Goal: Task Accomplishment & Management: Use online tool/utility

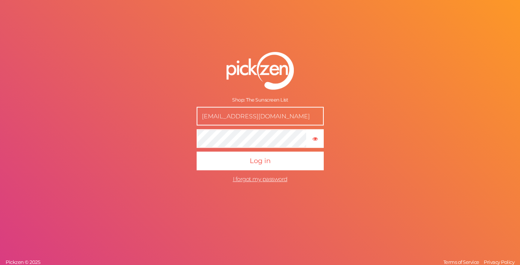
click at [197, 152] on button "Log in" at bounding box center [260, 161] width 127 height 19
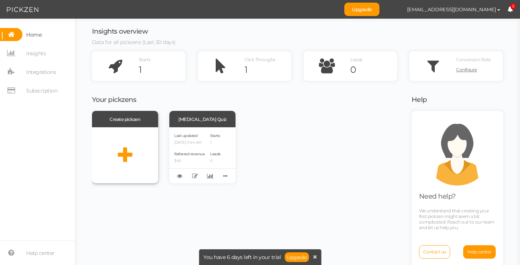
click at [126, 157] on icon at bounding box center [125, 155] width 15 height 19
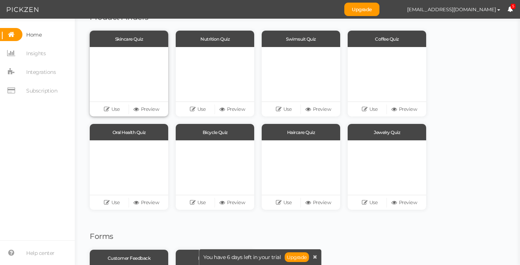
scroll to position [67, 0]
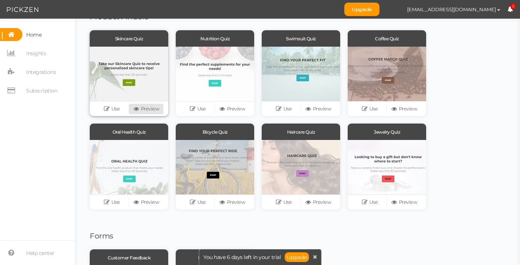
click at [150, 107] on link "Preview" at bounding box center [146, 109] width 34 height 10
click at [114, 108] on link "Use" at bounding box center [112, 109] width 34 height 10
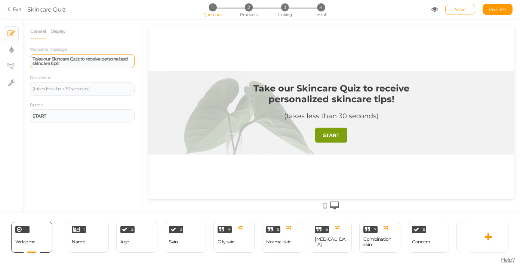
click at [52, 60] on strong "Take our Skincare Quiz to receive personalized skincare tips!" at bounding box center [80, 61] width 95 height 10
click at [67, 64] on div "Take our Skincare Quiz to receive personalized skincare tips!" at bounding box center [82, 61] width 99 height 9
paste div
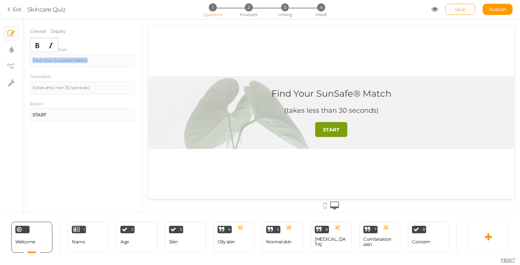
drag, startPoint x: 100, startPoint y: 61, endPoint x: -7, endPoint y: 61, distance: 107.3
click at [0, 61] on html "× Close A wider screen is needed to use the Pickzen builder Exit Skincare Quiz …" at bounding box center [260, 132] width 520 height 265
click at [39, 43] on icon "Bold" at bounding box center [37, 46] width 6 height 6
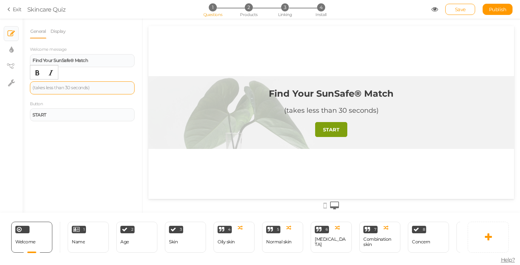
click at [61, 93] on div "(takes less than 30 seconds)" at bounding box center [82, 88] width 105 height 13
drag, startPoint x: 94, startPoint y: 88, endPoint x: 31, endPoint y: 86, distance: 63.6
click at [31, 86] on div "(takes less than 30 seconds)" at bounding box center [82, 88] width 105 height 13
drag, startPoint x: 71, startPoint y: 90, endPoint x: 14, endPoint y: 90, distance: 57.2
click at [14, 90] on div "× Slides × Display settings × View tree × Settings General Display Welcome mess…" at bounding box center [260, 116] width 520 height 194
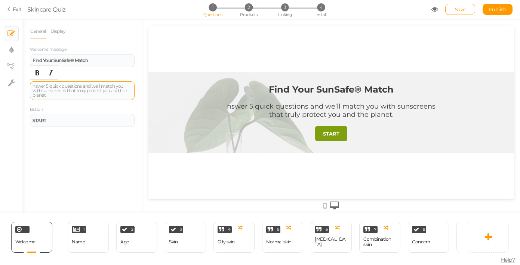
click at [35, 85] on div "nswer 5 quick questions and we’ll match you with sunscreens that truly protect …" at bounding box center [82, 90] width 99 height 13
click at [42, 92] on div "Answer 5 quick questions and we’ll match you with [PERSON_NAME] that truly prot…" at bounding box center [82, 90] width 99 height 13
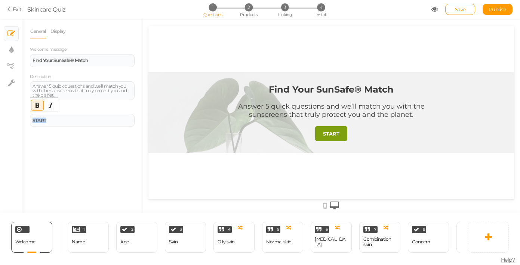
drag, startPoint x: 79, startPoint y: 122, endPoint x: -8, endPoint y: 114, distance: 87.4
click at [0, 114] on html "× Close A wider screen is needed to use the Pickzen builder Exit Skincare Quiz …" at bounding box center [260, 132] width 520 height 265
click at [55, 29] on link "Display" at bounding box center [58, 31] width 16 height 14
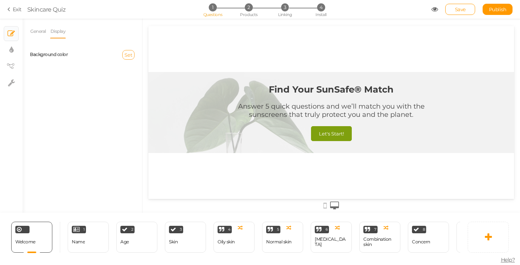
click at [128, 54] on span "Set" at bounding box center [129, 55] width 8 height 6
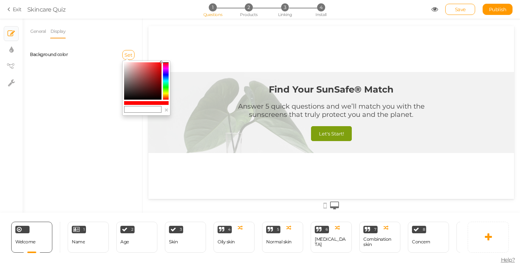
click at [102, 59] on div "Set" at bounding box center [111, 55] width 58 height 10
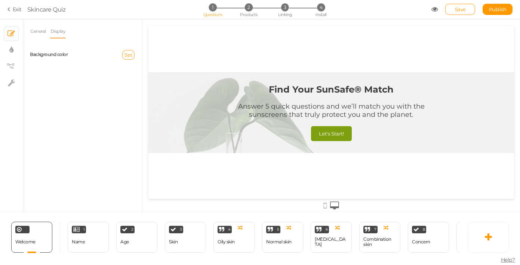
click at [69, 52] on div "Background color" at bounding box center [53, 55] width 58 height 8
click at [128, 55] on span "Set" at bounding box center [129, 55] width 8 height 6
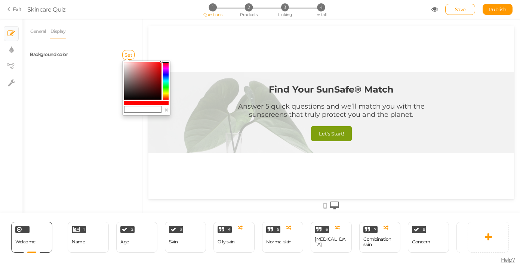
click at [168, 84] on colorpicker-hue at bounding box center [166, 80] width 6 height 37
type input "#00ff94"
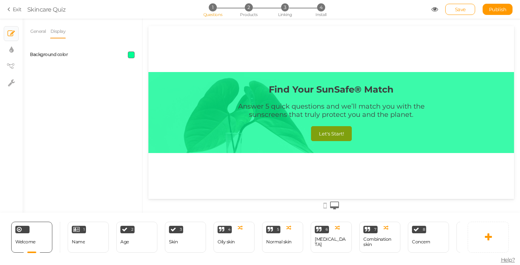
click at [132, 55] on span at bounding box center [131, 55] width 7 height 7
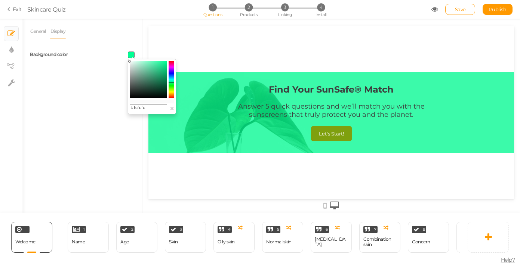
type input "#ffffff"
drag, startPoint x: 129, startPoint y: 62, endPoint x: 120, endPoint y: 50, distance: 15.0
click at [120, 50] on body "× Close A wider screen is needed to use the Pickzen builder Exit Skincare Quiz …" at bounding box center [260, 132] width 520 height 265
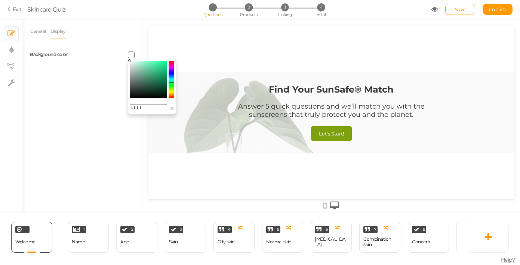
click at [120, 50] on div "Background color" at bounding box center [82, 55] width 116 height 19
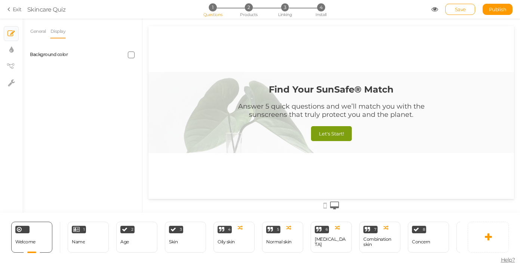
click at [194, 124] on div at bounding box center [331, 112] width 366 height 81
click at [35, 28] on link "General" at bounding box center [38, 31] width 16 height 14
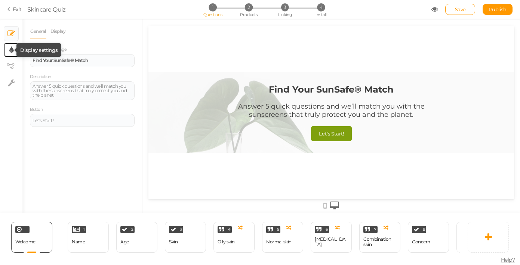
click at [10, 52] on icon at bounding box center [11, 49] width 4 height 7
select select "2"
select select "montserrat"
select select "fade"
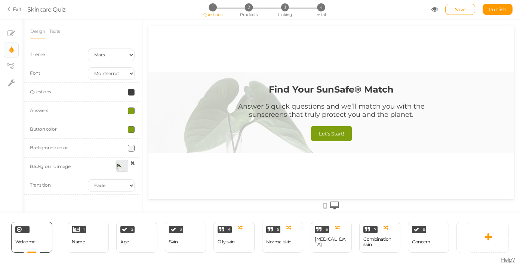
click at [132, 92] on span at bounding box center [131, 92] width 7 height 7
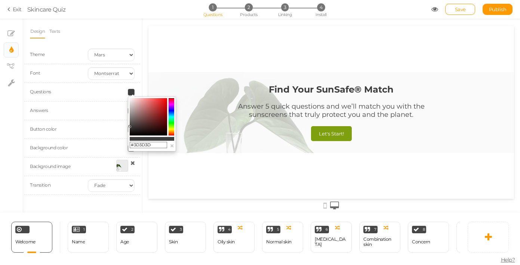
drag, startPoint x: 152, startPoint y: 147, endPoint x: 132, endPoint y: 145, distance: 19.5
click at [132, 145] on input "#3D3D3D" at bounding box center [148, 145] width 37 height 7
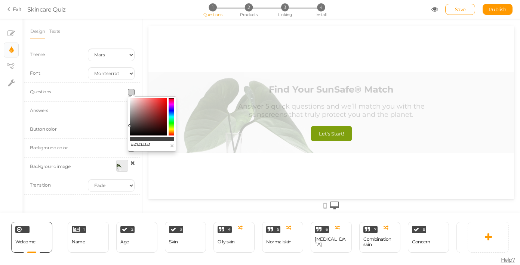
type input "#41414141"
click at [163, 78] on div at bounding box center [331, 112] width 366 height 81
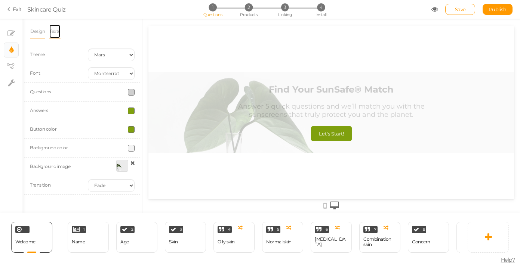
click at [58, 31] on link "Texts" at bounding box center [55, 31] width 12 height 14
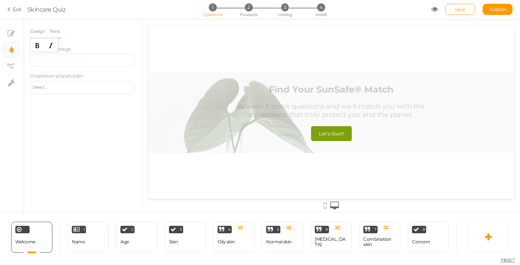
click at [58, 62] on div at bounding box center [82, 60] width 105 height 13
click at [98, 35] on ul "Design Texts" at bounding box center [82, 31] width 105 height 14
click at [77, 61] on div at bounding box center [82, 60] width 105 height 13
click at [44, 62] on div "Brb [PERSON_NAME], just loadng" at bounding box center [82, 60] width 99 height 4
click at [80, 62] on div "Brb [PERSON_NAME], just loadng" at bounding box center [82, 60] width 99 height 4
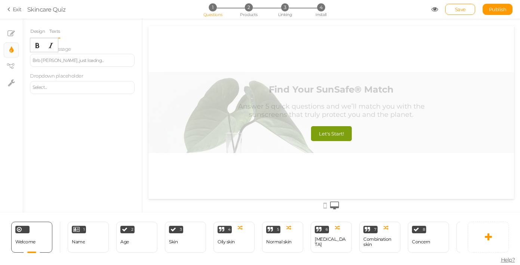
click at [52, 62] on div "Brb [PERSON_NAME], just loadng..." at bounding box center [82, 60] width 99 height 4
click at [76, 90] on div "Select..." at bounding box center [82, 87] width 99 height 4
click at [38, 33] on link "Design" at bounding box center [37, 31] width 15 height 14
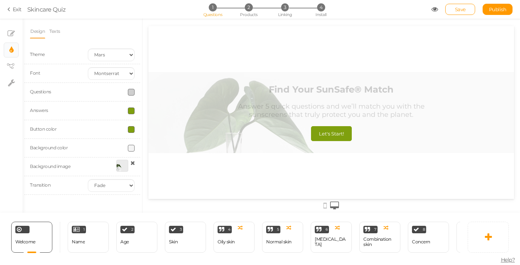
click at [132, 111] on span at bounding box center [131, 111] width 7 height 7
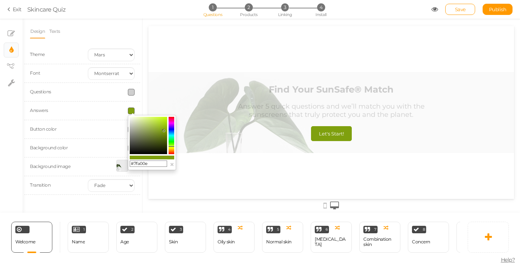
click at [172, 132] on colorpicker-hue at bounding box center [172, 135] width 6 height 37
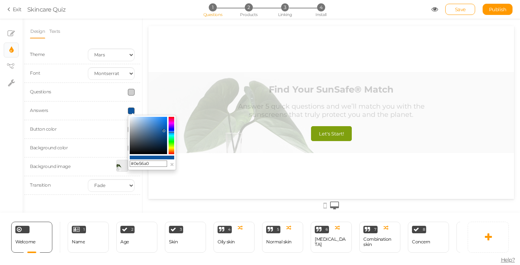
drag, startPoint x: 156, startPoint y: 166, endPoint x: 133, endPoint y: 165, distance: 22.8
click at [133, 165] on input "#0e56a0" at bounding box center [148, 164] width 37 height 7
type input "#08c065"
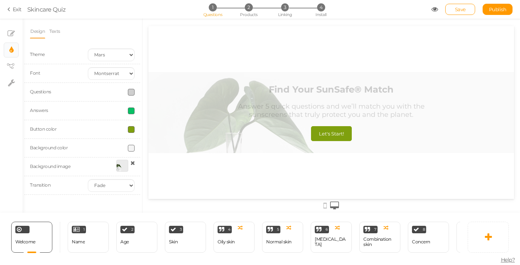
click at [98, 132] on div at bounding box center [111, 129] width 58 height 7
click at [130, 129] on span at bounding box center [131, 129] width 7 height 7
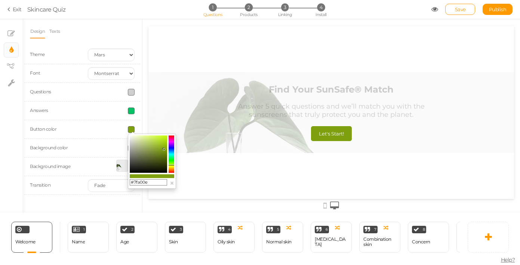
click at [150, 182] on input "#7fa00e" at bounding box center [148, 182] width 37 height 7
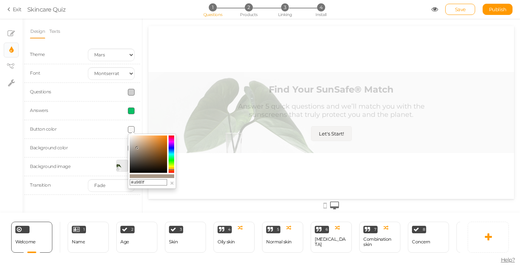
type input "#a981f9"
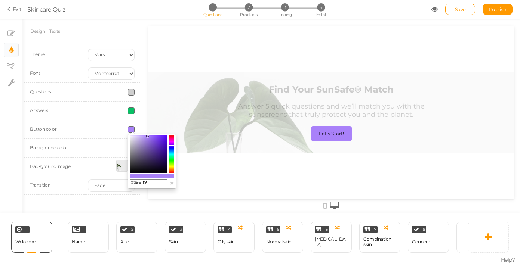
click at [85, 150] on div at bounding box center [111, 148] width 58 height 7
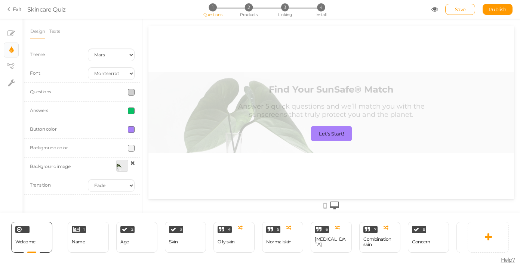
click at [131, 150] on span at bounding box center [131, 148] width 7 height 7
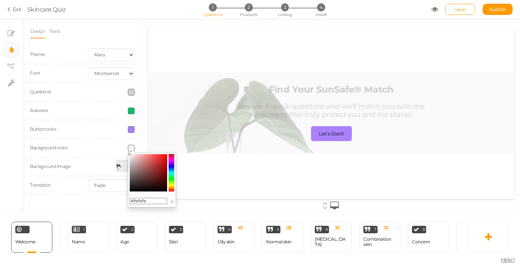
type input "#ffffff"
drag, startPoint x: 130, startPoint y: 155, endPoint x: 124, endPoint y: 144, distance: 12.1
click at [124, 144] on body "× Close A wider screen is needed to use the Pickzen builder Exit Skincare Quiz …" at bounding box center [260, 132] width 520 height 265
click at [100, 142] on div "Background color" at bounding box center [82, 148] width 116 height 19
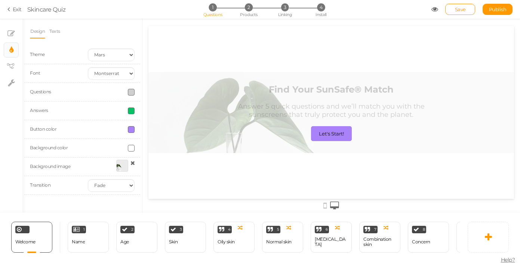
click at [118, 166] on div at bounding box center [122, 166] width 12 height 12
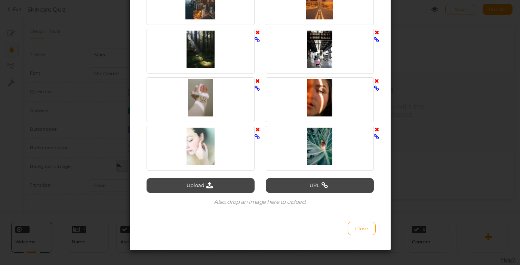
scroll to position [326, 0]
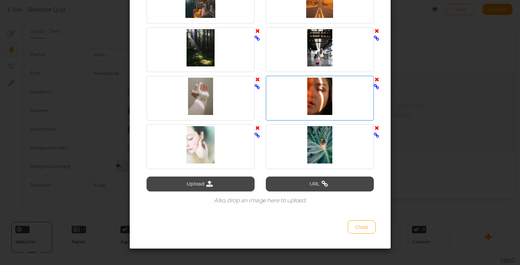
click at [313, 107] on div at bounding box center [320, 96] width 104 height 37
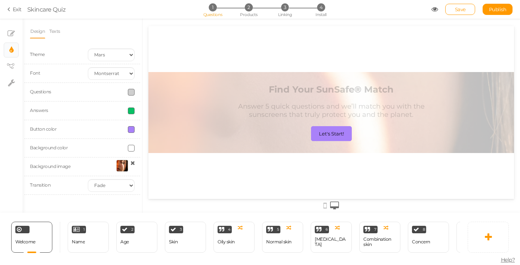
click at [123, 164] on div at bounding box center [122, 166] width 12 height 12
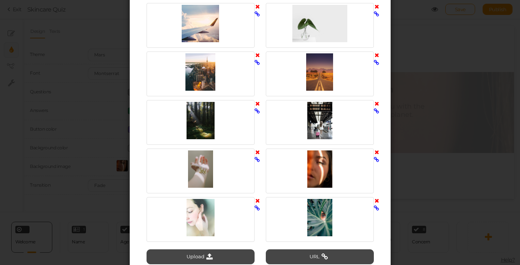
scroll to position [332, 0]
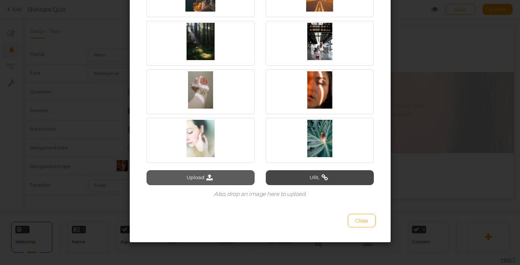
click at [209, 176] on icon at bounding box center [210, 178] width 10 height 7
type input "C:\fakepath\mom-daughter-enjoying-their-sunny-holiday.jpg"
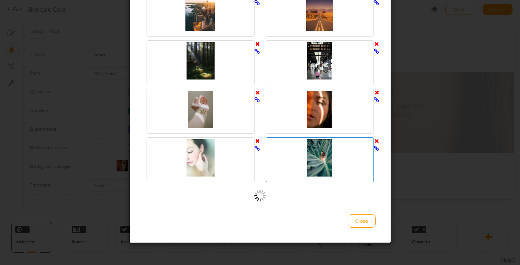
click at [378, 142] on icon at bounding box center [377, 141] width 4 height 6
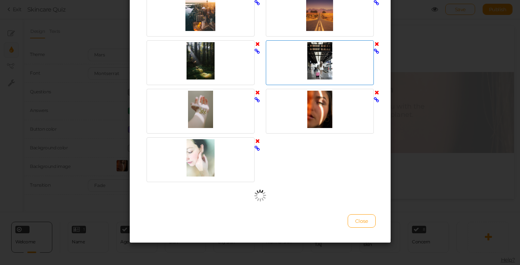
click at [378, 44] on icon at bounding box center [377, 44] width 4 height 6
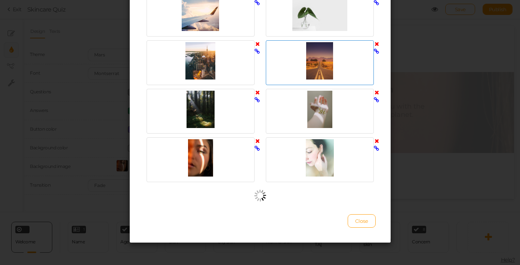
click at [378, 43] on icon at bounding box center [377, 44] width 4 height 6
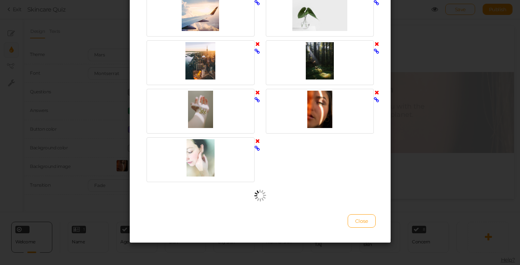
click at [378, 43] on icon at bounding box center [377, 44] width 4 height 6
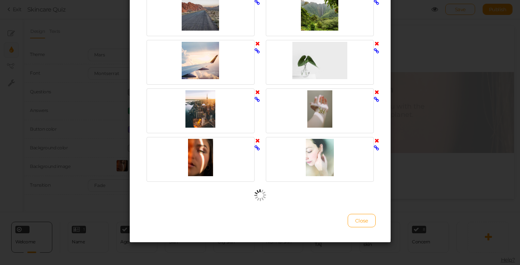
scroll to position [215, 0]
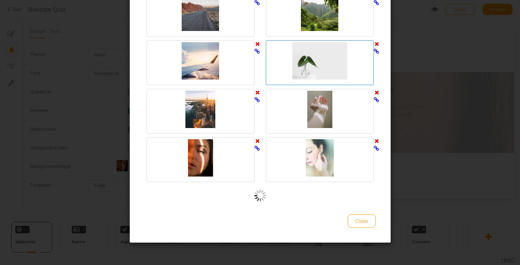
click at [377, 44] on icon at bounding box center [377, 44] width 4 height 6
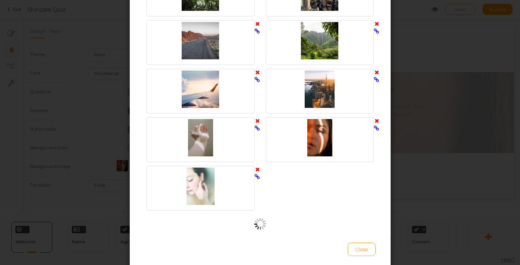
scroll to position [178, 0]
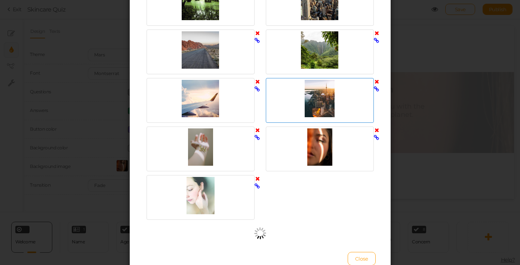
click at [377, 82] on icon at bounding box center [377, 82] width 4 height 6
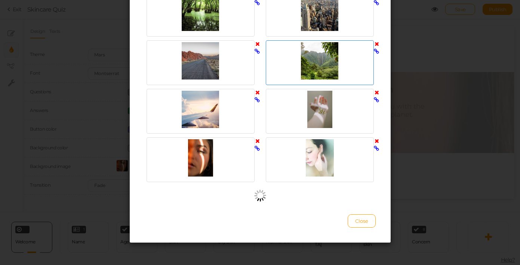
click at [377, 43] on icon at bounding box center [377, 44] width 4 height 6
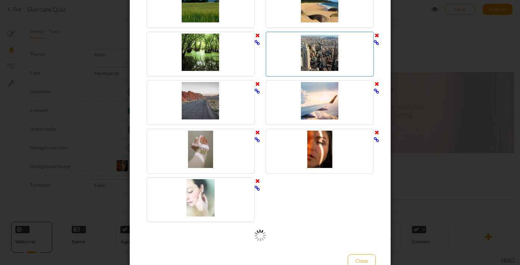
click at [377, 34] on icon at bounding box center [377, 36] width 4 height 6
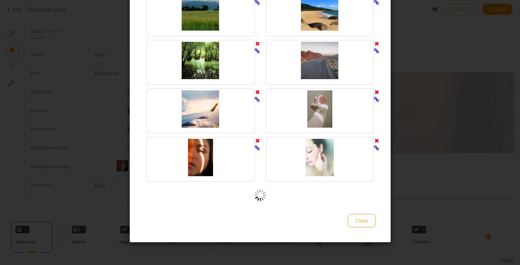
scroll to position [118, 0]
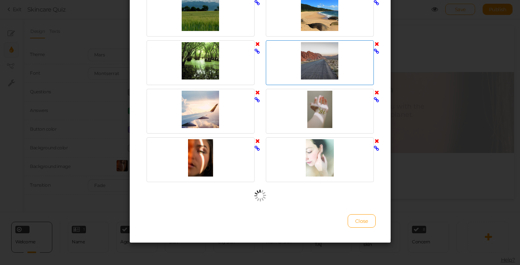
click at [376, 43] on icon at bounding box center [377, 44] width 4 height 6
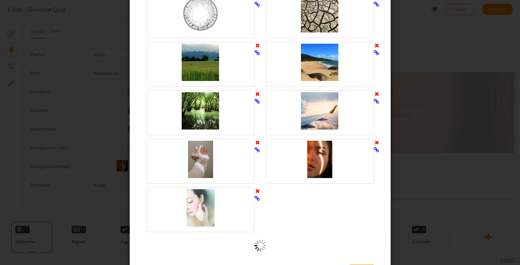
scroll to position [66, 0]
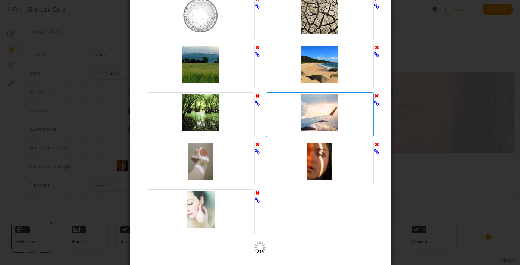
click at [377, 96] on icon at bounding box center [377, 96] width 4 height 6
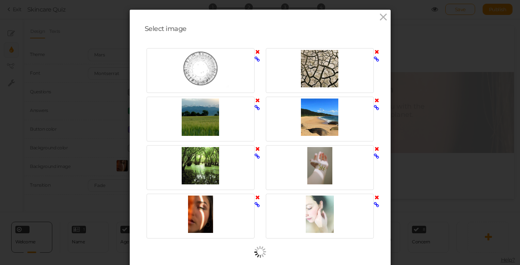
scroll to position [10, 0]
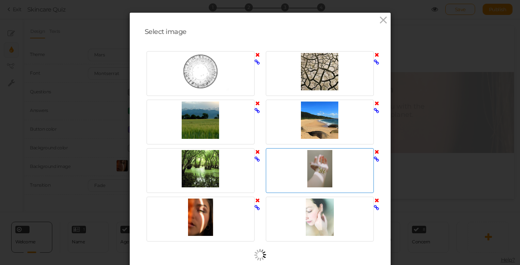
click at [377, 150] on icon at bounding box center [377, 152] width 4 height 6
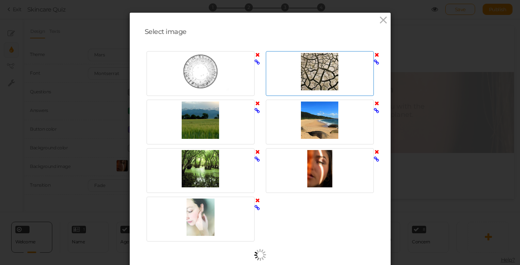
click at [378, 55] on icon at bounding box center [377, 55] width 4 height 6
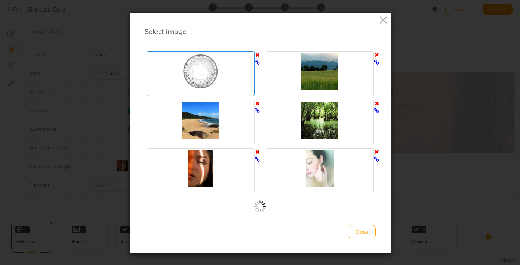
click at [258, 55] on icon at bounding box center [257, 55] width 4 height 6
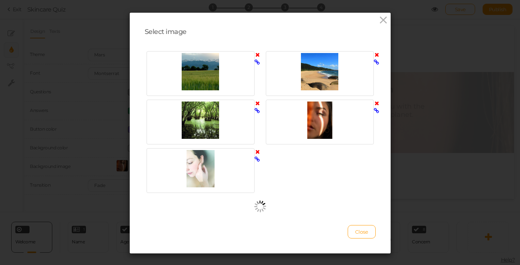
click at [258, 55] on icon at bounding box center [257, 55] width 4 height 6
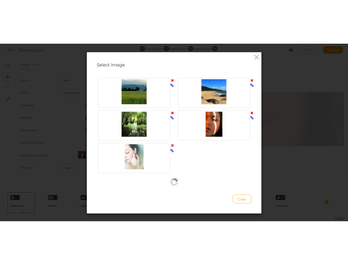
scroll to position [0, 0]
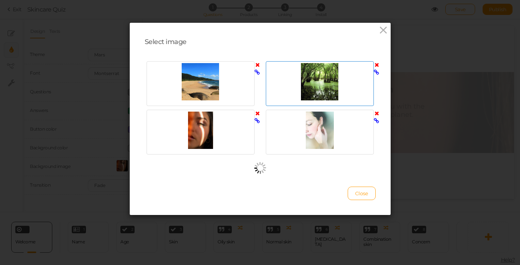
click at [378, 65] on icon at bounding box center [377, 65] width 4 height 6
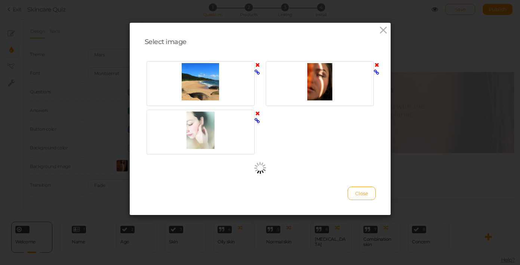
click at [261, 169] on img at bounding box center [260, 168] width 12 height 12
click at [346, 136] on div at bounding box center [260, 107] width 239 height 97
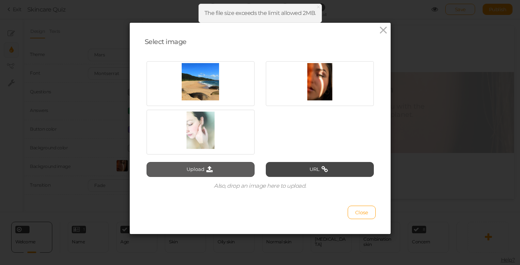
click at [194, 168] on button "Upload" at bounding box center [201, 169] width 108 height 15
type input "C:\fakepath\IMG_9415.JPG"
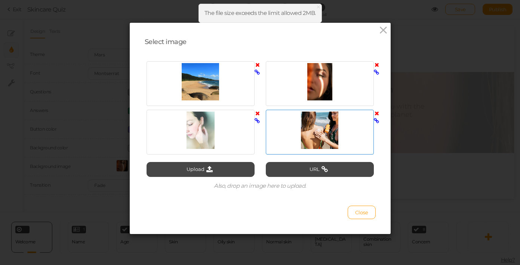
click at [334, 145] on div at bounding box center [320, 130] width 104 height 37
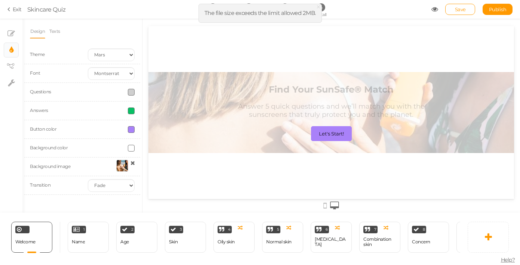
click at [131, 128] on span at bounding box center [131, 129] width 7 height 7
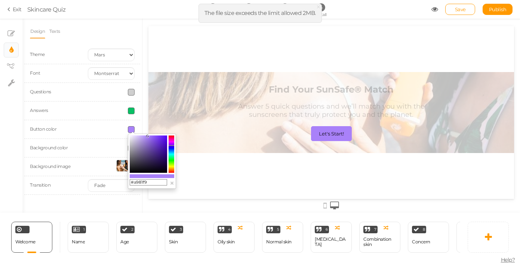
click at [155, 182] on input "#a981f9" at bounding box center [148, 182] width 37 height 7
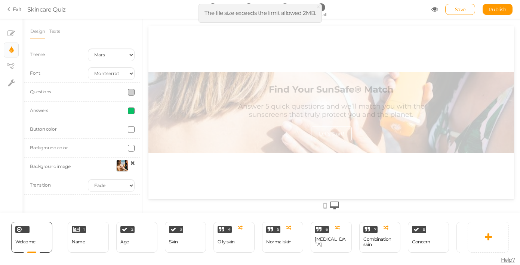
click at [102, 132] on div at bounding box center [111, 129] width 58 height 7
click at [133, 128] on span at bounding box center [131, 129] width 7 height 7
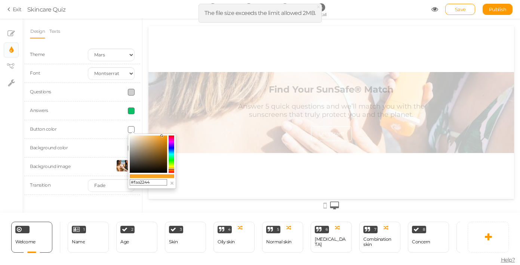
click at [151, 184] on input "#faa2244" at bounding box center [148, 182] width 37 height 7
click at [140, 182] on input "#faa2244" at bounding box center [148, 182] width 37 height 7
click at [166, 138] on colorpicker-saturation at bounding box center [148, 154] width 37 height 37
click at [164, 137] on icon at bounding box center [163, 137] width 3 height 3
type input "#fb9e19"
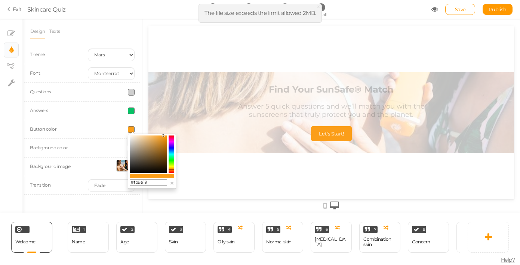
click at [163, 136] on icon at bounding box center [163, 136] width 3 height 3
click at [111, 107] on div "Answers" at bounding box center [82, 111] width 116 height 19
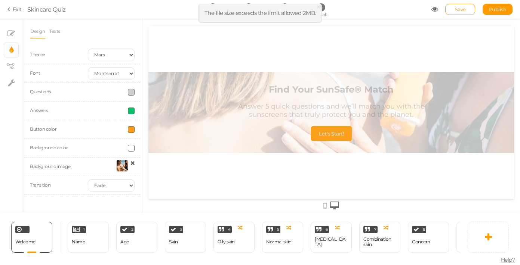
click at [132, 111] on span at bounding box center [131, 111] width 7 height 7
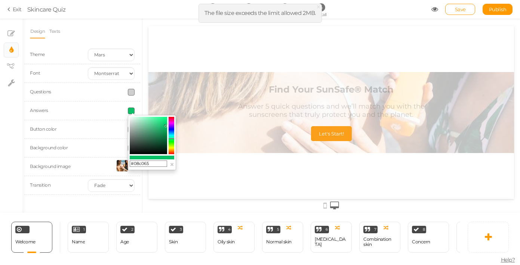
click at [151, 165] on input "#08c065" at bounding box center [148, 164] width 37 height 7
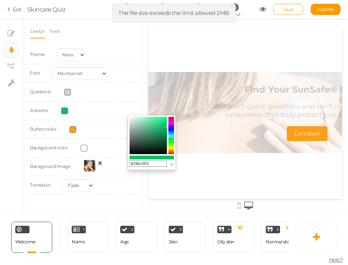
click at [62, 111] on span at bounding box center [64, 111] width 7 height 7
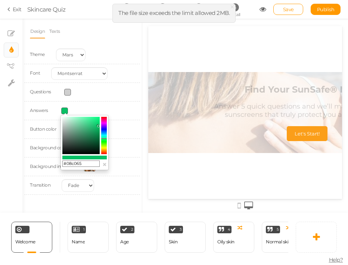
click at [87, 165] on input "#08c065" at bounding box center [80, 164] width 37 height 7
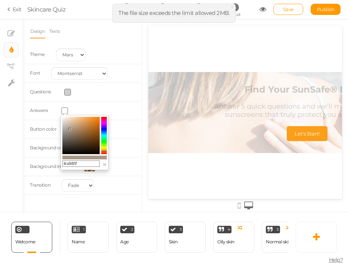
type input "#a981f9"
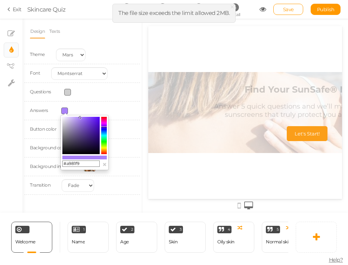
click at [68, 92] on span at bounding box center [67, 92] width 7 height 7
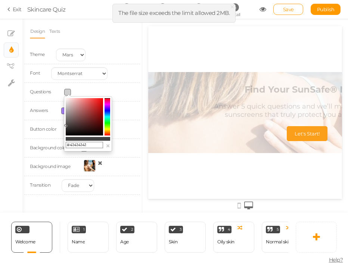
drag, startPoint x: 89, startPoint y: 146, endPoint x: 70, endPoint y: 147, distance: 19.5
click at [70, 147] on input "#41414141" at bounding box center [84, 145] width 37 height 7
click at [69, 93] on span at bounding box center [67, 92] width 7 height 7
click at [114, 79] on div "Font Custom Default [PERSON_NAME] Montserrat Open Sans [PERSON_NAME] PT Sans Ra…" at bounding box center [82, 73] width 116 height 19
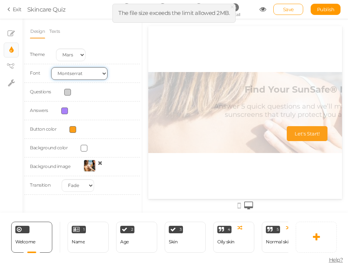
click at [92, 74] on select "Custom Default [PERSON_NAME] Montserrat Open Sans [PERSON_NAME] PT Sans Raleway…" at bounding box center [79, 73] width 56 height 13
select select "raleway"
click at [51, 67] on select "Custom Default [PERSON_NAME] Montserrat Open Sans [PERSON_NAME] PT Sans Raleway…" at bounding box center [79, 73] width 56 height 13
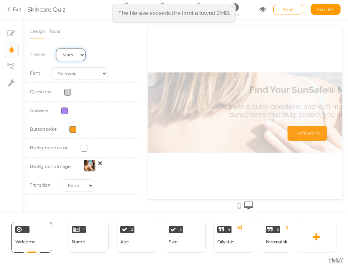
click at [80, 58] on select "Earth Mars" at bounding box center [71, 55] width 30 height 13
click at [84, 150] on span at bounding box center [84, 148] width 7 height 7
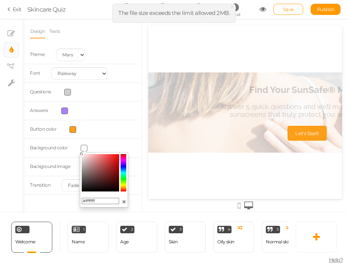
click at [124, 203] on button "×" at bounding box center [124, 202] width 4 height 8
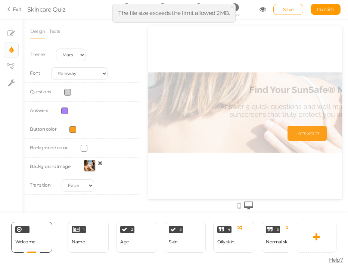
click at [117, 148] on div "Background color" at bounding box center [82, 148] width 116 height 19
click at [87, 188] on select "None Fade Switch" at bounding box center [78, 185] width 33 height 13
select select "switch"
click at [62, 179] on select "None Fade Switch" at bounding box center [78, 185] width 33 height 13
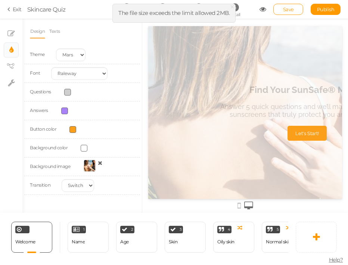
click at [70, 92] on span at bounding box center [67, 92] width 7 height 7
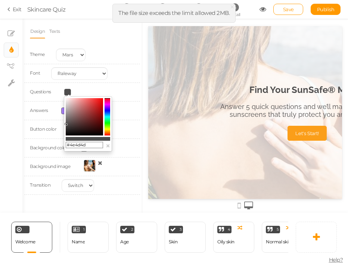
type input "#4e4c4c"
drag, startPoint x: 66, startPoint y: 128, endPoint x: 67, endPoint y: 124, distance: 4.1
click at [67, 124] on colorpicker-saturation at bounding box center [84, 116] width 37 height 37
click at [126, 42] on div "Design Texts Theme Earth Mars Font Custom Default [PERSON_NAME] Montserrat Open…" at bounding box center [82, 112] width 105 height 177
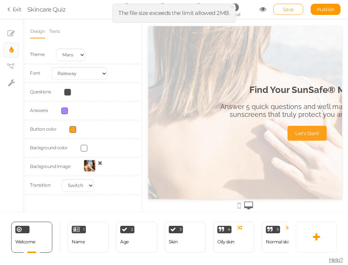
click at [298, 9] on link "Save" at bounding box center [289, 9] width 30 height 11
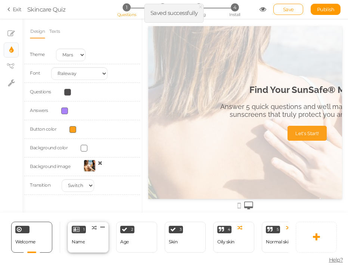
click at [80, 245] on div "Name" at bounding box center [78, 242] width 13 height 13
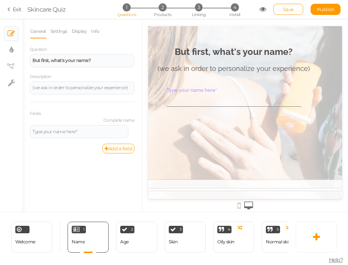
scroll to position [0, 73]
click at [245, 71] on div "(we ask in order to personalize your experience)" at bounding box center [235, 69] width 153 height 8
click at [80, 67] on div "Question But first, what's your name? Description (we ask in order to personali…" at bounding box center [82, 95] width 105 height 98
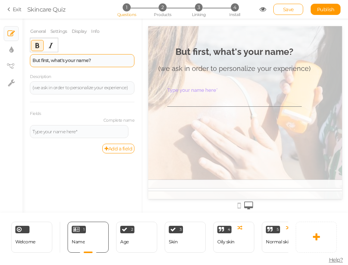
click at [81, 64] on div "But first, what's your name?" at bounding box center [82, 60] width 105 height 13
drag, startPoint x: 49, startPoint y: 61, endPoint x: 10, endPoint y: 60, distance: 38.9
click at [10, 60] on div "× Slides × Display settings × View tree × Settings General Settings Display Inf…" at bounding box center [174, 116] width 348 height 194
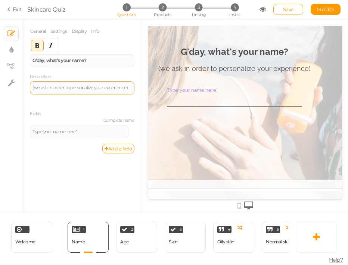
click at [90, 87] on div "(we ask in order to personalize your experience)" at bounding box center [82, 88] width 99 height 4
click at [129, 90] on div "(we ask in order to personalise your experience)" at bounding box center [82, 88] width 105 height 13
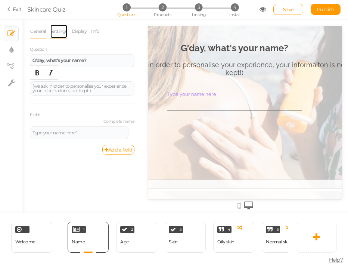
click at [57, 34] on link "Settings" at bounding box center [59, 31] width 18 height 14
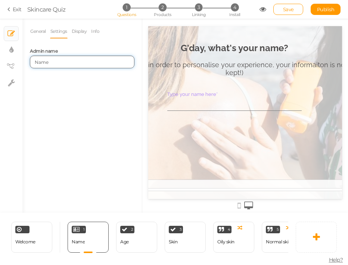
drag, startPoint x: 57, startPoint y: 67, endPoint x: 34, endPoint y: 62, distance: 23.2
click at [34, 62] on input "Name" at bounding box center [82, 62] width 105 height 13
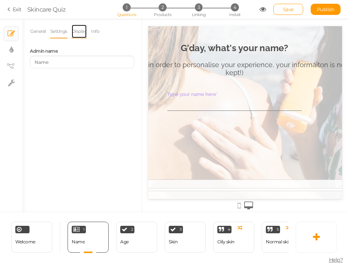
click at [84, 31] on link "Display" at bounding box center [79, 31] width 16 height 14
click at [97, 32] on link "Info" at bounding box center [95, 31] width 9 height 14
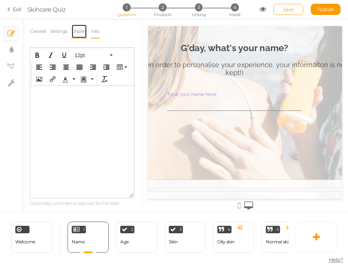
click at [85, 31] on link "Display" at bounding box center [79, 31] width 16 height 14
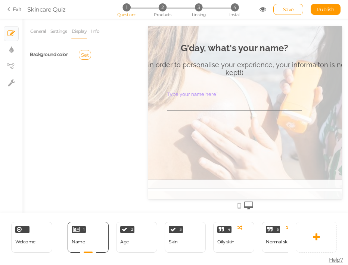
click at [85, 55] on span "Set" at bounding box center [85, 55] width 8 height 6
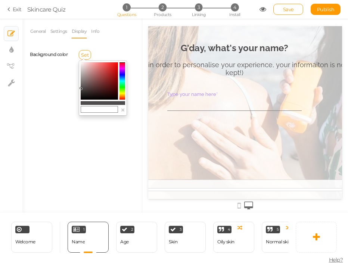
click at [61, 64] on div "Background color Set" at bounding box center [82, 55] width 116 height 19
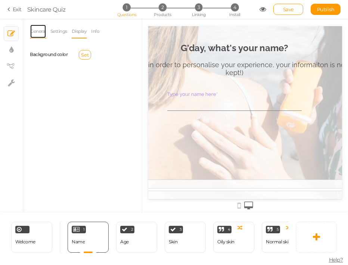
click at [41, 31] on link "General" at bounding box center [38, 31] width 16 height 14
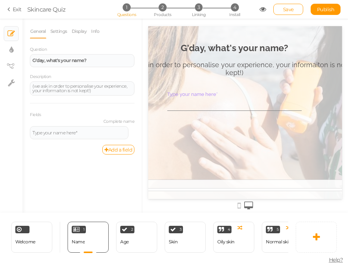
click at [101, 27] on li "Info" at bounding box center [97, 31] width 13 height 14
click at [99, 31] on link "Info" at bounding box center [95, 31] width 9 height 14
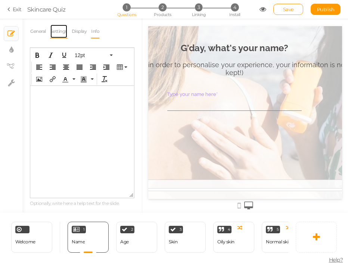
click at [62, 30] on link "Settings" at bounding box center [59, 31] width 18 height 14
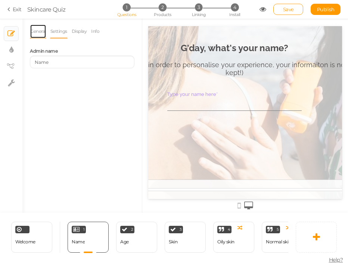
click at [34, 31] on link "General" at bounding box center [38, 31] width 16 height 14
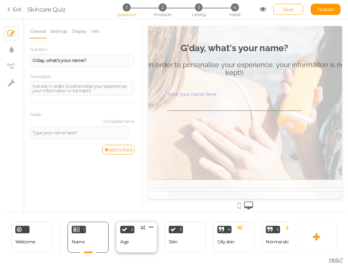
click at [131, 248] on div "2 Age × Define the conditions to show this slide. Clone Change type Delete" at bounding box center [136, 237] width 41 height 31
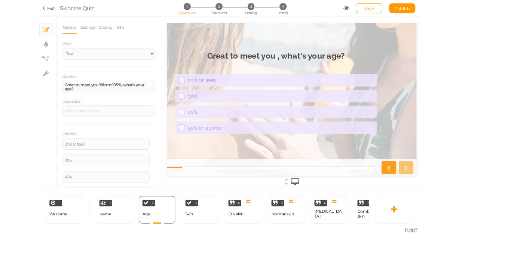
scroll to position [0, 0]
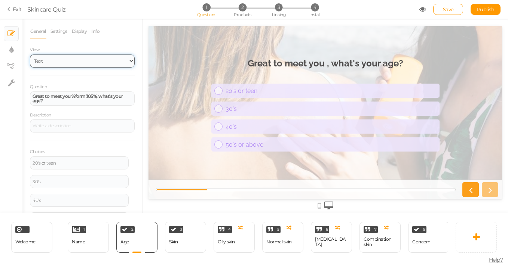
click at [74, 58] on select "Text Images Slider Dropdown" at bounding box center [82, 61] width 105 height 13
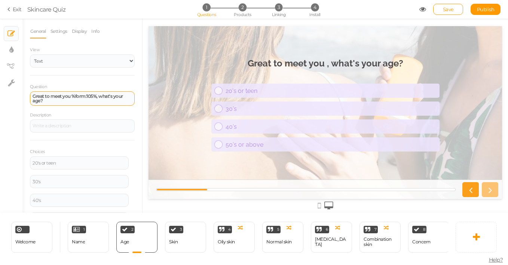
click at [61, 99] on div "Great to meet you %form:105%, what's your age?" at bounding box center [82, 98] width 99 height 9
paste div
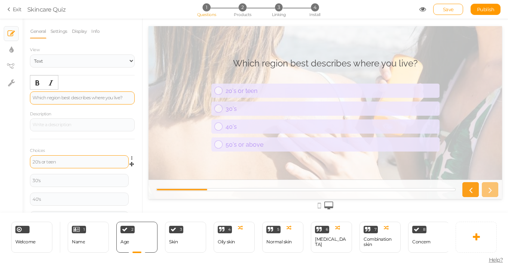
click at [52, 160] on div "20's or teen" at bounding box center [79, 162] width 93 height 4
paste div
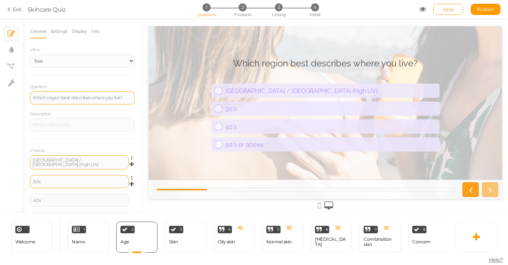
click at [71, 177] on div "30's" at bounding box center [79, 181] width 99 height 13
click at [68, 181] on div "30's" at bounding box center [79, 182] width 93 height 4
paste div
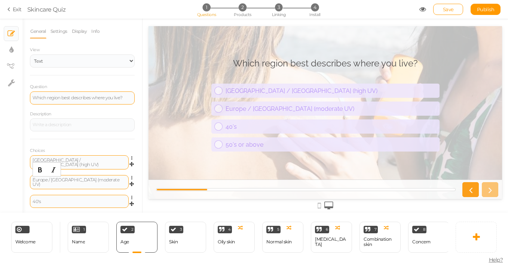
click at [87, 197] on div "40's" at bounding box center [79, 201] width 99 height 13
click at [62, 202] on div "40's" at bounding box center [79, 201] width 99 height 13
click at [46, 200] on div "40's" at bounding box center [79, 202] width 93 height 4
paste div
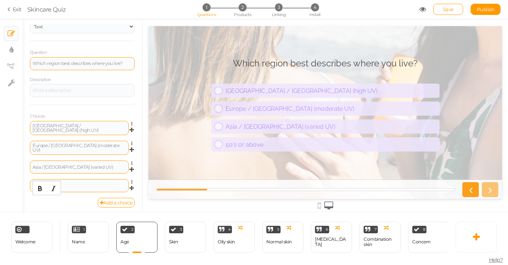
click at [93, 185] on div "50's or above" at bounding box center [79, 186] width 93 height 4
paste div
click at [62, 94] on div at bounding box center [82, 90] width 105 height 13
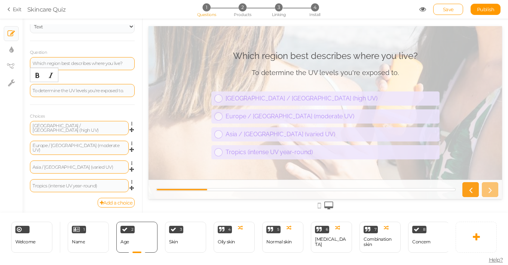
click at [101, 92] on div "To determine the UV levels you're exposed to." at bounding box center [82, 91] width 99 height 4
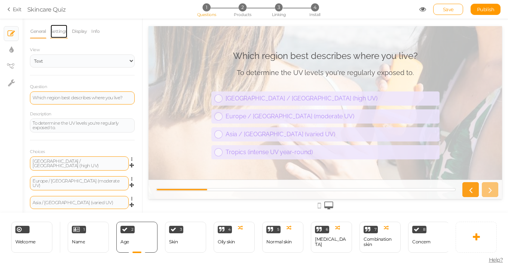
click at [62, 33] on link "Settings" at bounding box center [59, 31] width 18 height 14
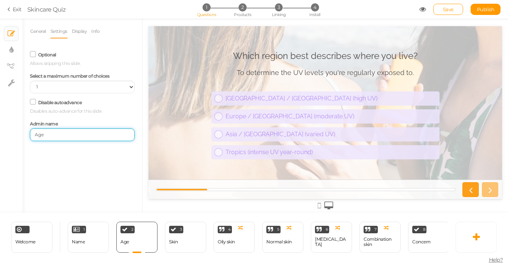
drag, startPoint x: 48, startPoint y: 135, endPoint x: 28, endPoint y: 135, distance: 20.2
click at [28, 135] on div "Admin name Age" at bounding box center [82, 130] width 116 height 23
type input "Location"
click at [80, 33] on link "Display" at bounding box center [79, 31] width 16 height 14
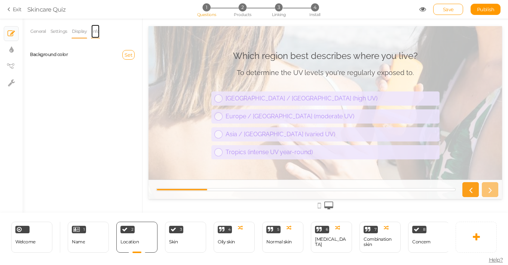
click at [97, 31] on link "Info" at bounding box center [95, 31] width 9 height 14
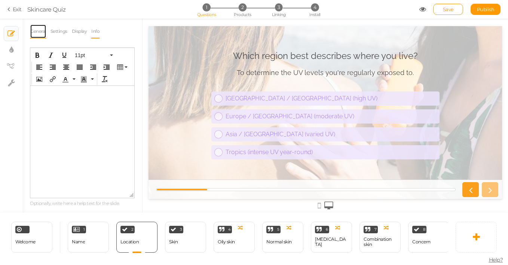
click at [41, 31] on link "General" at bounding box center [38, 31] width 16 height 14
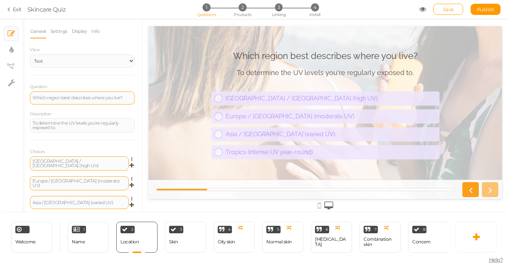
scroll to position [36, 0]
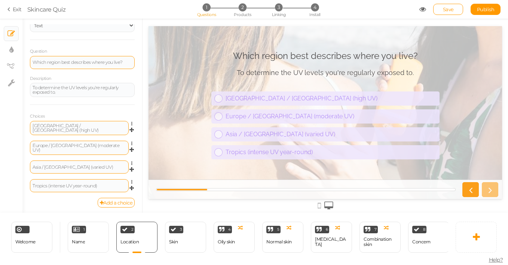
click at [175, 92] on div "Which region best describes where you live? To determine the UV levels you're r…" at bounding box center [324, 113] width 353 height 136
click at [12, 50] on icon at bounding box center [11, 49] width 4 height 7
select select "2"
select select "raleway"
select select "switch"
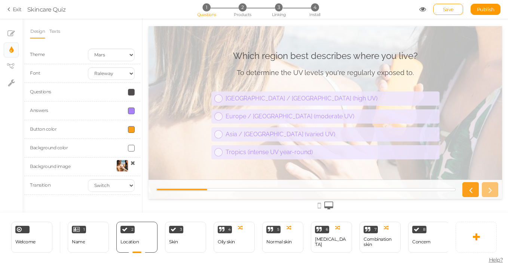
click at [121, 166] on div at bounding box center [122, 166] width 12 height 12
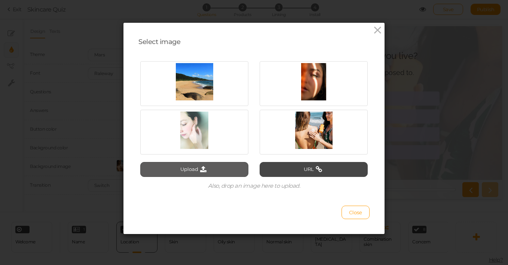
click at [206, 170] on icon at bounding box center [203, 169] width 10 height 7
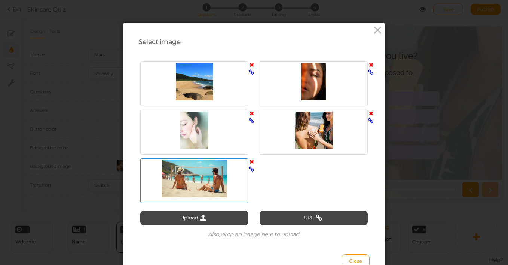
click at [212, 178] on div at bounding box center [194, 178] width 104 height 37
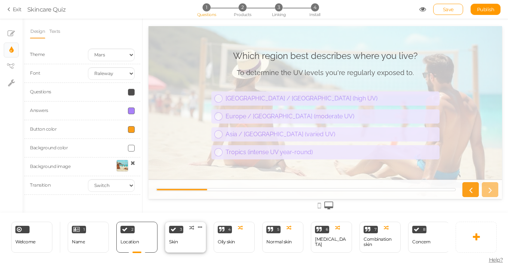
click at [193, 242] on div "3 Skin × Define the conditions to show this slide. Clone Change type Delete" at bounding box center [185, 237] width 41 height 31
select select "2"
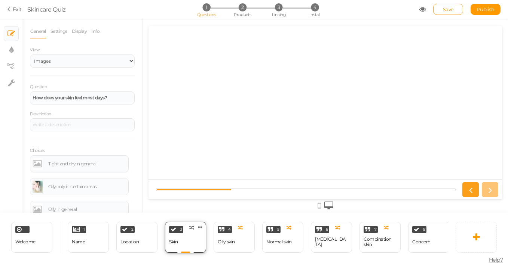
scroll to position [0, 0]
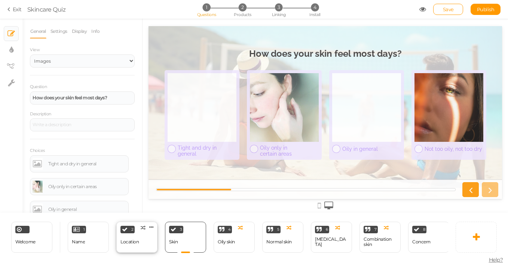
click at [142, 245] on div "2 Location × Define the conditions to show this slide. Clone Change type Delete" at bounding box center [136, 237] width 41 height 31
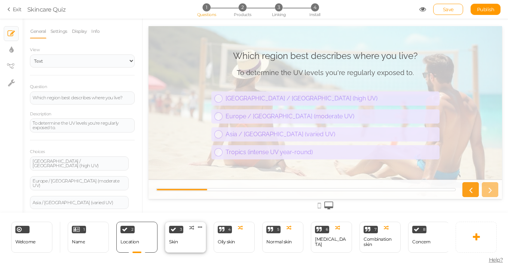
click at [180, 242] on div "3 Skin × Define the conditions to show this slide. Clone Change type Delete" at bounding box center [185, 237] width 41 height 31
select select "2"
select select "1"
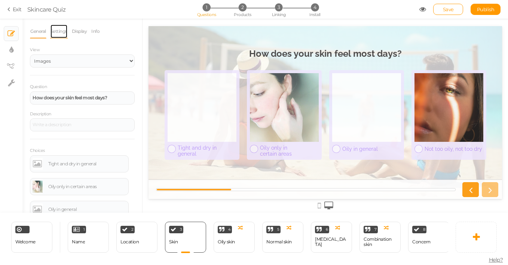
click at [56, 28] on link "Settings" at bounding box center [59, 31] width 18 height 14
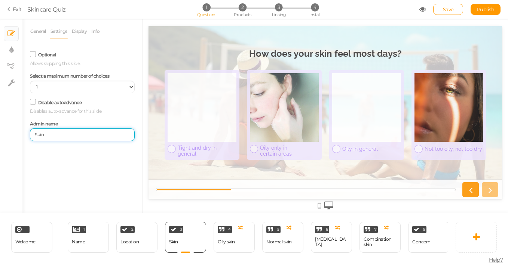
drag, startPoint x: 53, startPoint y: 135, endPoint x: 20, endPoint y: 135, distance: 32.9
click at [20, 135] on div "× Slides × Display settings × View tree × Settings General Settings Display Inf…" at bounding box center [254, 116] width 508 height 194
type input "Exposure"
click at [40, 32] on link "General" at bounding box center [38, 31] width 16 height 14
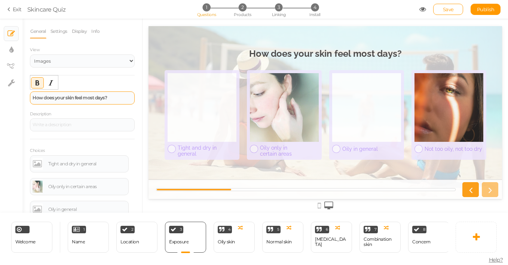
click at [110, 99] on div "How does your skin feel most days?" at bounding box center [82, 98] width 99 height 4
paste div
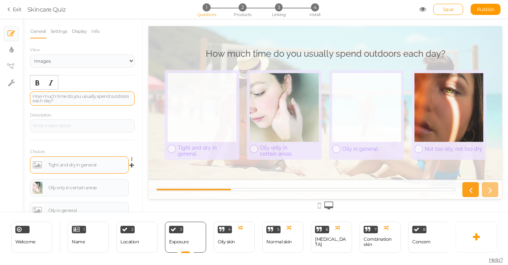
click at [96, 166] on div "Tight and dry in general" at bounding box center [87, 165] width 78 height 4
paste div
click at [72, 190] on div "Oily only in certain areas" at bounding box center [87, 188] width 78 height 4
paste div
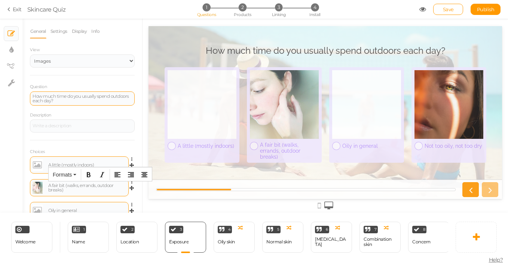
scroll to position [52, 0]
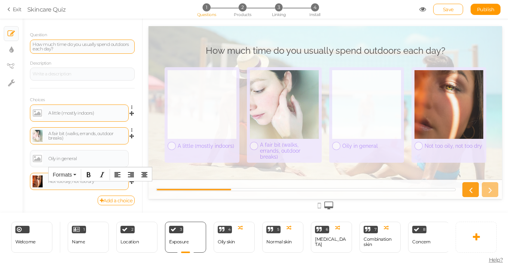
click at [70, 189] on div "Not too oily, not too dry" at bounding box center [79, 181] width 99 height 17
paste div
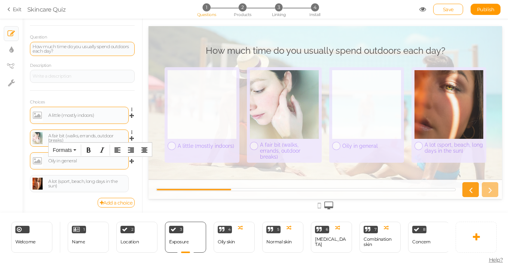
click at [85, 160] on div "Oily in general" at bounding box center [87, 161] width 78 height 4
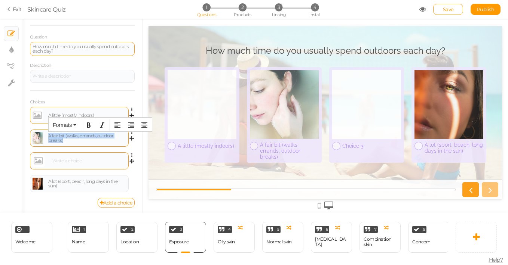
drag, startPoint x: 74, startPoint y: 141, endPoint x: 45, endPoint y: 138, distance: 29.7
click at [45, 138] on div "A fair bit (walks, errands, outdoor breaks)" at bounding box center [79, 138] width 93 height 12
copy div "A fair bit (walks, errands, outdoor breaks)"
click at [56, 162] on div at bounding box center [88, 161] width 76 height 4
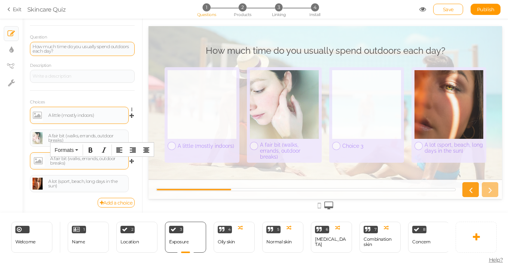
scroll to position [47, 0]
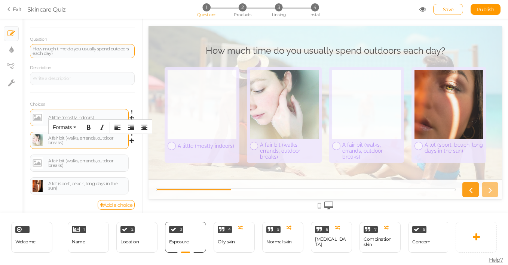
click at [55, 138] on div "A fair bit (walks, errands, outdoor breaks)" at bounding box center [87, 140] width 78 height 9
click at [209, 96] on div at bounding box center [202, 104] width 69 height 69
click at [36, 118] on link at bounding box center [38, 118] width 10 height 12
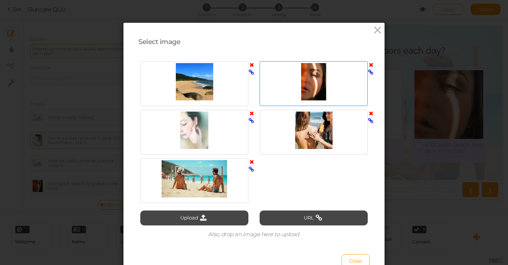
click at [309, 86] on div at bounding box center [313, 81] width 104 height 37
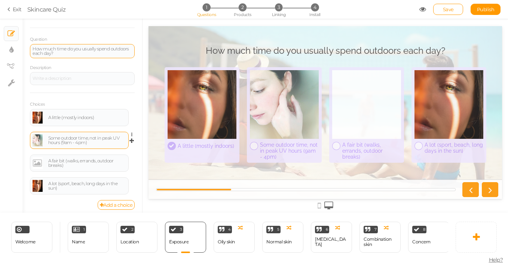
click at [35, 141] on link at bounding box center [38, 141] width 10 height 12
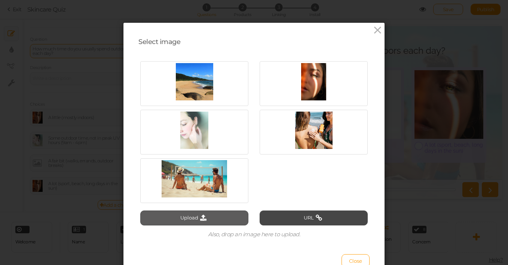
click at [196, 220] on button "Upload" at bounding box center [194, 218] width 108 height 15
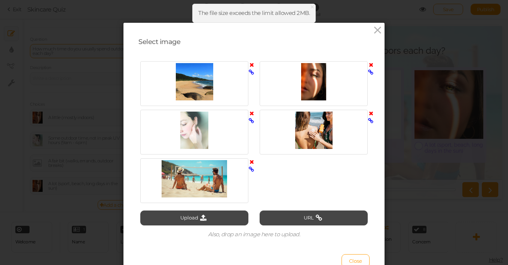
click at [313, 184] on div at bounding box center [254, 132] width 239 height 146
click at [308, 182] on div at bounding box center [254, 132] width 239 height 146
click at [297, 175] on div at bounding box center [254, 132] width 239 height 146
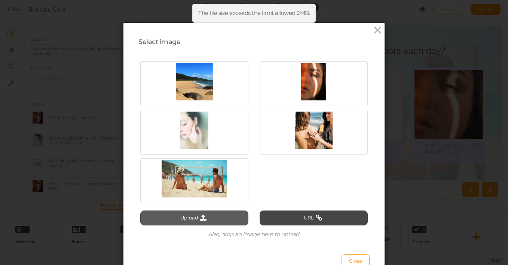
click at [191, 217] on button "Upload" at bounding box center [194, 218] width 108 height 15
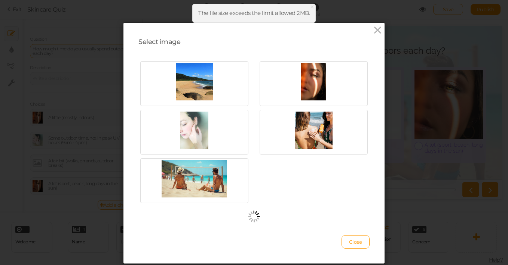
click at [371, 248] on div "Select image Close" at bounding box center [253, 143] width 261 height 241
click at [363, 244] on button "Close" at bounding box center [355, 242] width 28 height 13
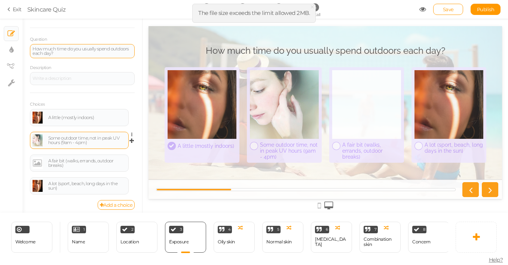
click at [37, 142] on link at bounding box center [38, 141] width 10 height 12
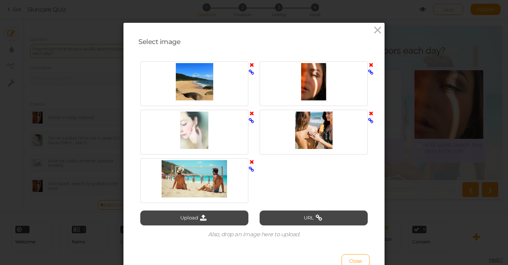
click at [310, 186] on div at bounding box center [254, 132] width 239 height 146
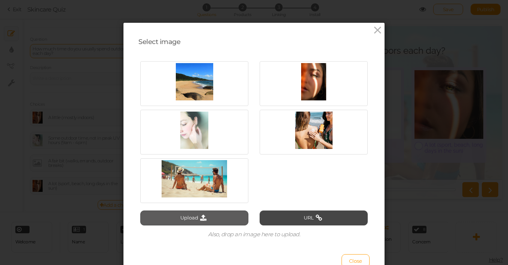
click at [184, 218] on button "Upload" at bounding box center [194, 218] width 108 height 15
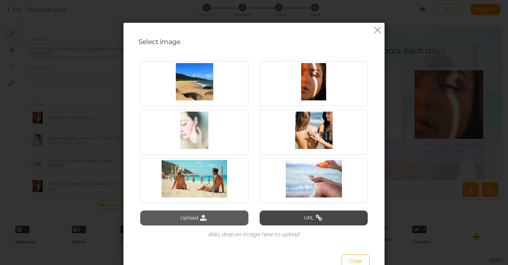
click at [229, 212] on button "Upload" at bounding box center [194, 218] width 108 height 15
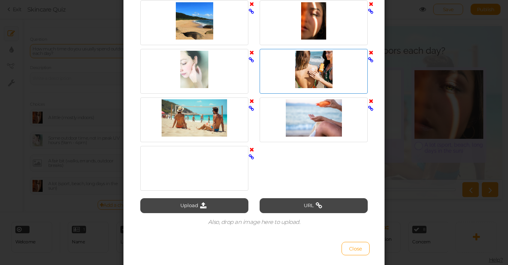
scroll to position [61, 0]
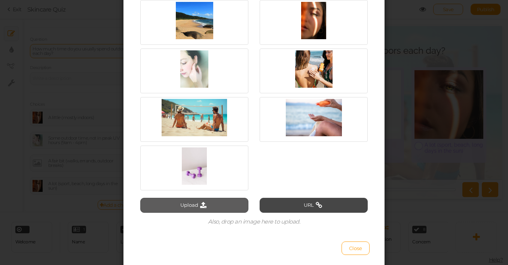
click at [190, 204] on button "Upload" at bounding box center [194, 205] width 108 height 15
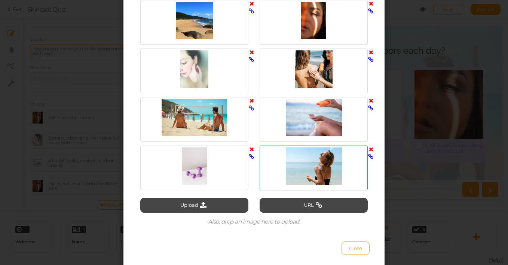
click at [321, 167] on div at bounding box center [313, 166] width 104 height 37
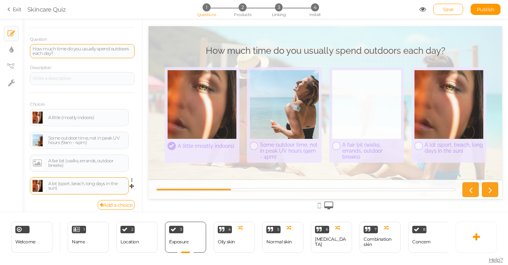
click at [37, 184] on link at bounding box center [38, 186] width 10 height 12
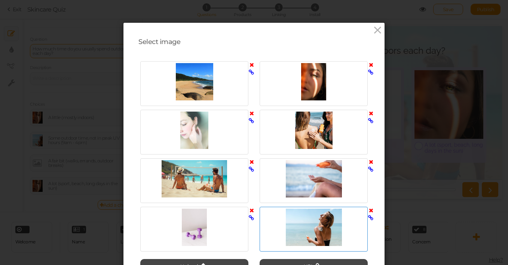
scroll to position [89, 0]
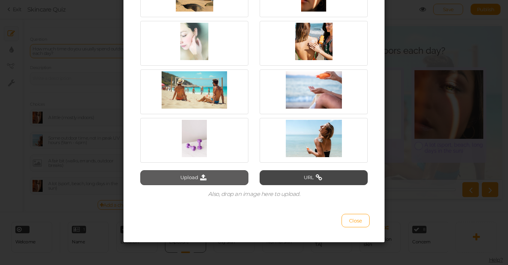
click at [192, 179] on button "Upload" at bounding box center [194, 177] width 108 height 15
type input "C:\fakepath\sweaty sunscreen water resistant runners swimming running.JPG"
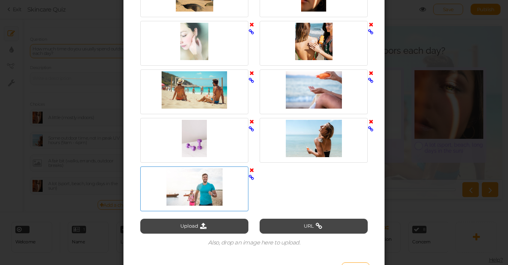
click at [193, 191] on div at bounding box center [194, 187] width 104 height 37
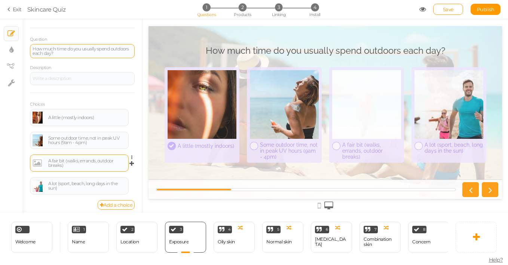
click at [36, 163] on link at bounding box center [38, 163] width 10 height 12
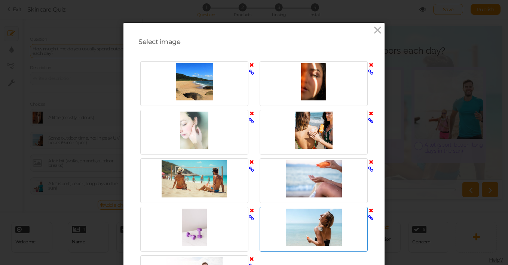
click at [297, 216] on div at bounding box center [313, 227] width 104 height 37
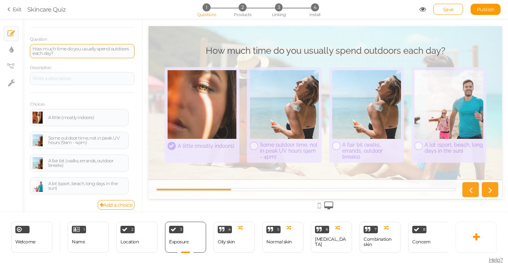
click at [61, 141] on div "Some outdoor time, not in peak UV hours (9am - 4pm)" at bounding box center [87, 140] width 78 height 9
click at [38, 141] on link at bounding box center [38, 141] width 10 height 12
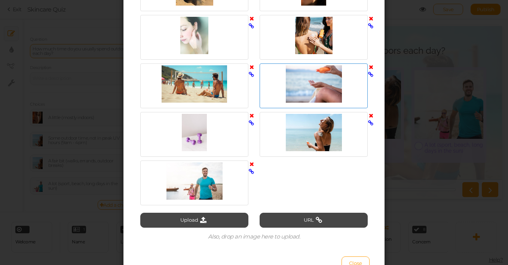
scroll to position [101, 0]
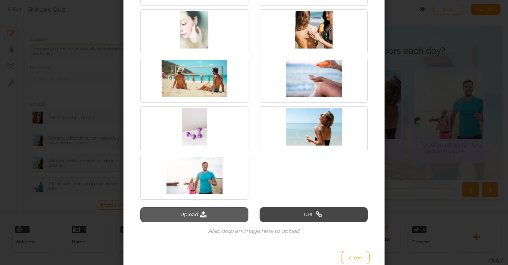
click at [193, 217] on button "Upload" at bounding box center [194, 215] width 108 height 15
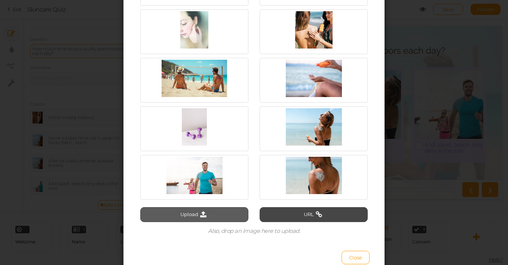
click at [196, 213] on button "Upload" at bounding box center [194, 215] width 108 height 15
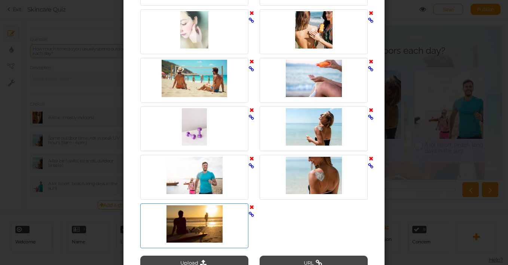
click at [194, 236] on div at bounding box center [194, 224] width 104 height 37
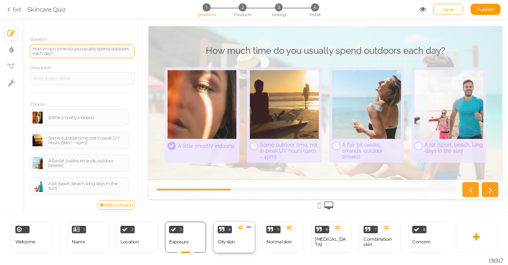
click at [228, 241] on div "Oily skin" at bounding box center [226, 242] width 17 height 5
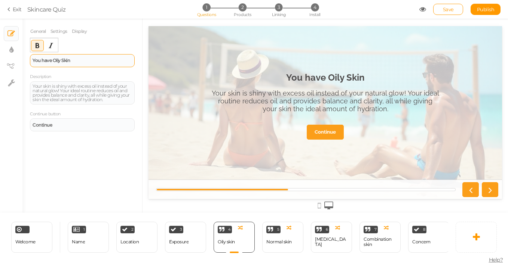
drag, startPoint x: 86, startPoint y: 56, endPoint x: 44, endPoint y: 57, distance: 42.3
click at [44, 57] on div "You have Oily Skin" at bounding box center [82, 60] width 105 height 13
paste div
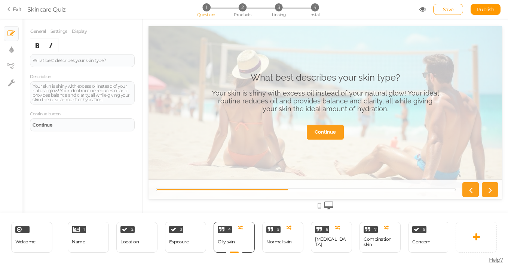
click at [43, 32] on link "General" at bounding box center [38, 31] width 16 height 14
click at [59, 32] on link "Settings" at bounding box center [59, 31] width 18 height 14
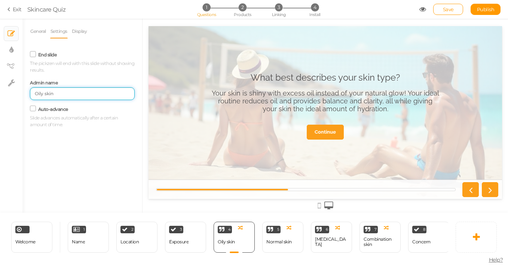
drag, startPoint x: 47, startPoint y: 95, endPoint x: 22, endPoint y: 92, distance: 25.2
click at [22, 92] on div "× Slides × Display settings × View tree × Settings General Settings Display Fee…" at bounding box center [254, 116] width 508 height 194
type input "Skin"
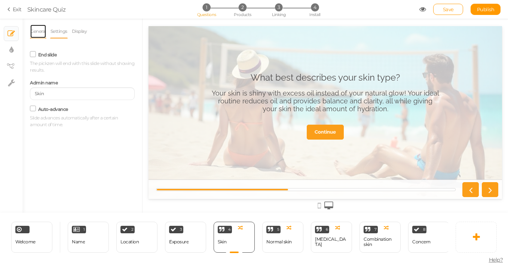
click at [40, 33] on link "General" at bounding box center [38, 31] width 16 height 14
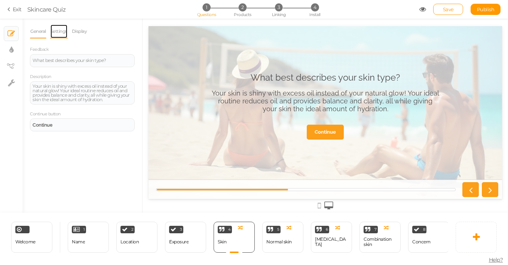
click at [63, 32] on link "Settings" at bounding box center [59, 31] width 18 height 14
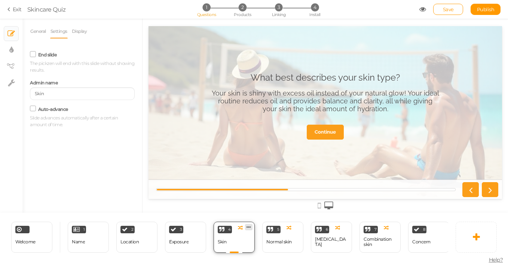
click at [249, 228] on icon at bounding box center [248, 228] width 4 height 6
click at [240, 241] on span "Delete" at bounding box center [233, 242] width 13 height 6
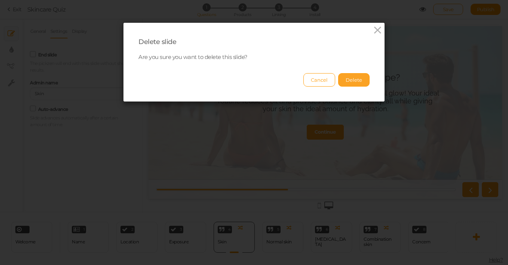
click at [356, 79] on button "Delete" at bounding box center [353, 79] width 31 height 13
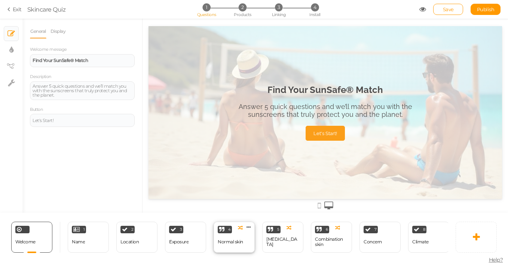
click at [243, 243] on div "4 Normal skin × Define the conditions to show this slide. Clone Change type Del…" at bounding box center [233, 237] width 41 height 31
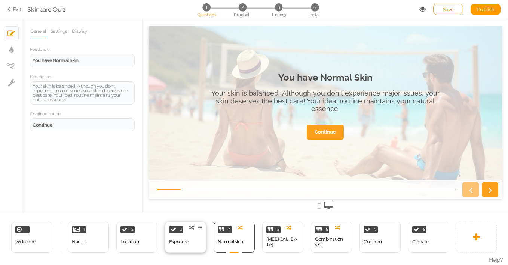
click at [196, 238] on div "3 Exposure × Define the conditions to show this slide. Clone Change type Delete" at bounding box center [185, 237] width 41 height 31
select select "2"
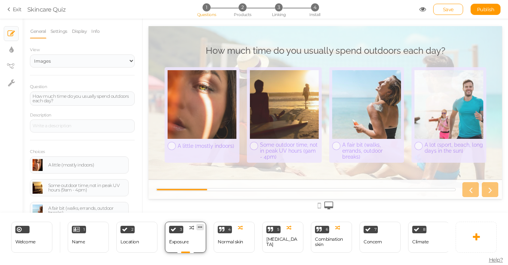
click at [199, 229] on icon at bounding box center [200, 228] width 4 height 6
click at [191, 225] on link "Clone" at bounding box center [187, 226] width 43 height 8
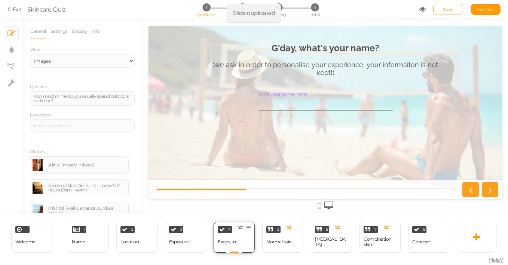
click at [240, 238] on div "4 Exposure × Define the conditions to show this slide. Clone Change type Delete" at bounding box center [233, 237] width 41 height 31
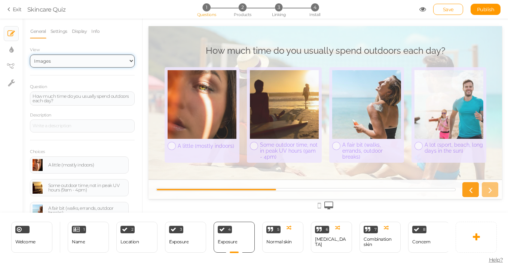
click at [73, 60] on select "Text Images Slider Dropdown" at bounding box center [82, 61] width 105 height 13
select select "1002"
click at [30, 55] on select "Text Images Slider Dropdown" at bounding box center [82, 61] width 105 height 13
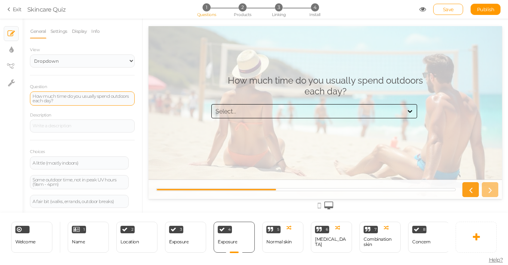
click at [51, 100] on div "How much time do you usually spend outdoors each day?" at bounding box center [82, 98] width 99 height 9
paste div
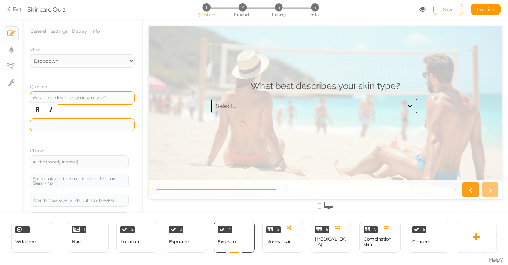
click at [53, 125] on div at bounding box center [82, 125] width 105 height 13
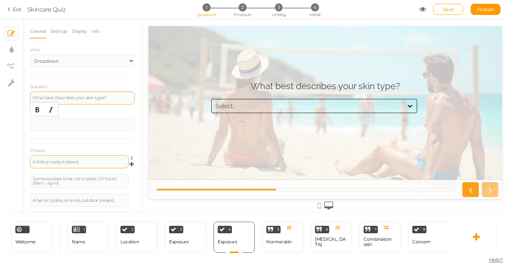
click at [41, 161] on div "A little (mostly indoors)" at bounding box center [79, 162] width 93 height 4
paste div
click at [76, 185] on div "Some outdoor time, not in peak UV hours (9am - 4pm)" at bounding box center [79, 181] width 93 height 9
paste div
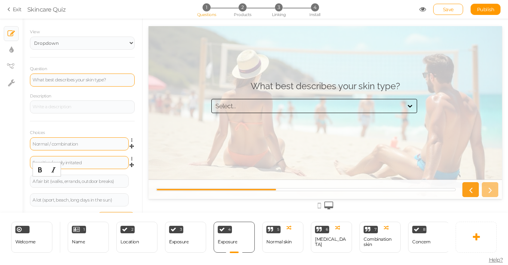
scroll to position [26, 0]
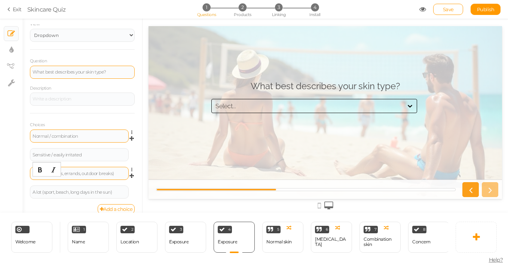
click at [76, 176] on div "A fair bit (walks, errands, outdoor breaks)" at bounding box center [79, 174] width 93 height 4
paste div
click at [67, 193] on div "A lot (sport, beach, long days in the sun)" at bounding box center [79, 192] width 93 height 4
paste div
click at [283, 106] on div "Select..." at bounding box center [307, 106] width 191 height 9
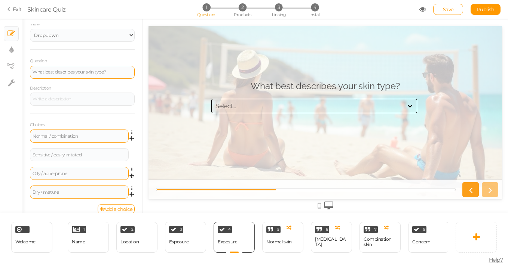
click at [283, 106] on div "Select..." at bounding box center [307, 106] width 191 height 9
click at [445, 7] on span "Save" at bounding box center [448, 9] width 11 height 6
click at [275, 242] on div "Normal skin" at bounding box center [278, 242] width 25 height 5
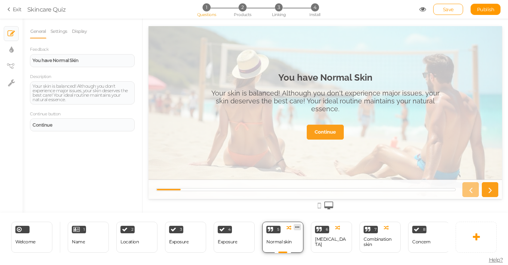
click at [298, 228] on icon at bounding box center [297, 228] width 4 height 6
click at [249, 228] on icon at bounding box center [248, 228] width 4 height 6
select select "1002"
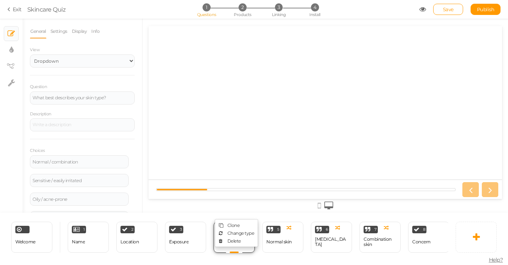
scroll to position [0, 0]
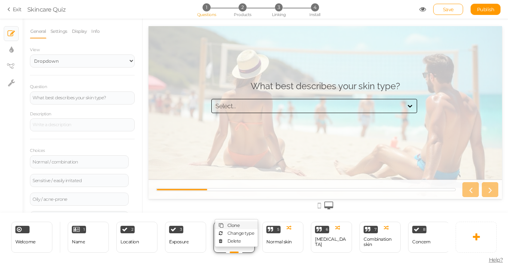
click at [237, 226] on span "Clone" at bounding box center [233, 226] width 12 height 6
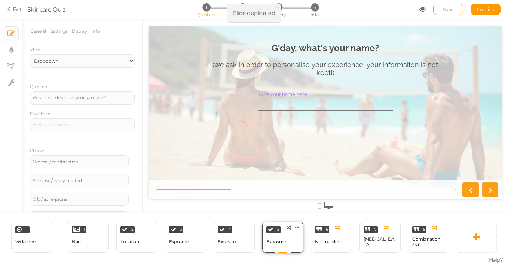
click at [282, 243] on div "Exposure" at bounding box center [275, 242] width 19 height 5
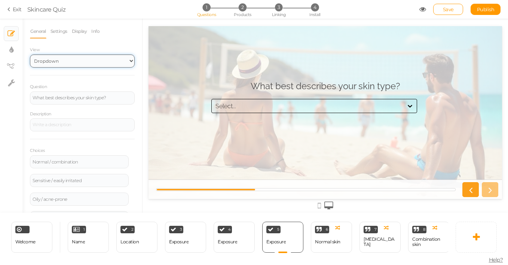
click at [52, 60] on select "Text Images Slider Dropdown" at bounding box center [82, 61] width 105 height 13
select select "1001"
click at [30, 55] on select "Text Images Slider Dropdown" at bounding box center [82, 61] width 105 height 13
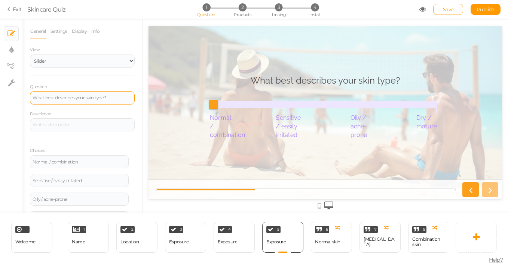
click at [51, 99] on div "What best describes your skin type?" at bounding box center [82, 98] width 99 height 4
click at [51, 104] on div "What best describes your skin type?" at bounding box center [82, 98] width 105 height 13
paste div
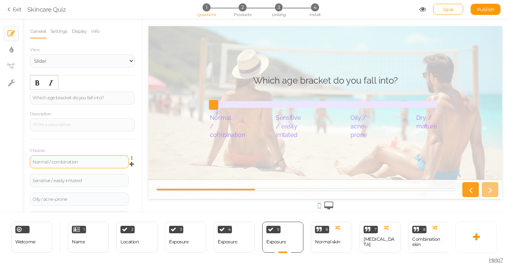
click at [53, 162] on div "Normal / combination" at bounding box center [79, 162] width 93 height 4
paste div
drag, startPoint x: 81, startPoint y: 181, endPoint x: 22, endPoint y: 181, distance: 58.7
click at [22, 181] on div "× Slides × Display settings × View tree × Settings General Settings Display Inf…" at bounding box center [254, 116] width 508 height 194
paste div
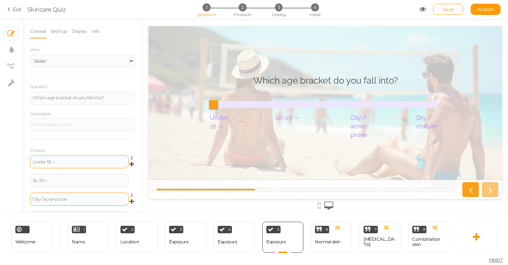
click at [35, 198] on div "Oily / acne-prone" at bounding box center [79, 199] width 93 height 4
paste div
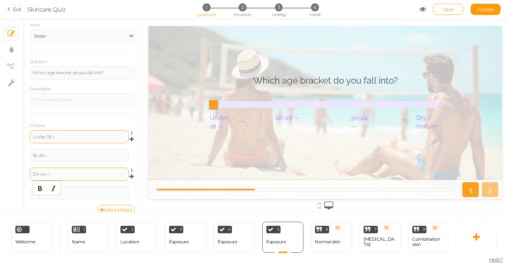
scroll to position [34, 0]
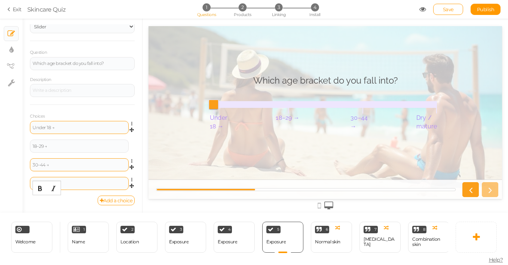
click at [95, 182] on div "Dry / mature" at bounding box center [79, 184] width 93 height 4
paste div
click at [58, 201] on div "Add a choice" at bounding box center [82, 201] width 105 height 10
click at [274, 99] on span "Under 18 → 18–29 → 30–44 → 45+ →" at bounding box center [325, 104] width 224 height 11
type input "2"
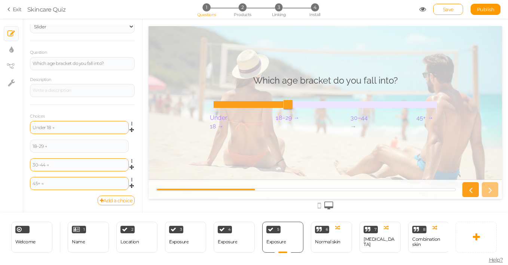
click at [327, 104] on span "Under 18 → 18–29 → 30–44 → 45+ →" at bounding box center [325, 104] width 224 height 11
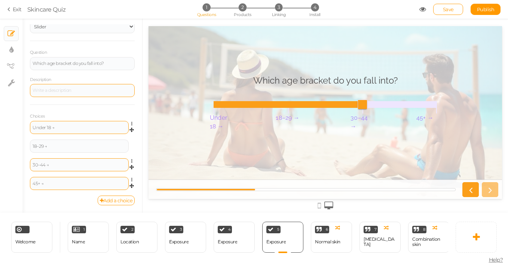
click at [74, 90] on div at bounding box center [82, 91] width 99 height 4
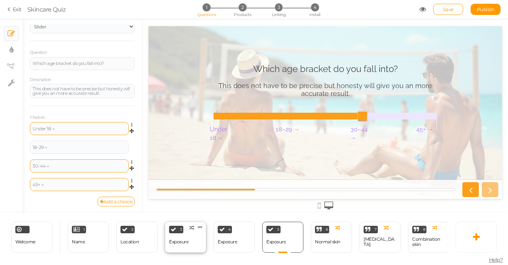
click at [188, 242] on div "3 Exposure × Define the conditions to show this slide. Clone Change type Delete" at bounding box center [185, 237] width 41 height 31
select select "2"
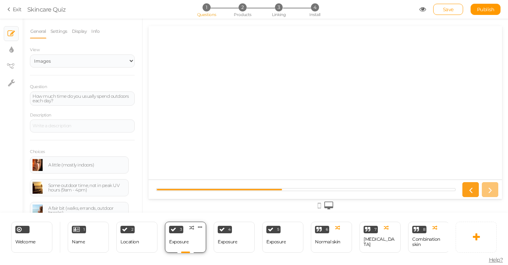
scroll to position [0, 0]
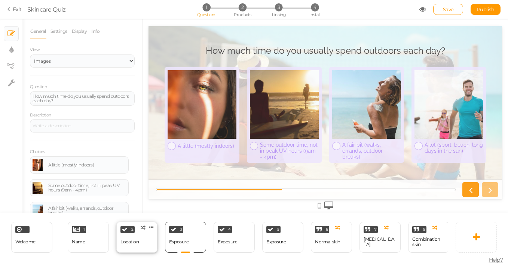
click at [136, 248] on div "Location" at bounding box center [129, 242] width 18 height 13
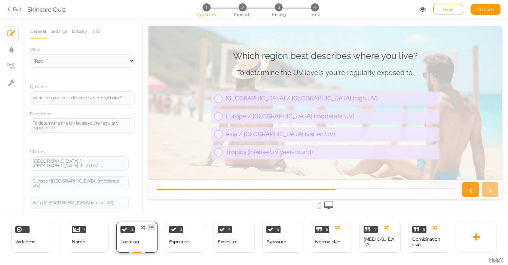
click at [151, 228] on icon at bounding box center [151, 228] width 4 height 6
click at [144, 227] on link "Clone" at bounding box center [139, 226] width 43 height 8
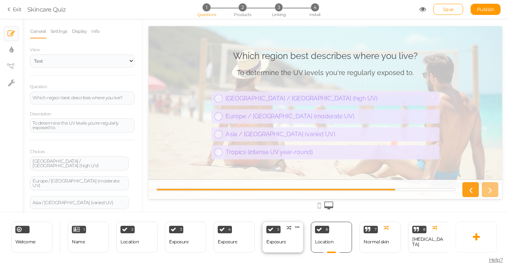
click at [284, 243] on div "Exposure" at bounding box center [275, 242] width 19 height 5
select select "1001"
select select "1"
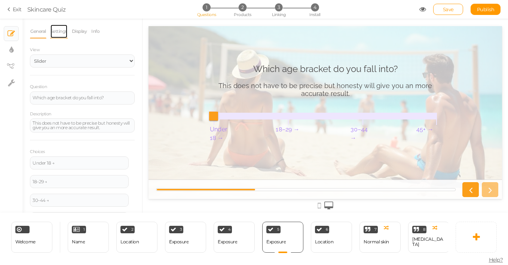
click at [64, 32] on link "Settings" at bounding box center [59, 31] width 18 height 14
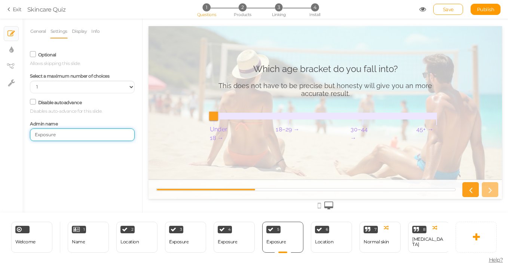
drag, startPoint x: 61, startPoint y: 137, endPoint x: 15, endPoint y: 137, distance: 46.0
click at [15, 137] on div "× Slides × Display settings × View tree × Settings General Settings Display Inf…" at bounding box center [254, 116] width 508 height 194
type input "Age"
click at [236, 247] on div "Exposure" at bounding box center [227, 242] width 19 height 13
select select "1002"
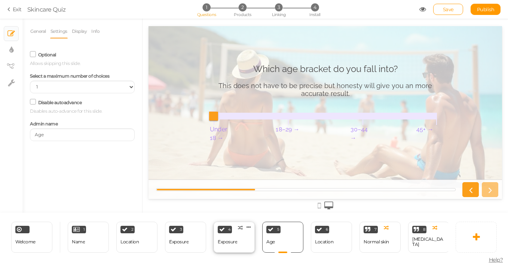
select select "1"
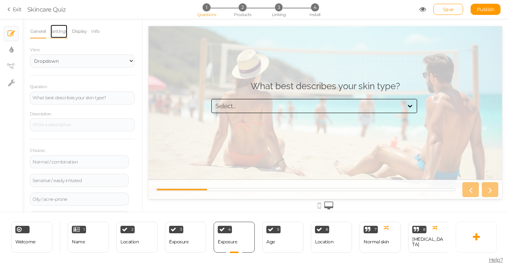
click at [61, 30] on link "Settings" at bounding box center [59, 31] width 18 height 14
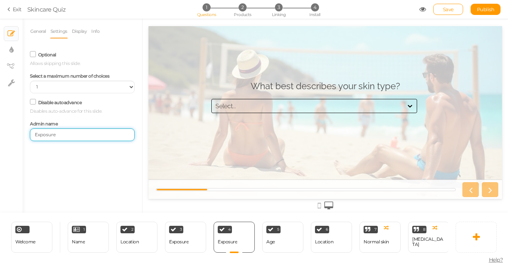
drag, startPoint x: 60, startPoint y: 135, endPoint x: 15, endPoint y: 135, distance: 45.2
click at [15, 135] on div "× Slides × Display settings × View tree × Settings General Settings Display Inf…" at bounding box center [254, 116] width 508 height 194
type input "Skin"
click at [74, 156] on div "General Settings Display Info View Text Images Slider Dropdown Question What be…" at bounding box center [82, 118] width 120 height 189
click at [320, 244] on div "Location" at bounding box center [324, 242] width 18 height 5
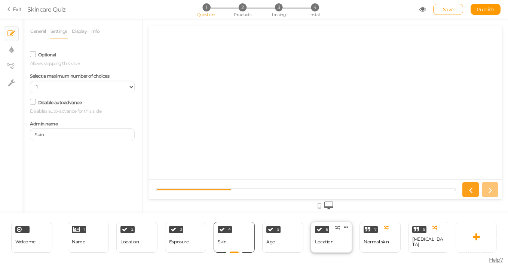
select select "1"
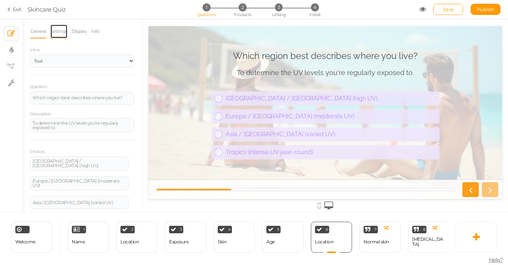
click at [62, 29] on link "Settings" at bounding box center [59, 31] width 18 height 14
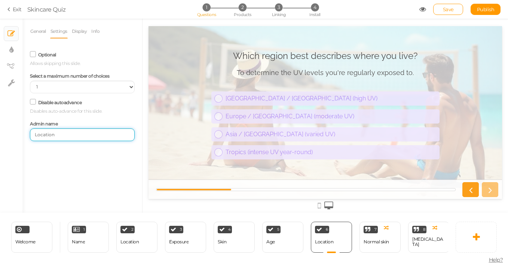
drag, startPoint x: 62, startPoint y: 136, endPoint x: 20, endPoint y: 136, distance: 41.9
click at [20, 136] on div "× Slides × Display settings × View tree × Settings General Settings Display Inf…" at bounding box center [254, 116] width 508 height 194
type input "Pregnant"
click at [31, 32] on link "General" at bounding box center [38, 31] width 16 height 14
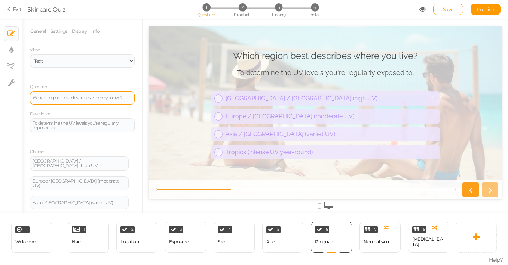
click at [61, 99] on div "Which region best describes where you live?" at bounding box center [82, 98] width 99 height 4
paste div
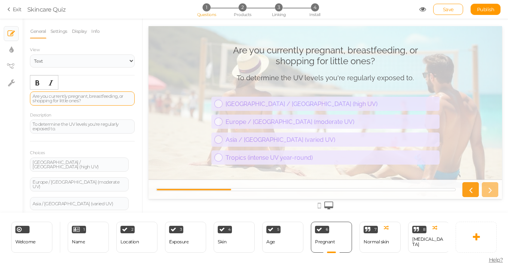
click at [79, 100] on div "Are you currently pregnant, breastfeeding, or shopping for little ones?" at bounding box center [82, 98] width 99 height 9
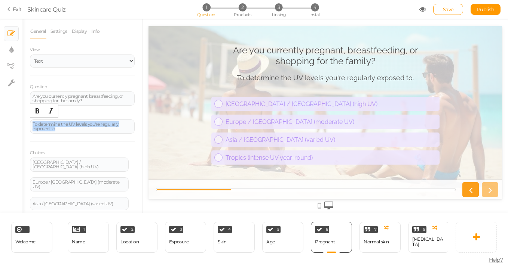
drag, startPoint x: 67, startPoint y: 131, endPoint x: 19, endPoint y: 121, distance: 48.9
click at [19, 121] on div "× Slides × Display settings × View tree × Settings General Settings Display Inf…" at bounding box center [254, 116] width 508 height 194
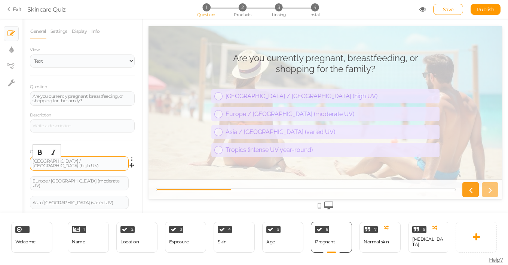
click at [54, 162] on div "[GEOGRAPHIC_DATA] / [GEOGRAPHIC_DATA] (high UV)" at bounding box center [79, 163] width 93 height 9
paste div
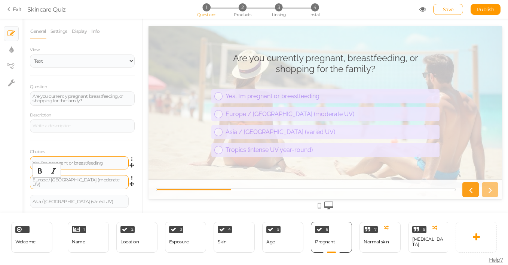
click at [105, 180] on div "Europe / [GEOGRAPHIC_DATA] (moderate UV)" at bounding box center [79, 182] width 93 height 9
paste div
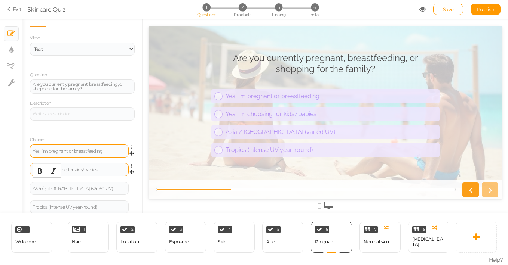
scroll to position [28, 0]
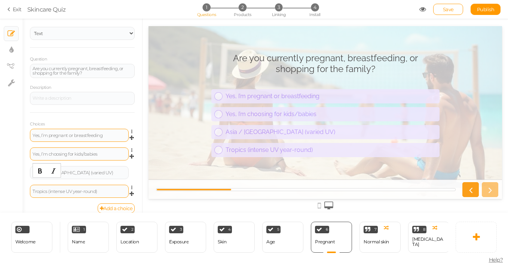
click at [103, 193] on div "Tropics (intense UV year-round)" at bounding box center [79, 192] width 93 height 4
paste div
click at [98, 173] on div "Asia / [GEOGRAPHIC_DATA] (varied UV)" at bounding box center [79, 173] width 93 height 4
drag, startPoint x: 98, startPoint y: 173, endPoint x: 11, endPoint y: 173, distance: 86.7
click at [11, 173] on div "× Slides × Display settings × View tree × Settings General Settings Display Inf…" at bounding box center [254, 116] width 508 height 194
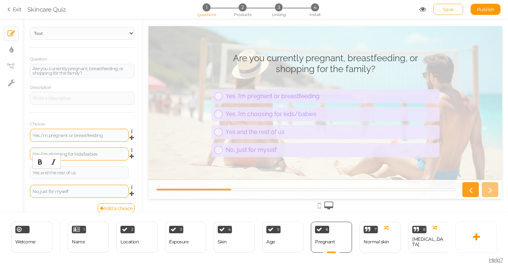
click at [447, 10] on span "Save" at bounding box center [448, 9] width 11 height 6
click at [385, 236] on div "Normal skin" at bounding box center [375, 242] width 25 height 13
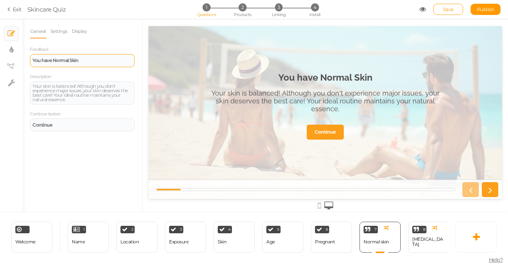
click at [101, 64] on div "You have Normal Skin" at bounding box center [82, 60] width 105 height 13
click at [396, 228] on icon at bounding box center [394, 228] width 4 height 6
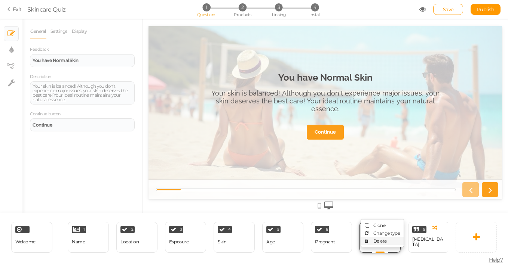
click at [383, 241] on span "Delete" at bounding box center [379, 242] width 13 height 6
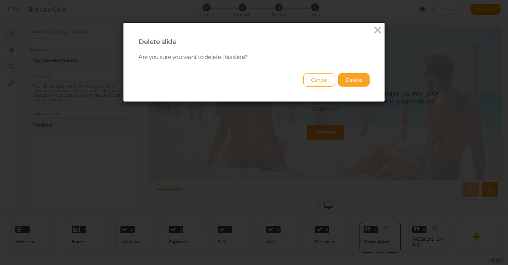
click at [360, 79] on button "Delete" at bounding box center [353, 79] width 31 height 13
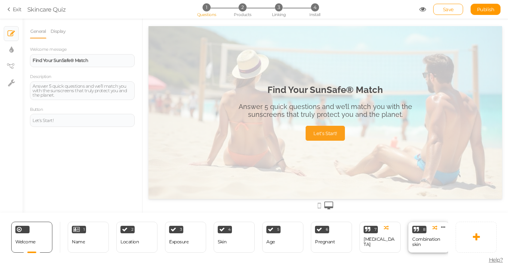
click at [419, 233] on div "8 Combination skin × Define the conditions to show this slide. Clone Change typ…" at bounding box center [428, 237] width 41 height 31
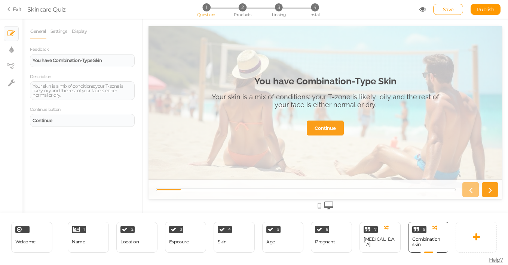
click at [323, 81] on strong "You have Combination-Type Skin" at bounding box center [325, 81] width 142 height 11
click at [86, 60] on strong "You have Combination-Type Skin" at bounding box center [67, 61] width 69 height 6
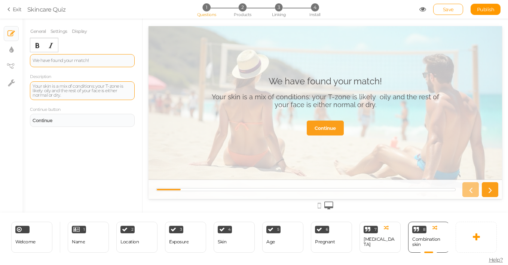
click at [61, 97] on div "Your skin is a mix of conditions: your T-zone is likely oily and the rest of yo…" at bounding box center [82, 90] width 99 height 13
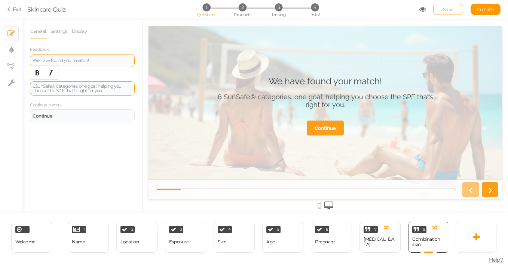
click at [100, 86] on div "6 SunSafe® categories, one goal: helping you choose the SPF that’s right for yo…" at bounding box center [82, 88] width 99 height 9
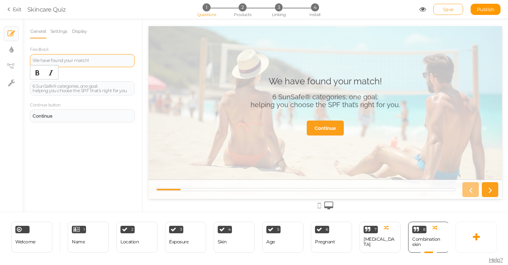
click at [453, 11] on link "Save" at bounding box center [448, 9] width 30 height 11
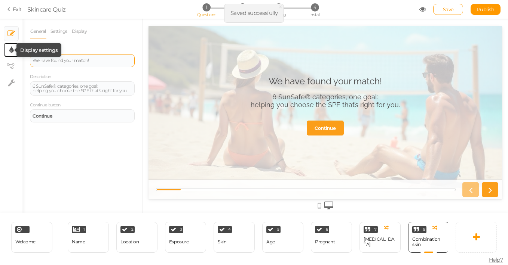
click at [10, 50] on icon at bounding box center [11, 49] width 4 height 7
select select "2"
select select "raleway"
select select "switch"
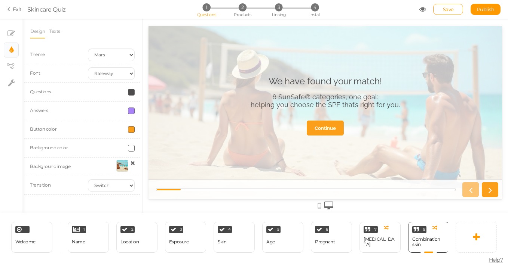
click at [122, 166] on div at bounding box center [122, 166] width 12 height 12
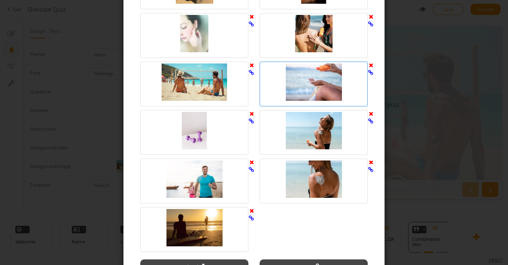
scroll to position [186, 0]
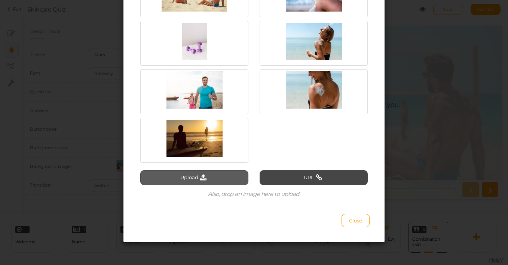
click at [206, 180] on icon at bounding box center [203, 178] width 10 height 7
type input "C:\fakepath\The Sunscreen List duck face snorkel of the home page.JPG"
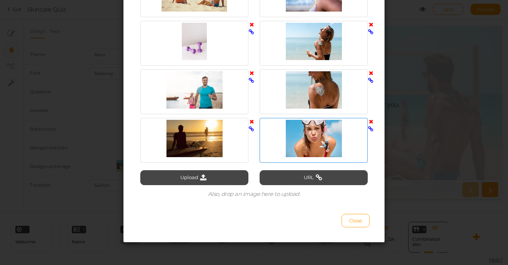
click at [323, 144] on div at bounding box center [313, 138] width 104 height 37
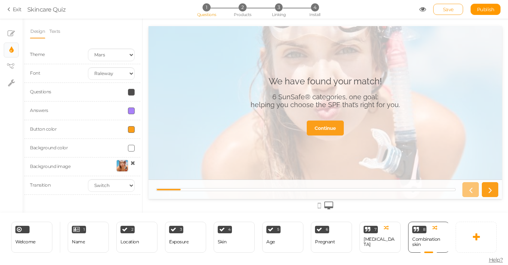
click at [448, 12] on span "Save" at bounding box center [448, 9] width 11 height 6
click at [491, 191] on icon at bounding box center [490, 190] width 10 height 10
click at [490, 190] on icon at bounding box center [490, 190] width 10 height 10
click at [12, 66] on icon at bounding box center [10, 67] width 7 height 6
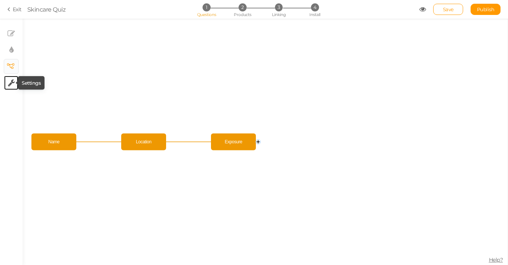
click at [12, 85] on icon at bounding box center [11, 82] width 7 height 7
select select "en"
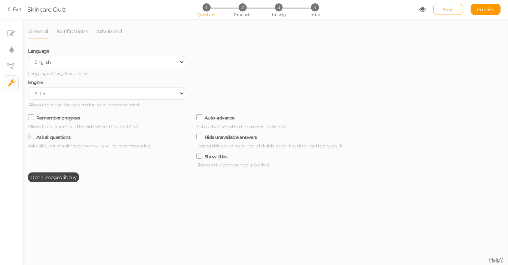
click at [32, 119] on icon at bounding box center [31, 118] width 10 height 4
click at [0, 0] on input "Remember progress" at bounding box center [0, 0] width 0 height 0
click at [13, 46] on tip-cont at bounding box center [11, 50] width 4 height 9
select select "2"
select select "raleway"
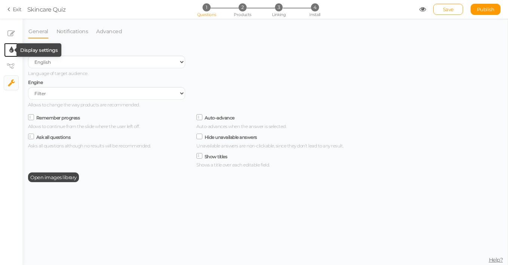
select select "switch"
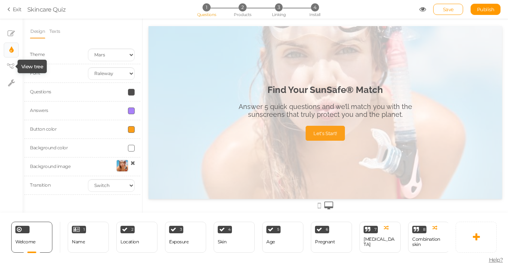
scroll to position [0, 0]
click at [131, 110] on span at bounding box center [131, 111] width 7 height 7
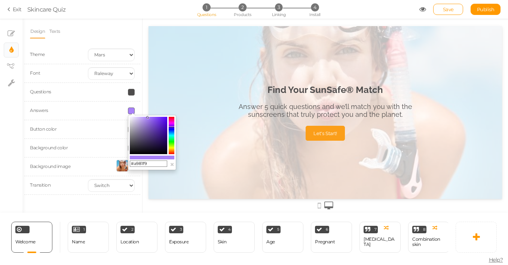
click at [150, 163] on input "#a981f9" at bounding box center [148, 164] width 37 height 7
type input "#fae500"
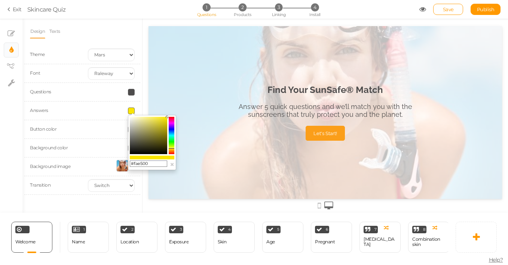
click at [96, 110] on div at bounding box center [111, 111] width 58 height 7
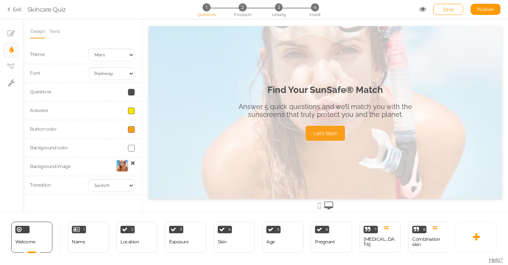
click at [210, 241] on div "4 Skin × Define the conditions to show this slide. Clone Change type Delete" at bounding box center [234, 237] width 49 height 31
click at [197, 241] on div "3 Exposure × Define the conditions to show this slide. Clone Change type Delete" at bounding box center [185, 237] width 41 height 31
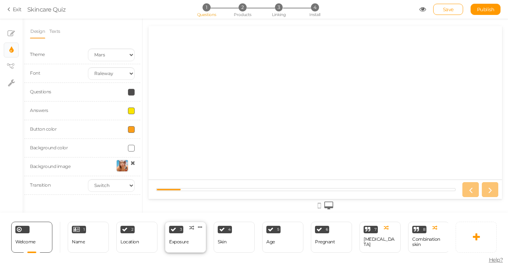
select select "2"
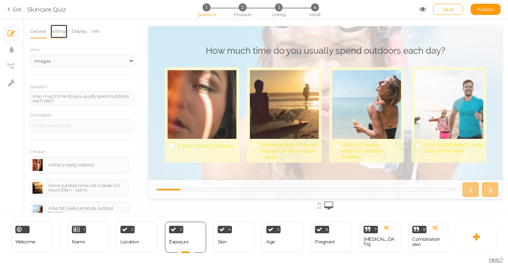
click at [60, 28] on link "Settings" at bounding box center [59, 31] width 18 height 14
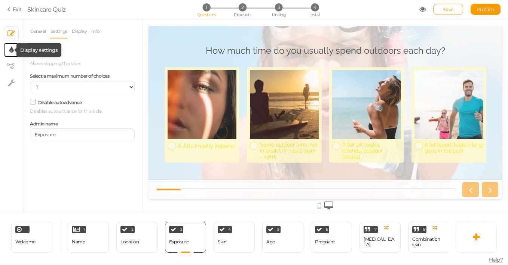
click at [11, 49] on icon at bounding box center [11, 49] width 4 height 7
select select "2"
select select "raleway"
select select "switch"
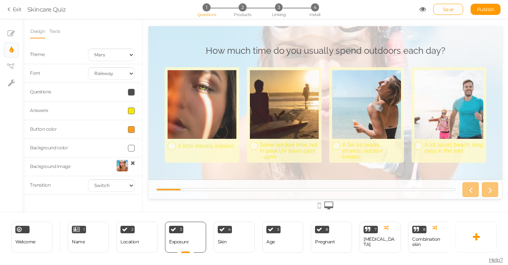
click at [130, 112] on span at bounding box center [131, 111] width 7 height 7
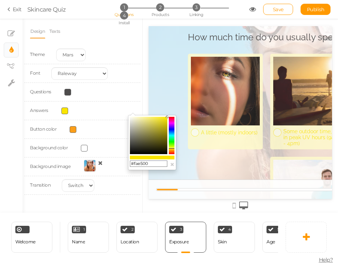
click at [150, 165] on input "#fae500" at bounding box center [148, 164] width 37 height 7
drag, startPoint x: 150, startPoint y: 165, endPoint x: 133, endPoint y: 165, distance: 17.6
click at [133, 165] on input "#fae500" at bounding box center [148, 164] width 37 height 7
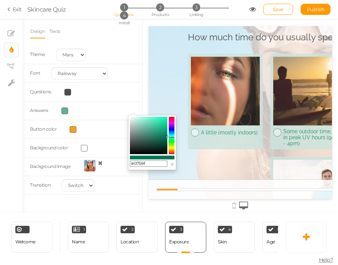
type input "#0759ff"
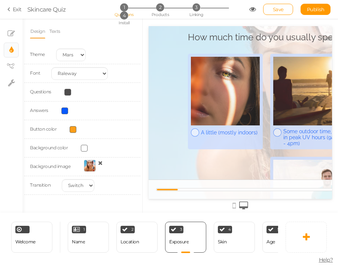
click at [72, 130] on span at bounding box center [73, 129] width 7 height 7
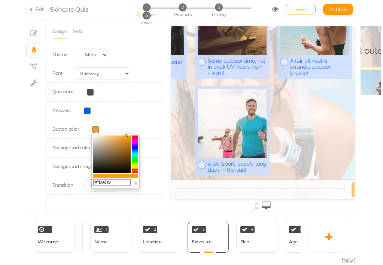
scroll to position [0, 135]
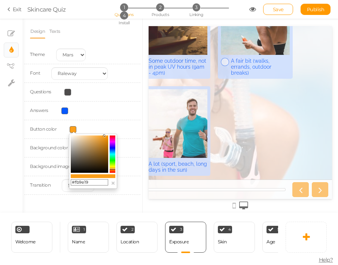
drag, startPoint x: 92, startPoint y: 181, endPoint x: 73, endPoint y: 180, distance: 19.1
click at [73, 180] on input "#fb9e19" at bounding box center [89, 182] width 37 height 7
click at [75, 182] on input "08c065" at bounding box center [89, 182] width 37 height 7
type input "#08c065"
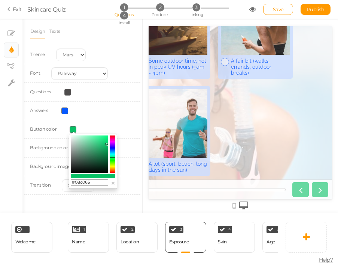
click at [102, 119] on div "Answers" at bounding box center [82, 111] width 116 height 19
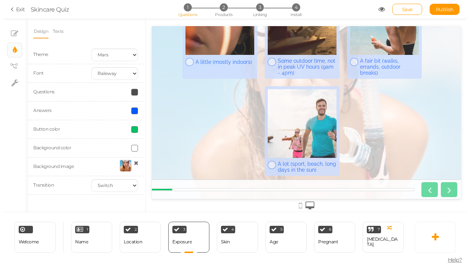
scroll to position [0, 2]
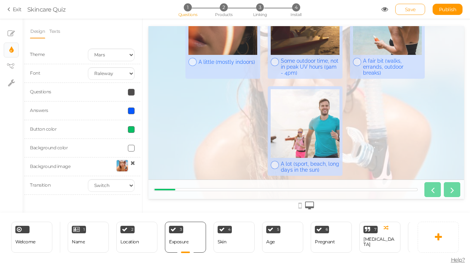
click at [414, 8] on span "Save" at bounding box center [410, 9] width 11 height 6
click at [392, 238] on div "7 [MEDICAL_DATA] × Define the conditions to show this slide. Clone Change type …" at bounding box center [379, 237] width 41 height 31
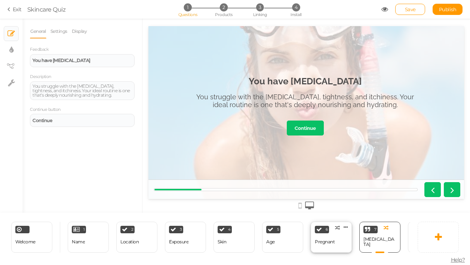
click at [333, 246] on div "Pregnant" at bounding box center [325, 242] width 20 height 13
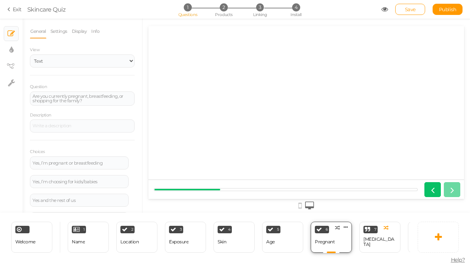
scroll to position [0, 0]
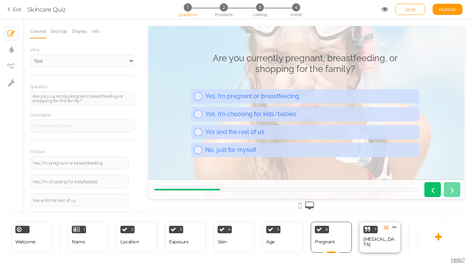
click at [370, 248] on div "[MEDICAL_DATA]" at bounding box center [379, 242] width 33 height 13
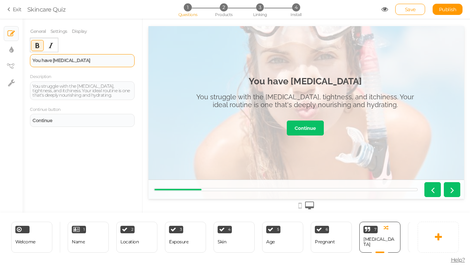
click at [69, 61] on strong "You have [MEDICAL_DATA]" at bounding box center [62, 61] width 58 height 6
drag, startPoint x: 89, startPoint y: 62, endPoint x: 22, endPoint y: 62, distance: 67.3
click at [22, 62] on div "× Slides × Display settings × View tree × Settings General Settings Display Fee…" at bounding box center [235, 116] width 470 height 194
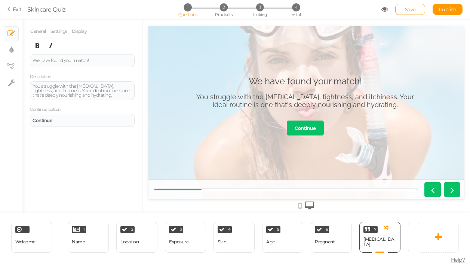
click at [218, 99] on div "You struggle with the [MEDICAL_DATA], tightness, and itchiness. Your ideal rout…" at bounding box center [305, 101] width 228 height 16
click at [84, 89] on div "You struggle with the [MEDICAL_DATA], tightness, and itchiness. Your ideal rout…" at bounding box center [82, 90] width 99 height 13
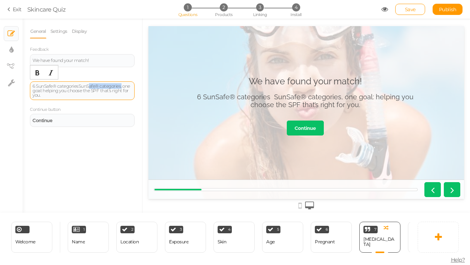
drag, startPoint x: 126, startPoint y: 87, endPoint x: 91, endPoint y: 84, distance: 34.9
click at [91, 84] on div "6 SunSafe® categories SunSafe® categories, one goal: helping you choose the SPF…" at bounding box center [82, 90] width 99 height 13
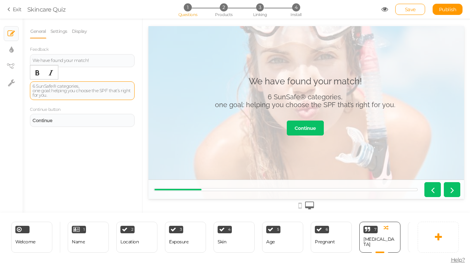
click at [53, 91] on div "one goal: helping you choose the SPF that’s right for you." at bounding box center [82, 93] width 99 height 9
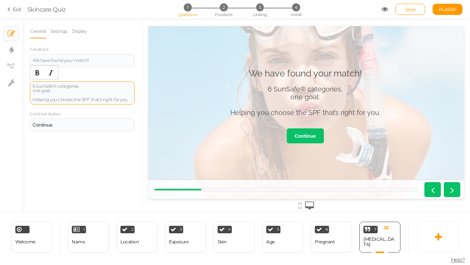
click at [98, 85] on div "6 SunSafe® categories," at bounding box center [82, 86] width 99 height 4
click at [129, 101] on div "Helping you choose the SPF that’s right for you." at bounding box center [82, 100] width 99 height 4
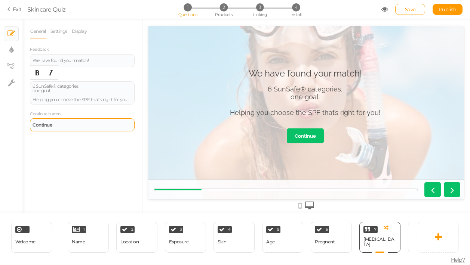
click at [83, 128] on div "Continue" at bounding box center [82, 125] width 105 height 13
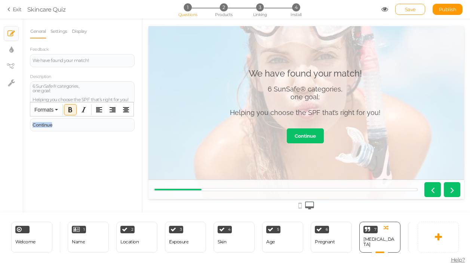
drag, startPoint x: 83, startPoint y: 128, endPoint x: 25, endPoint y: 122, distance: 58.3
click at [25, 122] on div "General Settings Display Feedback We have found your match! Description 6 SunSa…" at bounding box center [82, 118] width 120 height 189
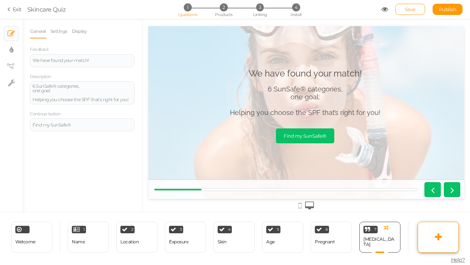
click at [444, 240] on link at bounding box center [438, 237] width 41 height 31
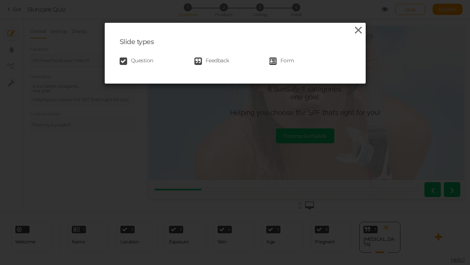
click at [356, 31] on icon at bounding box center [358, 30] width 11 height 11
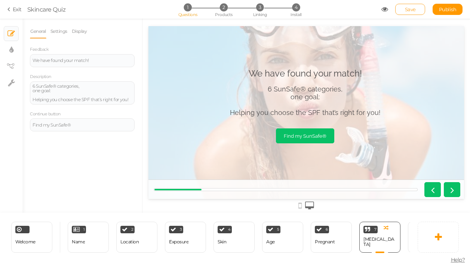
click at [411, 12] on span "Save" at bounding box center [410, 9] width 11 height 6
click at [449, 11] on span "Publish" at bounding box center [448, 9] width 18 height 6
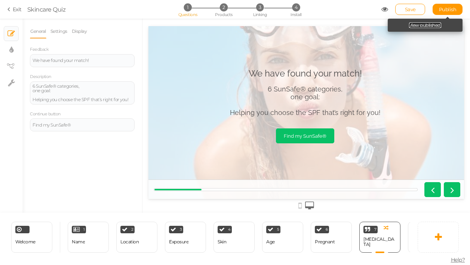
click at [431, 24] on link "View published." at bounding box center [425, 25] width 33 height 6
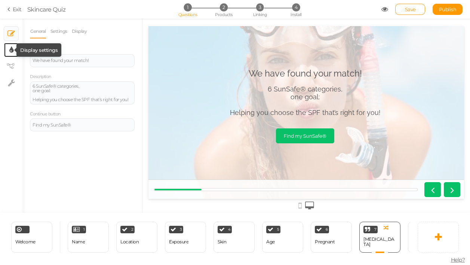
click at [11, 52] on icon at bounding box center [11, 49] width 4 height 7
select select "2"
select select "raleway"
select select "switch"
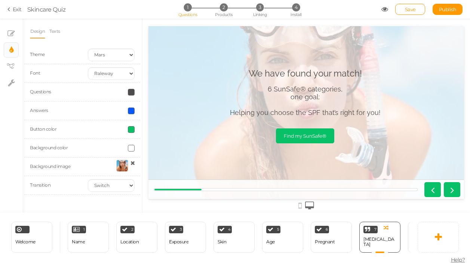
click at [123, 165] on div at bounding box center [122, 166] width 12 height 12
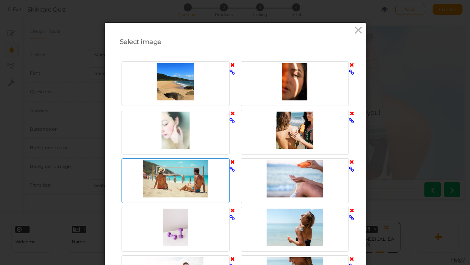
click at [166, 188] on div at bounding box center [175, 178] width 104 height 37
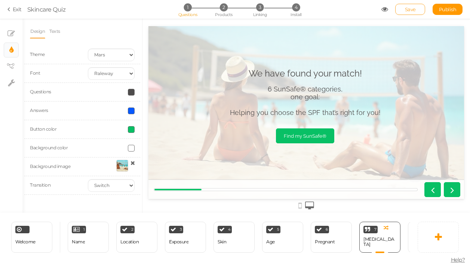
click at [415, 7] on link "Save" at bounding box center [410, 9] width 30 height 11
click at [9, 85] on icon at bounding box center [11, 82] width 7 height 7
select select "en"
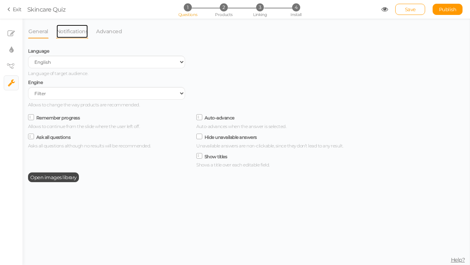
click at [66, 31] on link "Notifications" at bounding box center [72, 31] width 33 height 14
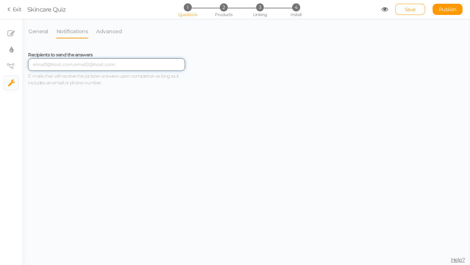
click at [56, 66] on input "text" at bounding box center [106, 64] width 157 height 13
type input "[EMAIL_ADDRESS][DOMAIN_NAME]"
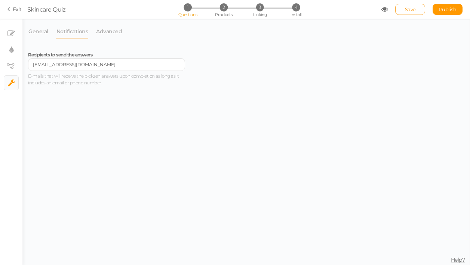
click at [411, 9] on span "Save" at bounding box center [410, 9] width 11 height 6
click at [109, 29] on link "Advanced" at bounding box center [109, 31] width 27 height 14
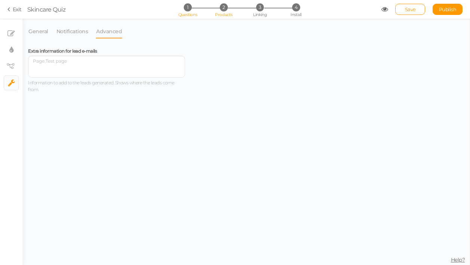
click at [223, 7] on span "2" at bounding box center [224, 7] width 8 height 8
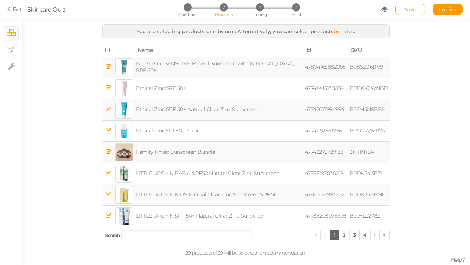
click at [342, 31] on link "by rules" at bounding box center [344, 31] width 21 height 6
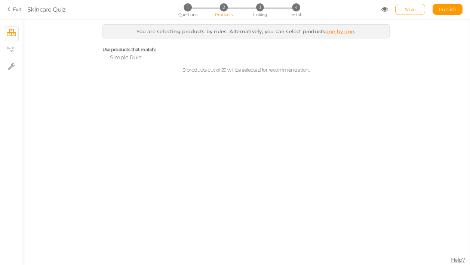
click at [133, 56] on span "Simple Rule" at bounding box center [126, 57] width 32 height 7
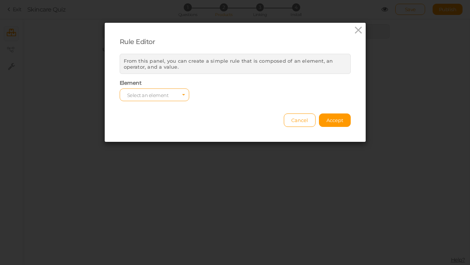
click at [156, 94] on span "Select an element" at bounding box center [148, 95] width 42 height 6
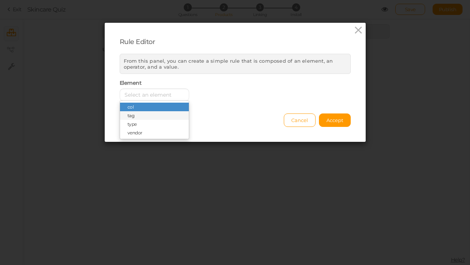
click at [142, 117] on span "tag" at bounding box center [154, 115] width 69 height 9
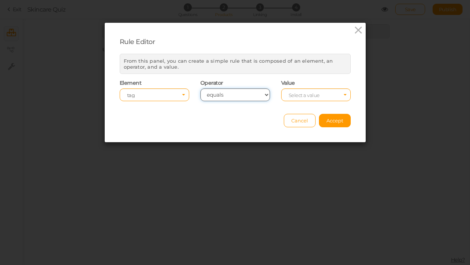
click at [228, 95] on select "equals contains not contains different less than greater than less than or equa…" at bounding box center [235, 95] width 70 height 13
click at [200, 89] on select "equals contains not contains different less than greater than less than or equa…" at bounding box center [235, 95] width 70 height 13
click at [304, 92] on span "Select a value" at bounding box center [316, 95] width 70 height 13
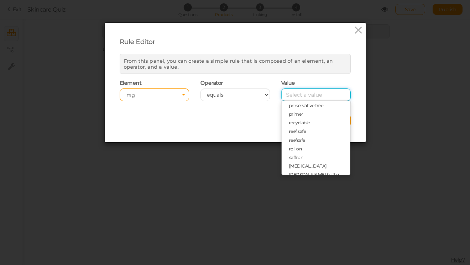
scroll to position [521, 0]
click at [300, 130] on span "reef safe" at bounding box center [297, 131] width 17 height 6
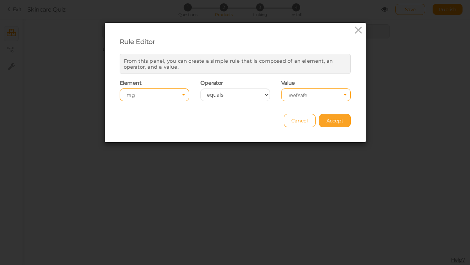
click at [331, 123] on span "Accept" at bounding box center [334, 121] width 17 height 6
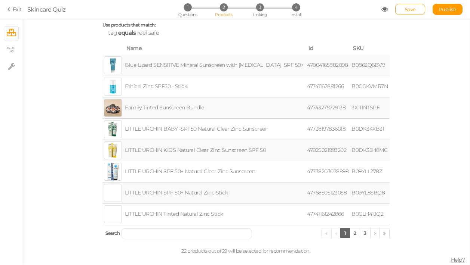
scroll to position [0, 0]
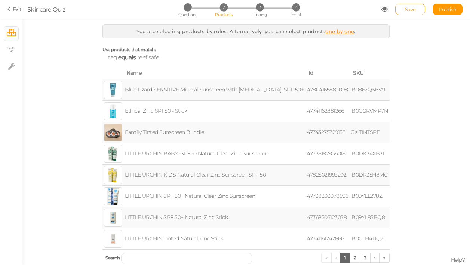
click at [409, 9] on span "Save" at bounding box center [410, 9] width 11 height 6
click at [339, 33] on link "one by one" at bounding box center [339, 31] width 29 height 6
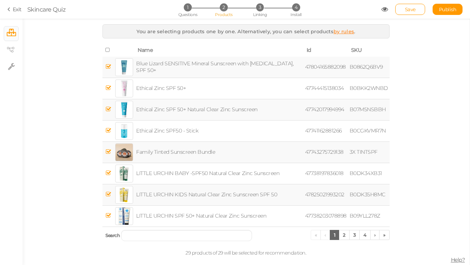
click at [107, 51] on icon at bounding box center [107, 49] width 5 height 5
click at [109, 152] on icon at bounding box center [107, 152] width 5 height 6
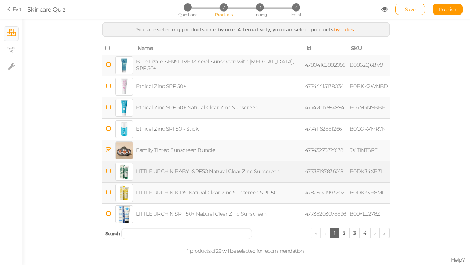
click at [108, 172] on icon at bounding box center [107, 172] width 5 height 6
click at [106, 191] on icon at bounding box center [107, 193] width 5 height 6
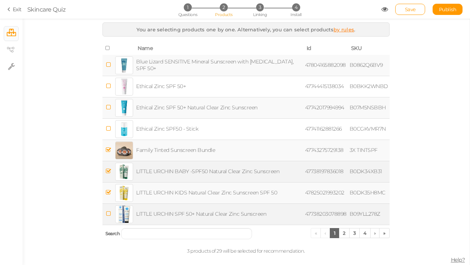
click at [108, 213] on icon at bounding box center [107, 214] width 5 height 6
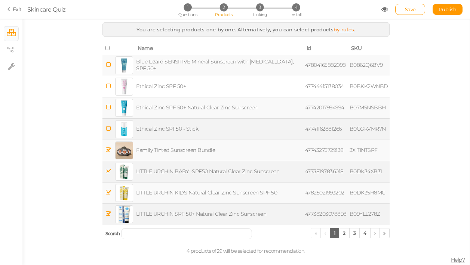
click at [109, 128] on icon at bounding box center [107, 129] width 5 height 6
click at [109, 66] on icon at bounding box center [107, 65] width 5 height 6
click at [347, 235] on link "2" at bounding box center [344, 233] width 11 height 10
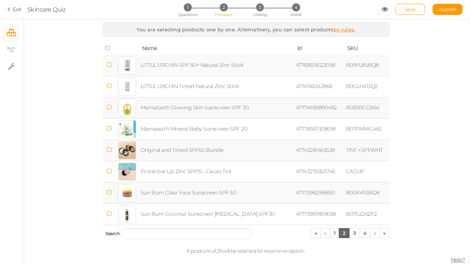
click at [111, 68] on span at bounding box center [108, 64] width 5 height 7
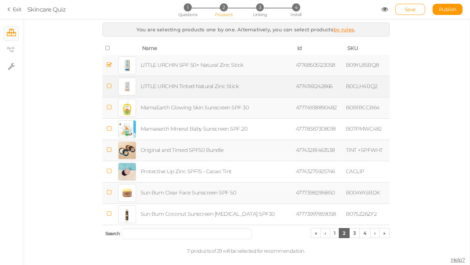
click at [110, 86] on icon at bounding box center [108, 86] width 5 height 6
click at [109, 151] on icon at bounding box center [108, 150] width 5 height 6
click at [356, 235] on link "3" at bounding box center [354, 233] width 11 height 10
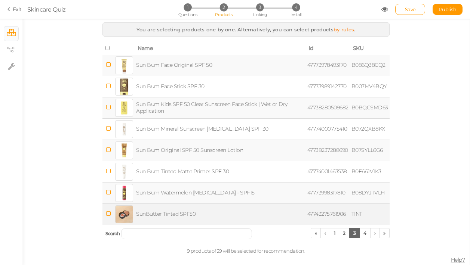
click at [105, 214] on icon at bounding box center [107, 214] width 5 height 6
click at [366, 233] on link "4" at bounding box center [364, 233] width 11 height 10
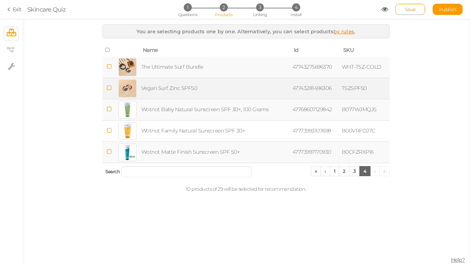
click at [110, 89] on icon at bounding box center [109, 88] width 5 height 6
click at [375, 173] on ul "« ‹ 1 2 3 4 › »" at bounding box center [350, 171] width 79 height 10
click at [412, 10] on span "Save" at bounding box center [410, 9] width 11 height 6
click at [262, 9] on span "3" at bounding box center [260, 7] width 8 height 8
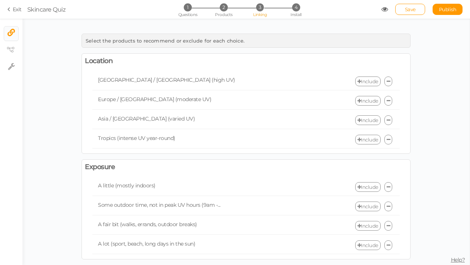
click at [371, 80] on link "Include" at bounding box center [367, 82] width 25 height 10
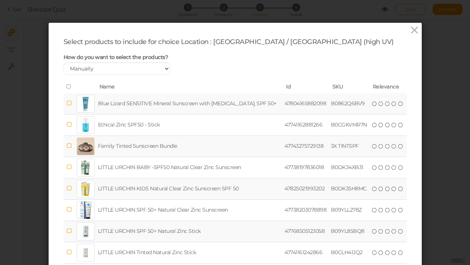
click at [70, 147] on icon at bounding box center [69, 146] width 5 height 6
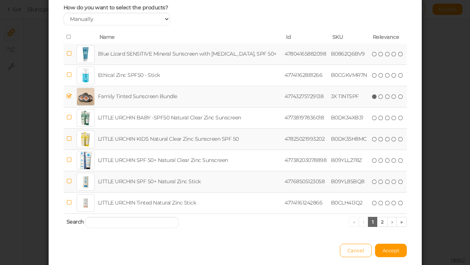
scroll to position [52, 0]
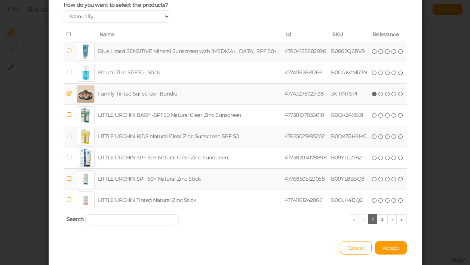
click at [69, 94] on icon at bounding box center [69, 94] width 5 height 6
click at [384, 219] on link "2" at bounding box center [382, 220] width 11 height 10
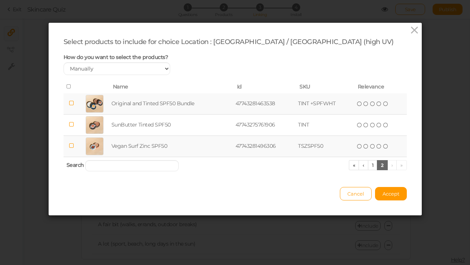
click at [163, 103] on td "Original and Tinted SPF50 Bundle" at bounding box center [172, 103] width 124 height 21
click at [397, 194] on span "Accept" at bounding box center [391, 194] width 17 height 6
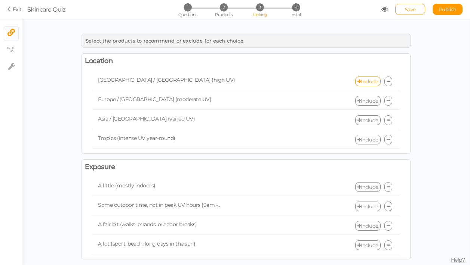
click at [368, 102] on link "Include" at bounding box center [367, 101] width 25 height 10
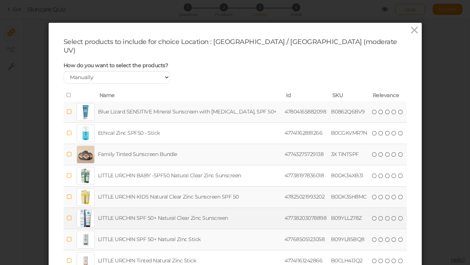
click at [137, 209] on td "LITTLE URCHIN SPF 50+ Natural Clear Zinc Sunscreen" at bounding box center [189, 218] width 187 height 21
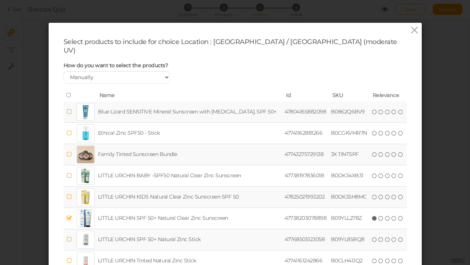
scroll to position [79, 0]
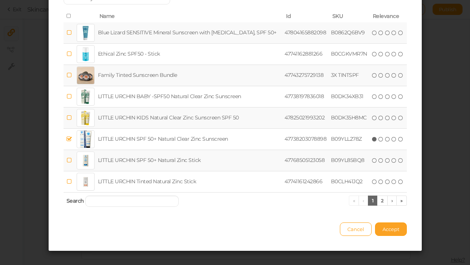
click at [387, 223] on button "Accept" at bounding box center [391, 229] width 32 height 13
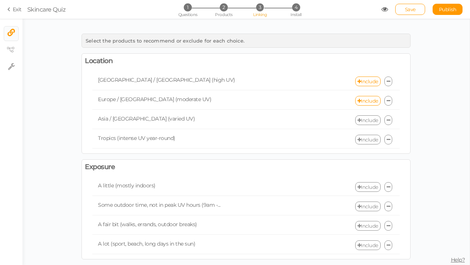
click at [367, 120] on link "Include" at bounding box center [367, 121] width 25 height 10
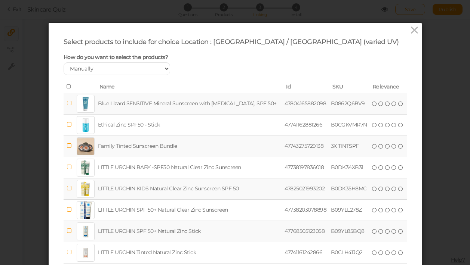
click at [176, 104] on td "Blue Lizard SENSITIVE Mineral Sunscreen with [MEDICAL_DATA], SPF 50+" at bounding box center [189, 103] width 187 height 21
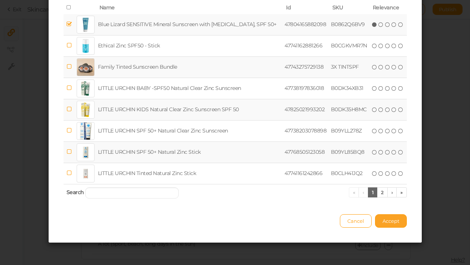
click at [387, 222] on span "Accept" at bounding box center [391, 221] width 17 height 6
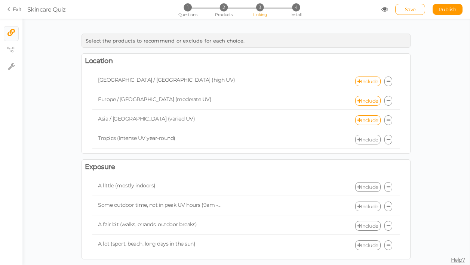
click at [367, 141] on link "Include" at bounding box center [367, 140] width 25 height 10
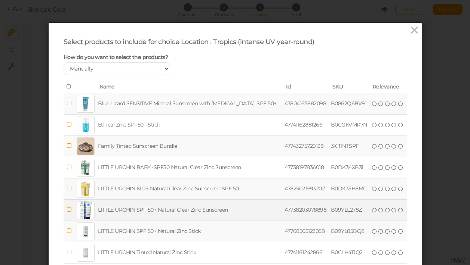
click at [220, 206] on td "LITTLE URCHIN SPF 50+ Natural Clear Zinc Sunscreen" at bounding box center [189, 210] width 187 height 21
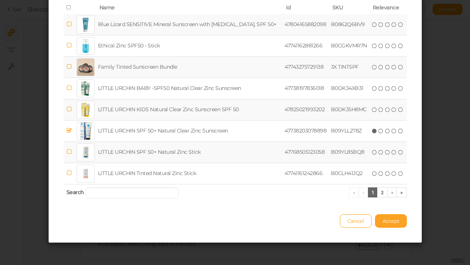
click at [391, 218] on span "Accept" at bounding box center [391, 221] width 17 height 6
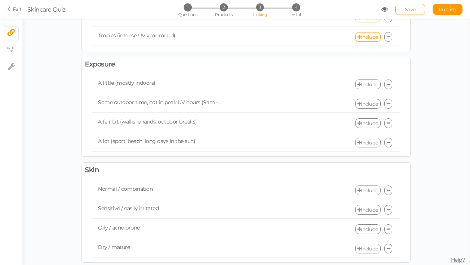
scroll to position [104, 0]
click at [372, 83] on link "Include" at bounding box center [367, 84] width 25 height 10
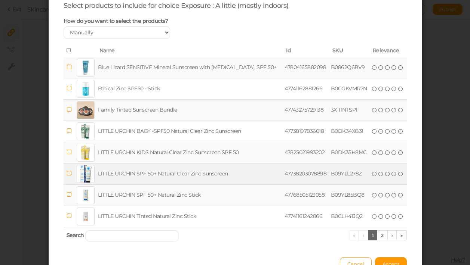
scroll to position [37, 0]
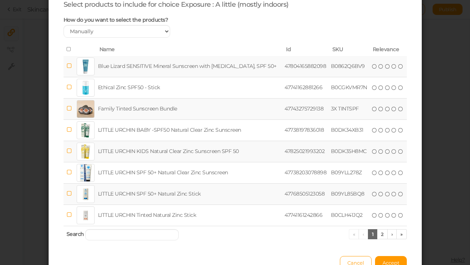
click at [180, 194] on td "LITTLE URCHIN SPF 50+ Natural Zinc Stick" at bounding box center [189, 194] width 187 height 21
click at [394, 263] on span "Accept" at bounding box center [391, 263] width 17 height 6
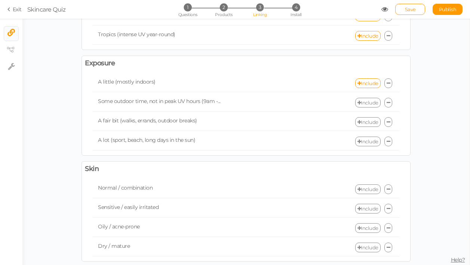
click at [371, 103] on link "Include" at bounding box center [367, 103] width 25 height 10
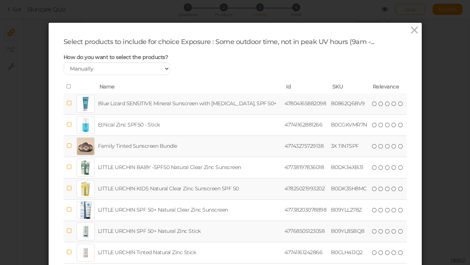
click at [193, 101] on td "Blue Lizard SENSITIVE Mineral Sunscreen with [MEDICAL_DATA], SPF 50+" at bounding box center [189, 103] width 187 height 21
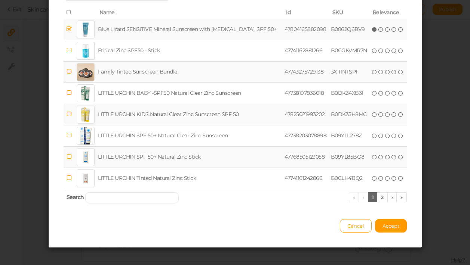
scroll to position [79, 0]
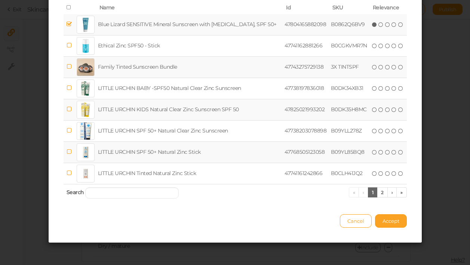
click at [395, 220] on span "Accept" at bounding box center [391, 221] width 17 height 6
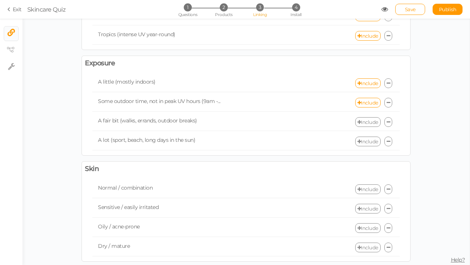
click at [368, 123] on link "Include" at bounding box center [367, 122] width 25 height 10
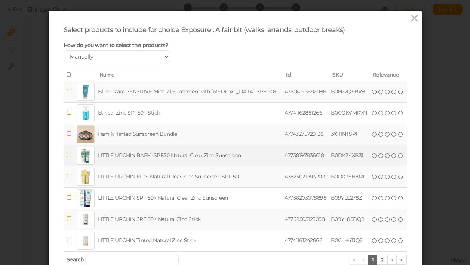
scroll to position [13, 0]
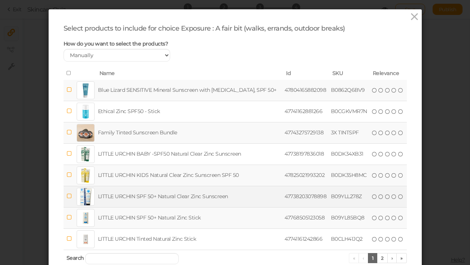
click at [193, 193] on td "LITTLE URCHIN SPF 50+ Natural Clear Zinc Sunscreen" at bounding box center [189, 196] width 187 height 21
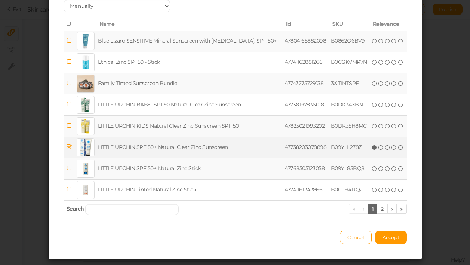
scroll to position [65, 0]
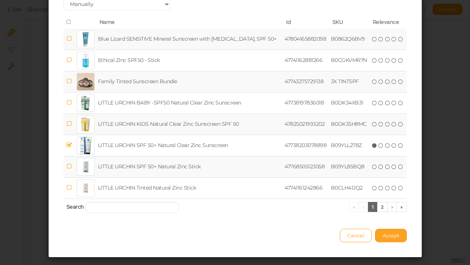
click at [396, 237] on span "Accept" at bounding box center [391, 236] width 17 height 6
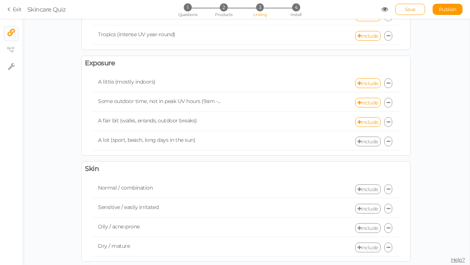
click at [334, 101] on div "Include" at bounding box center [323, 103] width 154 height 10
click at [372, 104] on link "Include" at bounding box center [367, 103] width 25 height 10
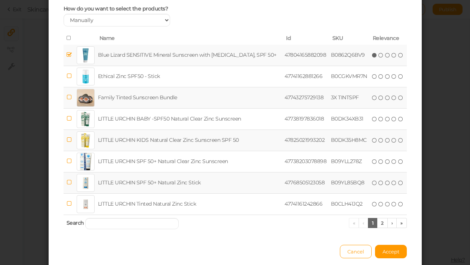
scroll to position [49, 0]
click at [394, 251] on span "Accept" at bounding box center [391, 251] width 17 height 6
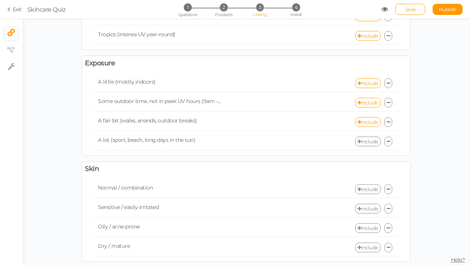
click at [372, 142] on link "Include" at bounding box center [367, 142] width 25 height 10
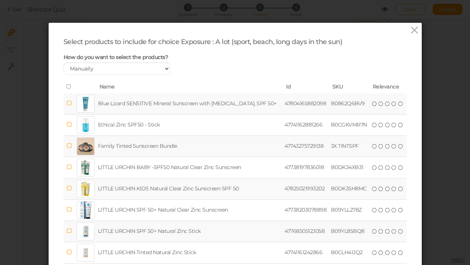
click at [195, 146] on td "Family Tinted Sunscreen Bundle" at bounding box center [189, 146] width 187 height 21
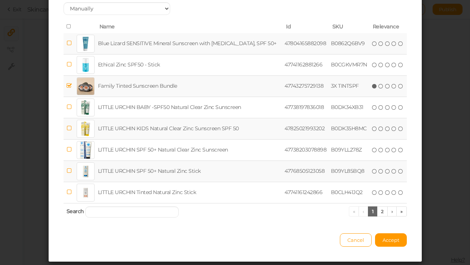
scroll to position [64, 0]
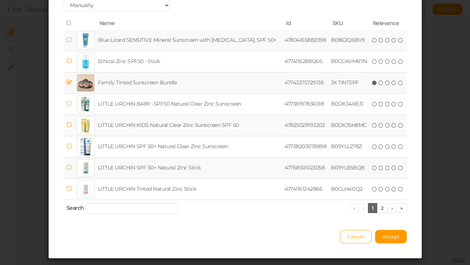
click at [71, 80] on icon at bounding box center [69, 83] width 5 height 6
click at [381, 208] on link "2" at bounding box center [382, 208] width 11 height 10
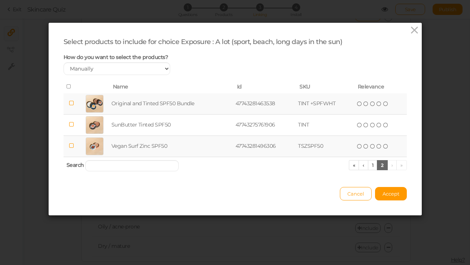
click at [94, 98] on div at bounding box center [95, 104] width 18 height 18
click at [395, 199] on button "Accept" at bounding box center [391, 193] width 32 height 13
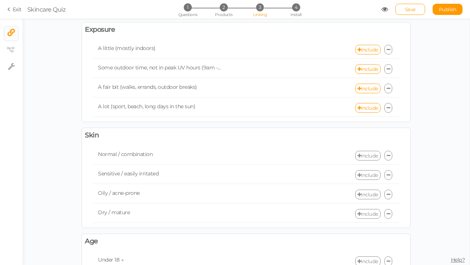
scroll to position [143, 0]
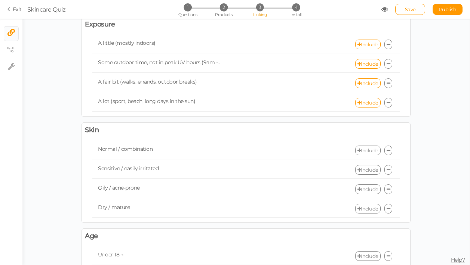
click at [368, 151] on link "Include" at bounding box center [367, 151] width 25 height 10
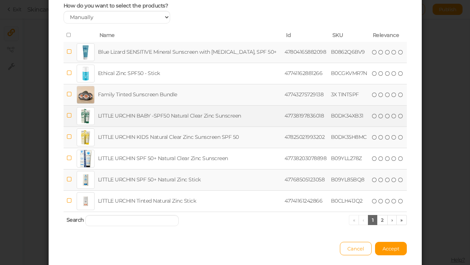
scroll to position [58, 0]
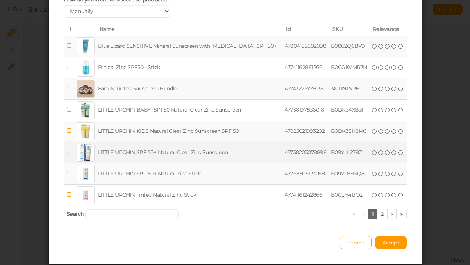
click at [204, 153] on td "LITTLE URCHIN SPF 50+ Natural Clear Zinc Sunscreen" at bounding box center [189, 152] width 187 height 21
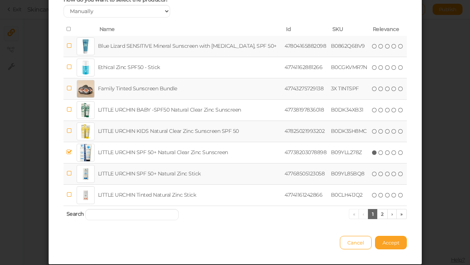
click at [384, 242] on span "Accept" at bounding box center [391, 243] width 17 height 6
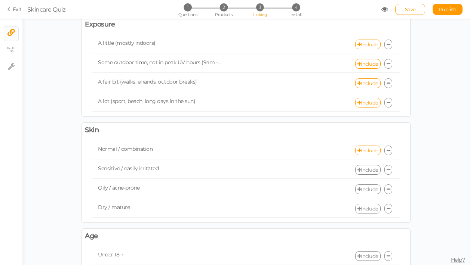
click at [368, 170] on link "Include" at bounding box center [367, 170] width 25 height 10
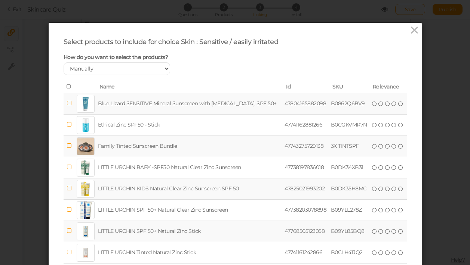
click at [199, 98] on td "Blue Lizard SENSITIVE Mineral Sunscreen with [MEDICAL_DATA], SPF 50+" at bounding box center [189, 103] width 187 height 21
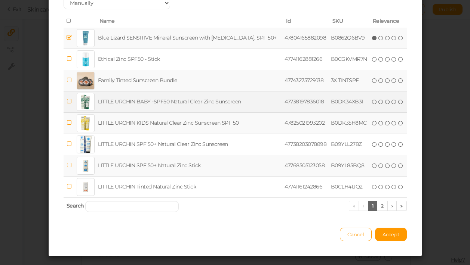
scroll to position [68, 0]
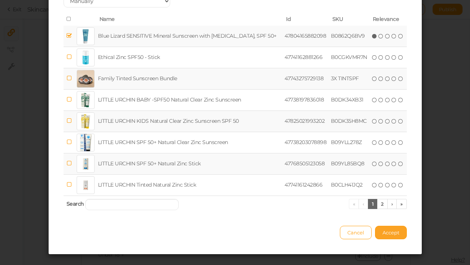
click at [394, 231] on span "Accept" at bounding box center [391, 233] width 17 height 6
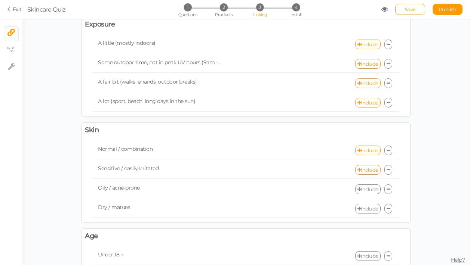
click at [368, 191] on link "Include" at bounding box center [367, 190] width 25 height 10
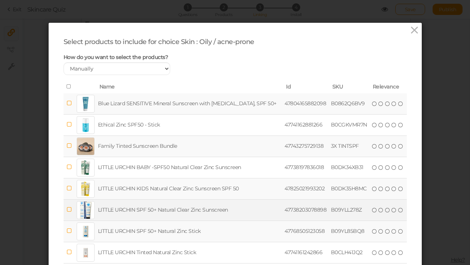
click at [181, 213] on td "LITTLE URCHIN SPF 50+ Natural Clear Zinc Sunscreen" at bounding box center [189, 210] width 187 height 21
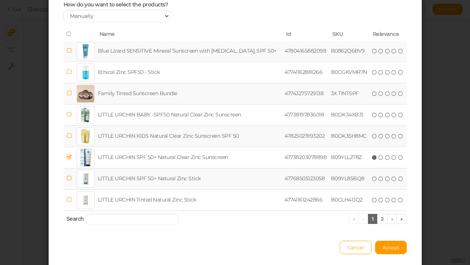
scroll to position [57, 0]
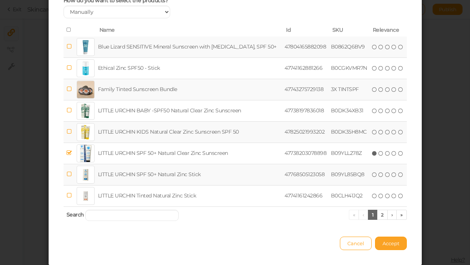
click at [391, 245] on span "Accept" at bounding box center [391, 244] width 17 height 6
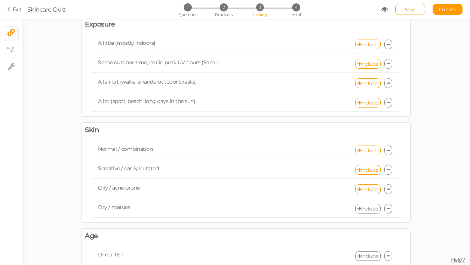
click at [374, 206] on link "Include" at bounding box center [367, 209] width 25 height 10
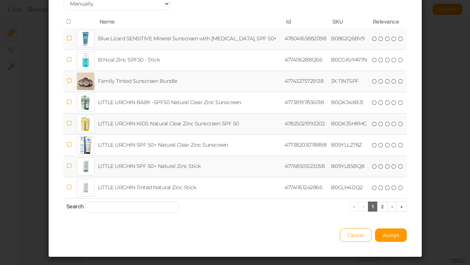
scroll to position [71, 0]
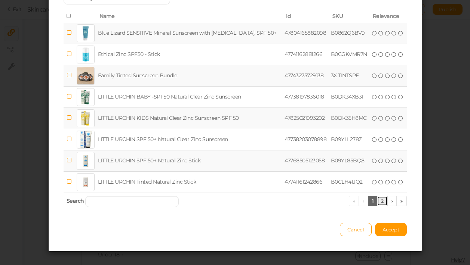
click at [384, 201] on link "2" at bounding box center [382, 201] width 11 height 10
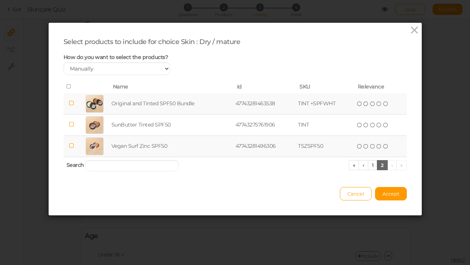
click at [145, 104] on td "Original and Tinted SPF50 Bundle" at bounding box center [172, 103] width 124 height 21
click at [388, 194] on span "Accept" at bounding box center [391, 194] width 17 height 6
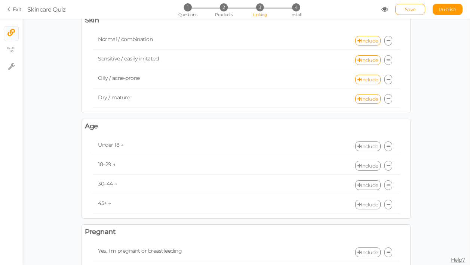
scroll to position [255, 0]
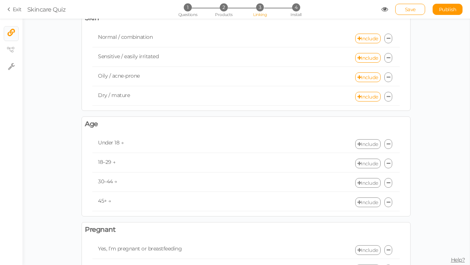
click at [371, 145] on link "Include" at bounding box center [367, 144] width 25 height 10
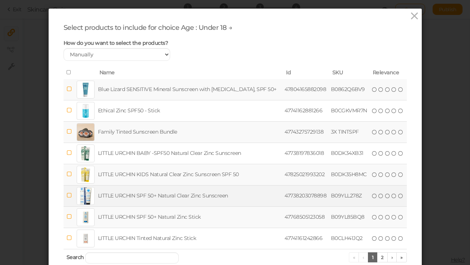
scroll to position [15, 0]
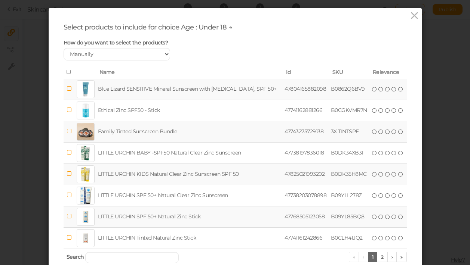
click at [182, 175] on td "LITTLE URCHIN KIDS Natural Clear Zinc Sunscreen SPF 50" at bounding box center [189, 174] width 187 height 21
click at [70, 218] on icon at bounding box center [69, 217] width 5 height 6
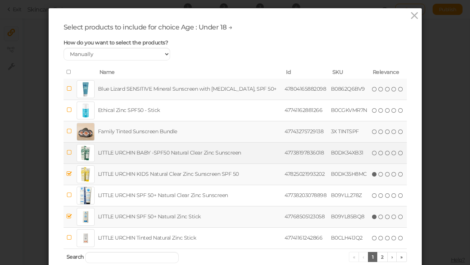
click at [70, 153] on icon at bounding box center [69, 153] width 5 height 6
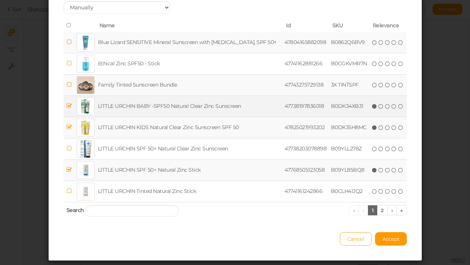
scroll to position [66, 0]
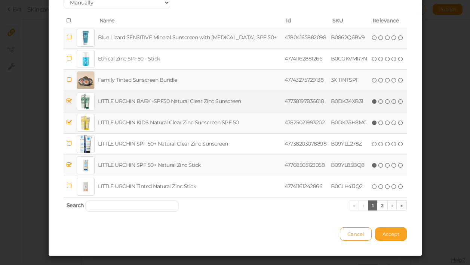
click at [393, 235] on span "Accept" at bounding box center [391, 234] width 17 height 6
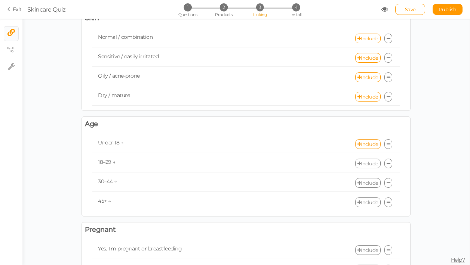
click at [364, 147] on link "Include" at bounding box center [367, 144] width 25 height 10
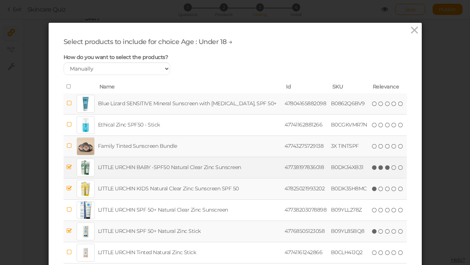
click at [383, 166] on span "(*) (*) (*) ( ) ( )" at bounding box center [387, 167] width 33 height 8
click at [392, 167] on icon at bounding box center [393, 167] width 5 height 5
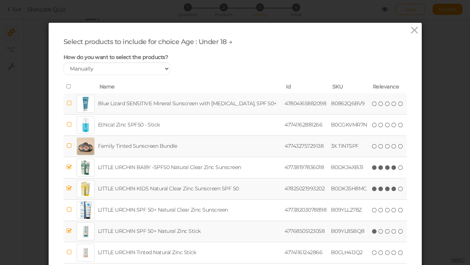
click at [391, 191] on icon at bounding box center [393, 189] width 5 height 5
click at [386, 190] on icon at bounding box center [387, 189] width 5 height 5
click at [380, 234] on icon at bounding box center [380, 231] width 5 height 5
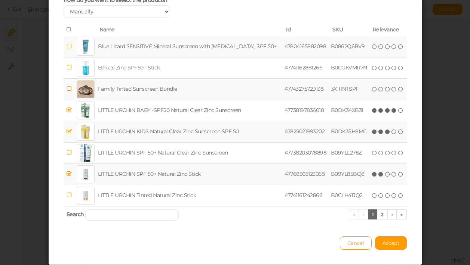
scroll to position [58, 0]
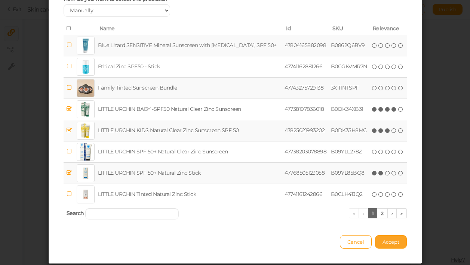
click at [385, 239] on span "Accept" at bounding box center [391, 242] width 17 height 6
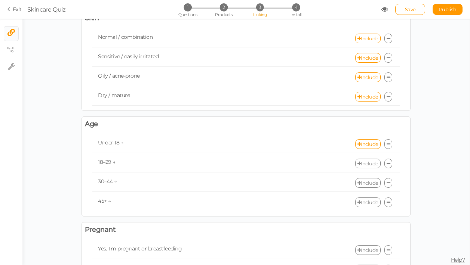
click at [369, 165] on link "Include" at bounding box center [367, 164] width 25 height 10
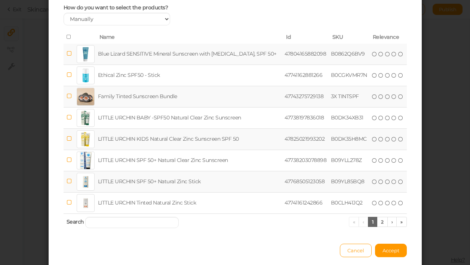
scroll to position [52, 0]
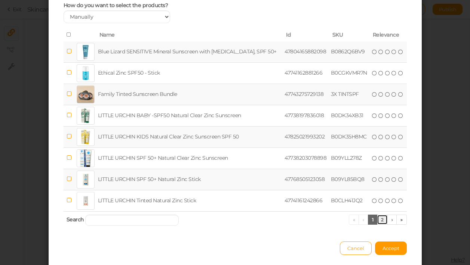
click at [383, 222] on link "2" at bounding box center [382, 220] width 11 height 10
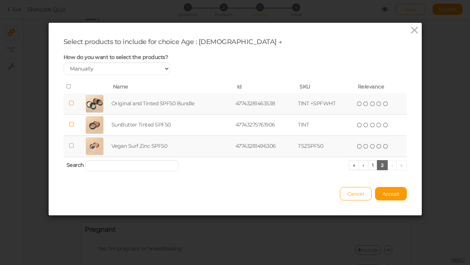
scroll to position [0, 0]
click at [140, 107] on td "Original and Tinted SPF50 Bundle" at bounding box center [172, 103] width 124 height 21
click at [396, 195] on span "Accept" at bounding box center [391, 194] width 17 height 6
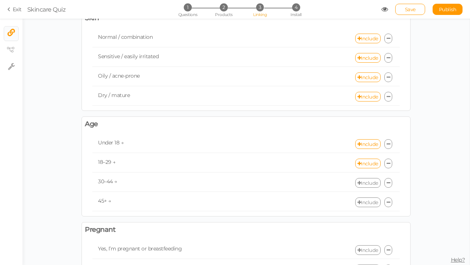
click at [368, 186] on link "Include" at bounding box center [367, 183] width 25 height 10
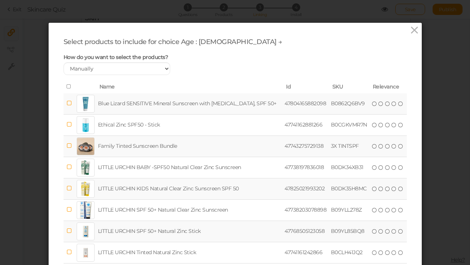
click at [172, 100] on td "Blue Lizard SENSITIVE Mineral Sunscreen with [MEDICAL_DATA], SPF 50+" at bounding box center [189, 103] width 187 height 21
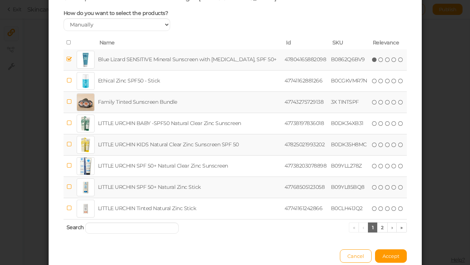
scroll to position [46, 0]
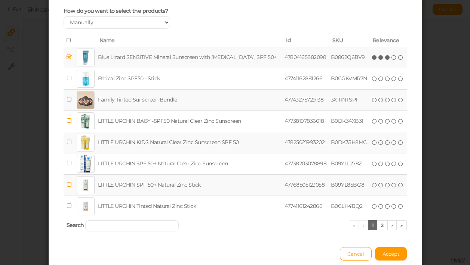
click at [388, 58] on icon at bounding box center [387, 57] width 5 height 5
click at [390, 255] on span "Accept" at bounding box center [391, 254] width 17 height 6
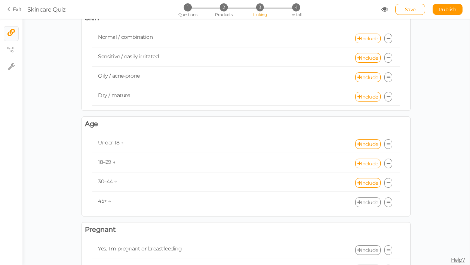
click at [366, 203] on link "Include" at bounding box center [367, 203] width 25 height 10
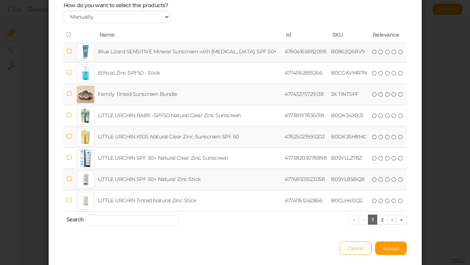
scroll to position [53, 0]
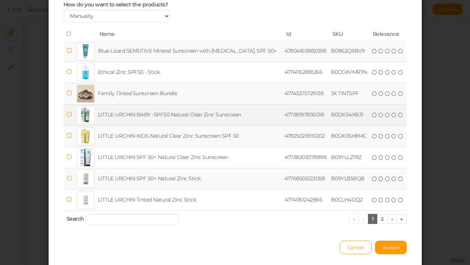
click at [144, 117] on td "LITTLE URCHIN BABY -SPF50 Natural Clear Zinc Sunscreen" at bounding box center [189, 114] width 187 height 21
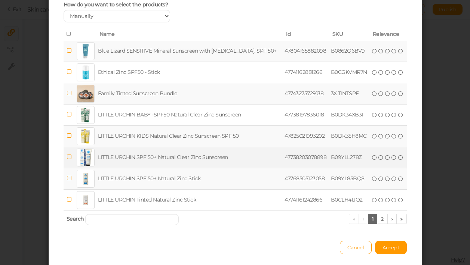
click at [145, 160] on td "LITTLE URCHIN SPF 50+ Natural Clear Zinc Sunscreen" at bounding box center [189, 157] width 187 height 21
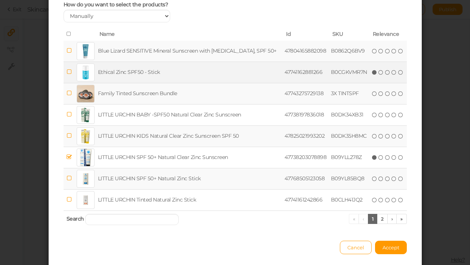
click at [375, 74] on icon at bounding box center [374, 72] width 5 height 5
click at [381, 73] on icon at bounding box center [380, 72] width 5 height 5
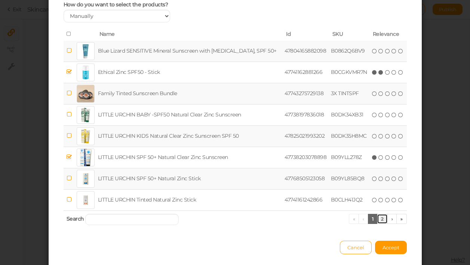
click at [385, 219] on link "2" at bounding box center [382, 219] width 11 height 10
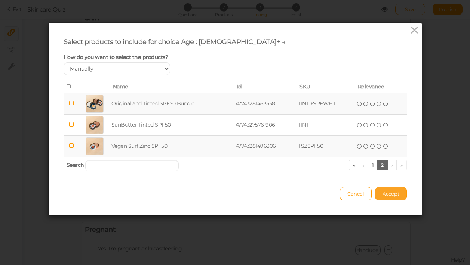
click at [394, 191] on span "Accept" at bounding box center [391, 194] width 17 height 6
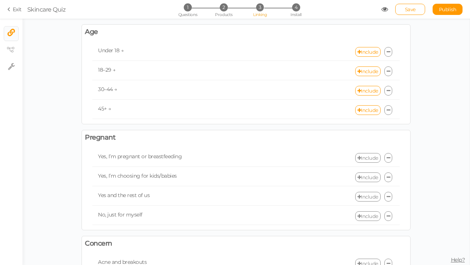
scroll to position [348, 0]
click at [367, 155] on link "Include" at bounding box center [367, 158] width 25 height 10
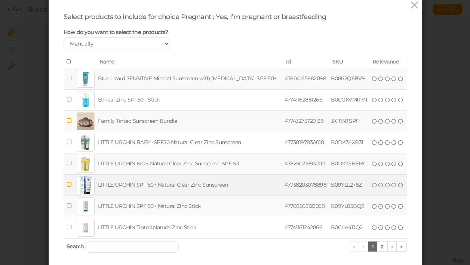
scroll to position [39, 0]
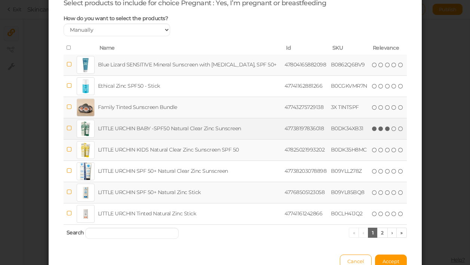
click at [388, 129] on icon at bounding box center [387, 128] width 5 height 5
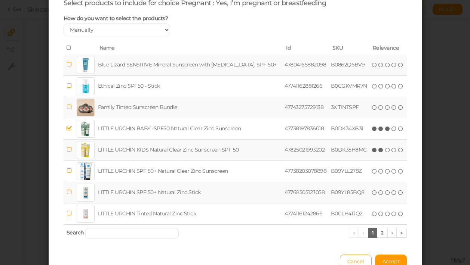
click at [381, 151] on icon at bounding box center [380, 150] width 5 height 5
click at [393, 259] on span "Accept" at bounding box center [391, 262] width 17 height 6
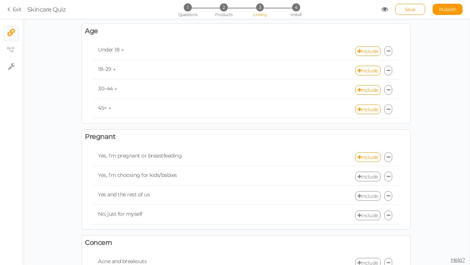
click at [368, 175] on link "Include" at bounding box center [367, 177] width 25 height 10
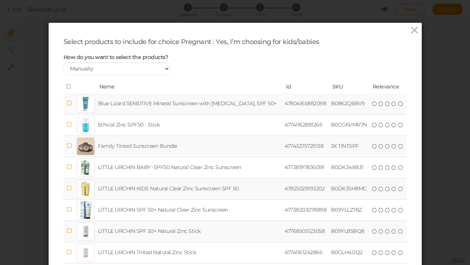
scroll to position [24, 0]
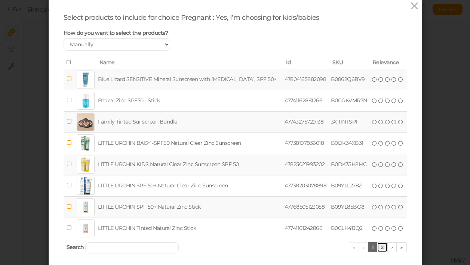
click at [384, 246] on link "2" at bounding box center [382, 248] width 11 height 10
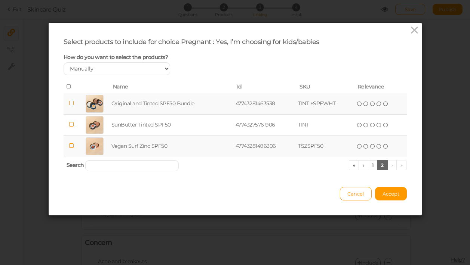
scroll to position [0, 0]
click at [371, 167] on link "1" at bounding box center [373, 165] width 10 height 10
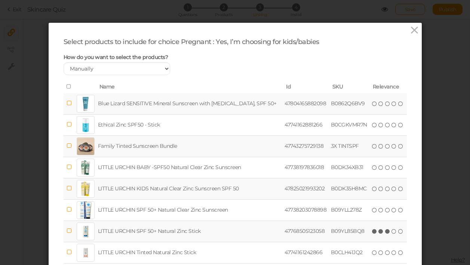
click at [386, 232] on icon at bounding box center [387, 231] width 5 height 5
click at [385, 190] on icon at bounding box center [387, 189] width 5 height 5
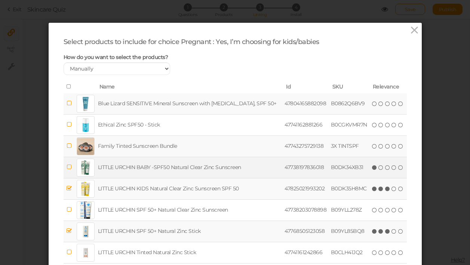
click at [372, 168] on icon at bounding box center [374, 167] width 5 height 5
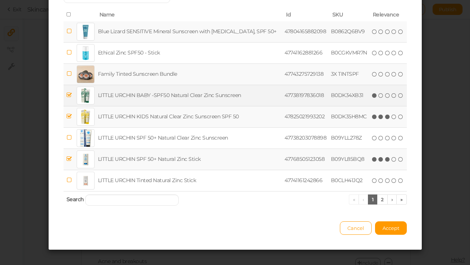
scroll to position [79, 0]
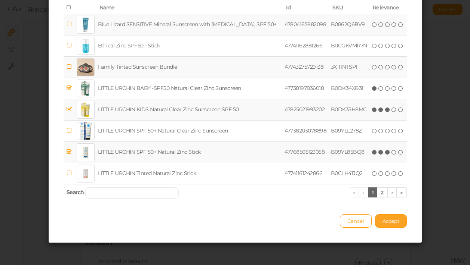
click at [390, 226] on button "Accept" at bounding box center [391, 221] width 32 height 13
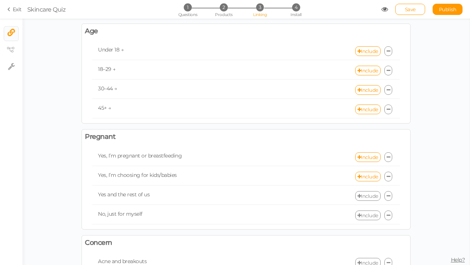
click at [373, 196] on link "Include" at bounding box center [367, 196] width 25 height 10
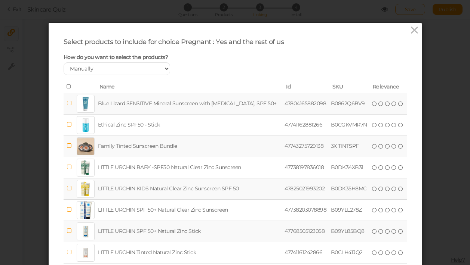
click at [290, 143] on td "47743275729138" at bounding box center [306, 146] width 46 height 21
click at [382, 104] on icon at bounding box center [380, 103] width 5 height 5
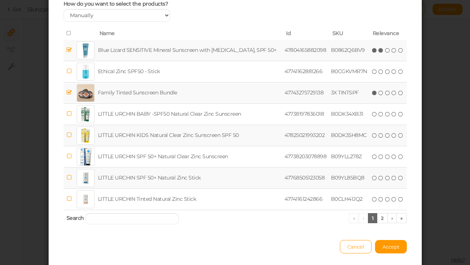
scroll to position [54, 0]
click at [393, 246] on span "Accept" at bounding box center [391, 247] width 17 height 6
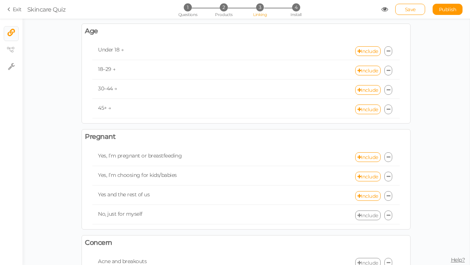
click at [370, 215] on link "Include" at bounding box center [367, 216] width 25 height 10
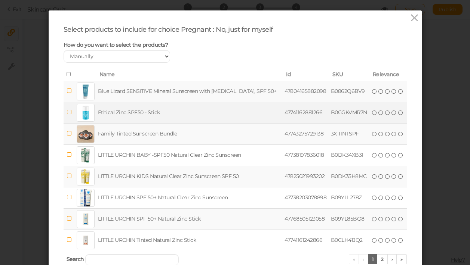
scroll to position [13, 0]
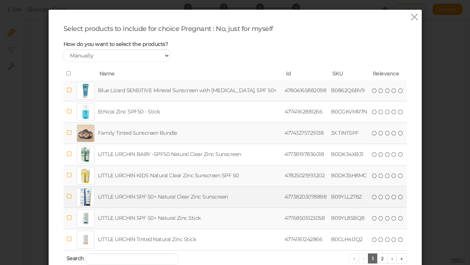
click at [241, 194] on td "LITTLE URCHIN SPF 50+ Natural Clear Zinc Sunscreen" at bounding box center [189, 197] width 187 height 21
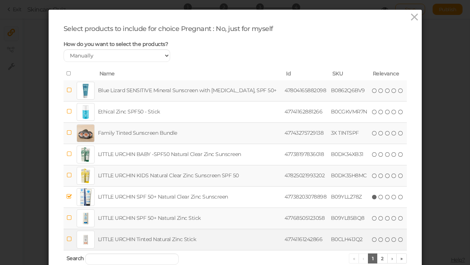
click at [219, 240] on td "LITTLE URCHIN Tinted Natural Zinc Stick" at bounding box center [189, 239] width 187 height 21
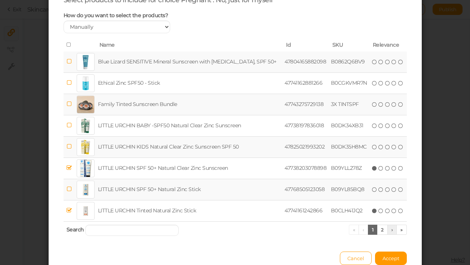
scroll to position [43, 0]
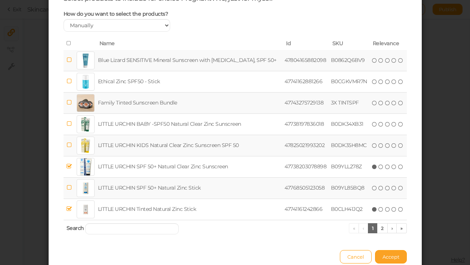
click at [391, 256] on span "Accept" at bounding box center [391, 257] width 17 height 6
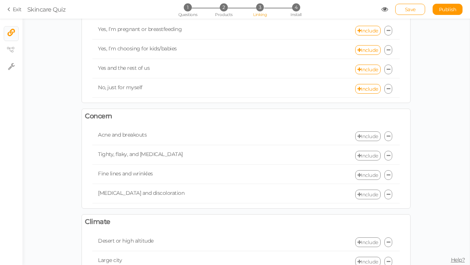
scroll to position [477, 0]
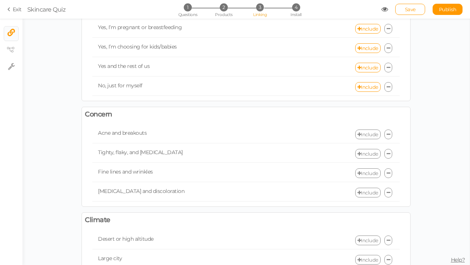
click at [366, 133] on link "Include" at bounding box center [367, 135] width 25 height 10
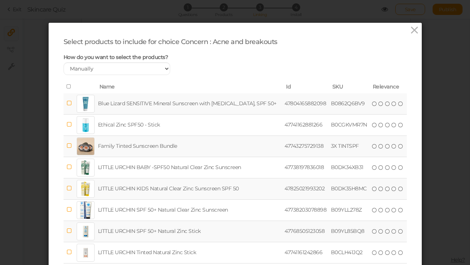
click at [230, 98] on td "Blue Lizard SENSITIVE Mineral Sunscreen with [MEDICAL_DATA], SPF 50+" at bounding box center [189, 103] width 187 height 21
click at [387, 105] on icon at bounding box center [387, 103] width 5 height 5
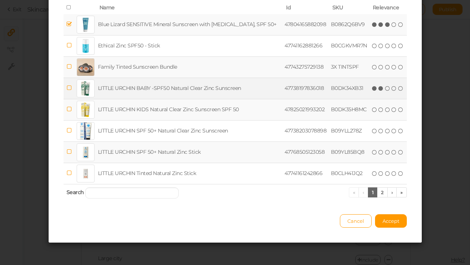
click at [379, 86] on icon at bounding box center [380, 88] width 5 height 5
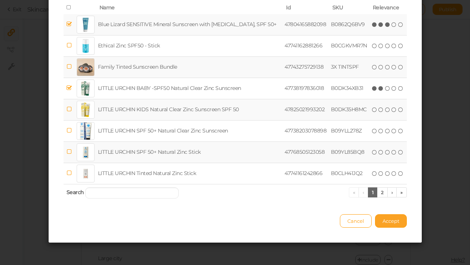
click at [390, 221] on span "Accept" at bounding box center [391, 221] width 17 height 6
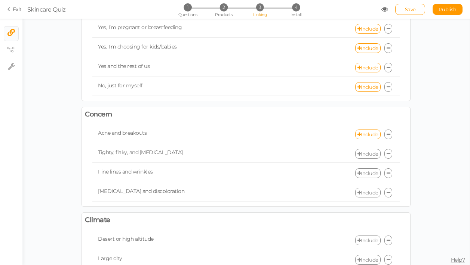
click at [367, 154] on link "Include" at bounding box center [367, 154] width 25 height 10
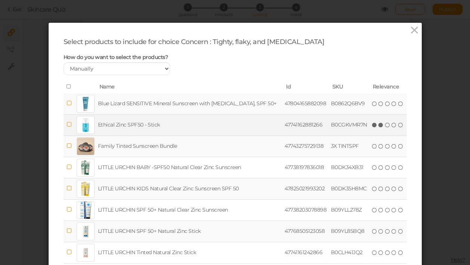
click at [380, 124] on icon at bounding box center [380, 125] width 5 height 5
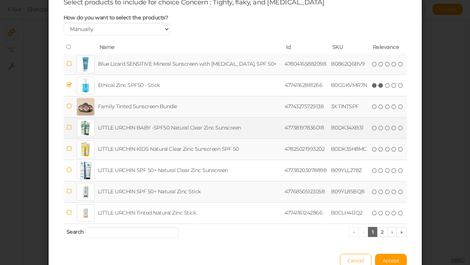
scroll to position [43, 0]
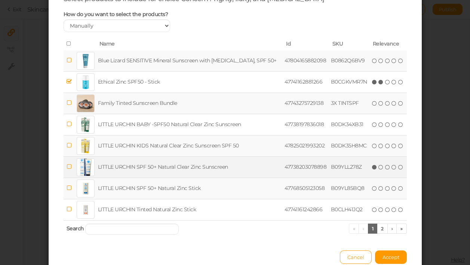
click at [375, 168] on icon at bounding box center [374, 167] width 5 height 5
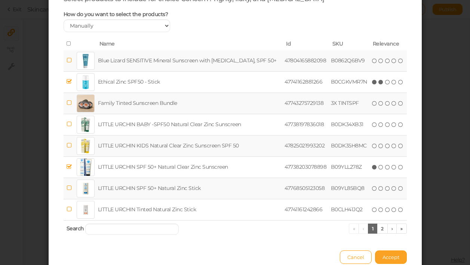
click at [394, 255] on span "Accept" at bounding box center [391, 258] width 17 height 6
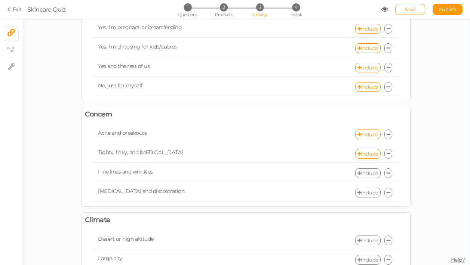
click at [363, 173] on link "Include" at bounding box center [367, 174] width 25 height 10
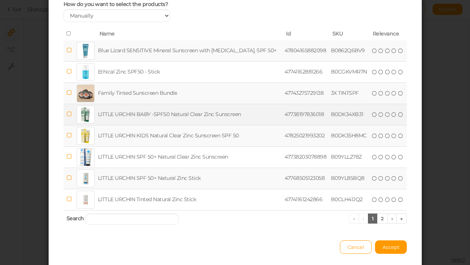
scroll to position [53, 0]
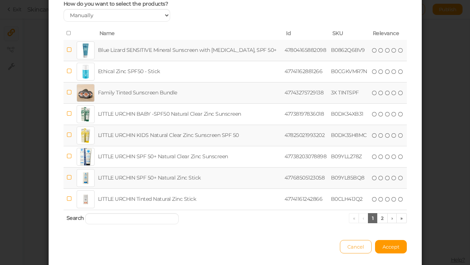
click at [362, 246] on span "Cancel" at bounding box center [355, 247] width 17 height 6
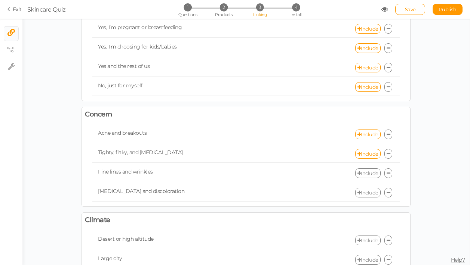
click at [359, 176] on icon at bounding box center [359, 173] width 4 height 5
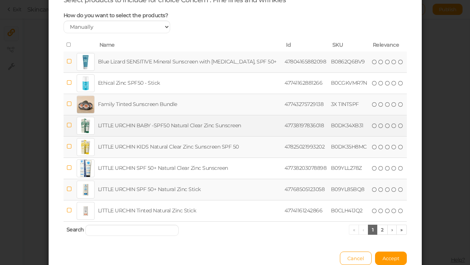
scroll to position [46, 0]
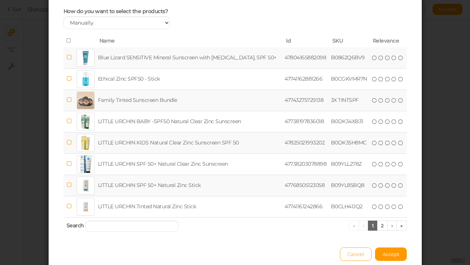
click at [350, 253] on span "Cancel" at bounding box center [355, 255] width 17 height 6
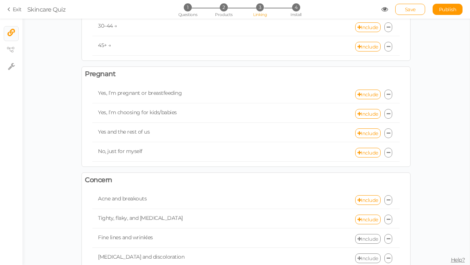
scroll to position [404, 0]
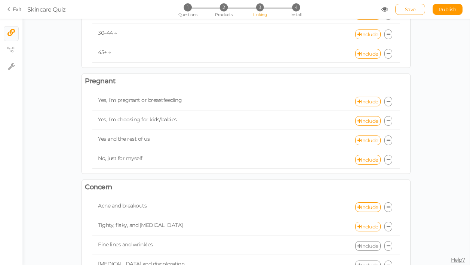
click at [414, 6] on span "Save" at bounding box center [410, 9] width 11 height 6
click at [224, 8] on div "× Close Saved successfully" at bounding box center [234, 13] width 59 height 19
click at [223, 6] on div "× Close Saved successfully" at bounding box center [234, 13] width 59 height 19
click at [225, 7] on span "2" at bounding box center [224, 7] width 8 height 8
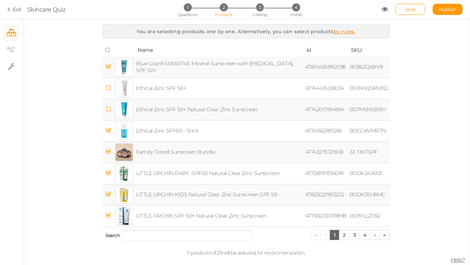
click at [343, 31] on link "by rules" at bounding box center [344, 31] width 21 height 6
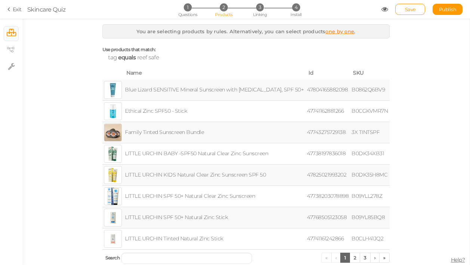
click at [338, 31] on link "one by one" at bounding box center [339, 31] width 29 height 6
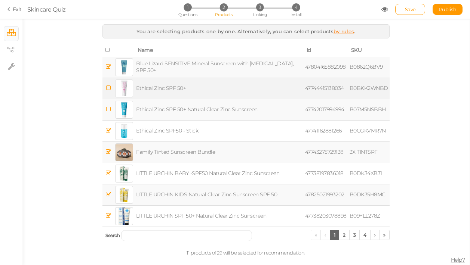
click at [170, 89] on td "Ethical Zinc SPF 50+" at bounding box center [219, 88] width 169 height 21
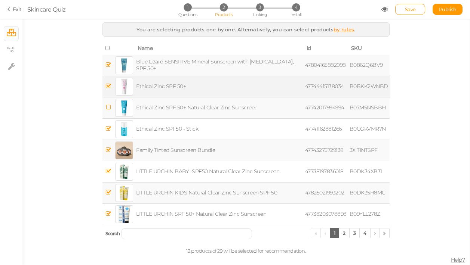
scroll to position [0, 0]
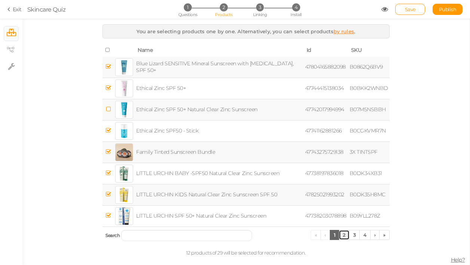
click at [344, 236] on link "2" at bounding box center [344, 235] width 11 height 10
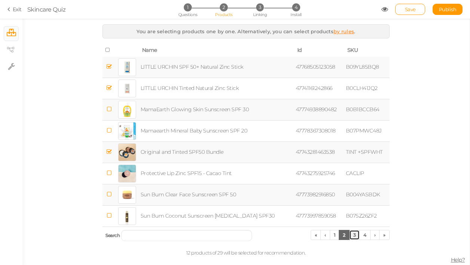
click at [356, 235] on link "3" at bounding box center [354, 235] width 11 height 10
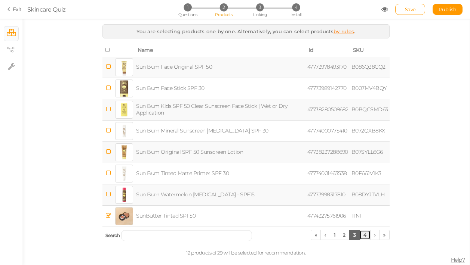
click at [368, 237] on link "4" at bounding box center [364, 235] width 11 height 10
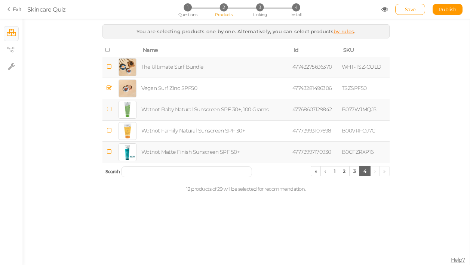
click at [108, 152] on icon at bounding box center [109, 152] width 5 height 6
click at [408, 9] on span "Save" at bounding box center [410, 9] width 11 height 6
click at [260, 4] on span "3" at bounding box center [260, 7] width 8 height 8
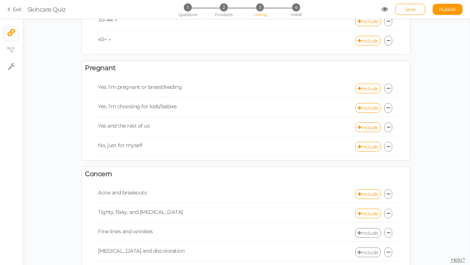
scroll to position [493, 0]
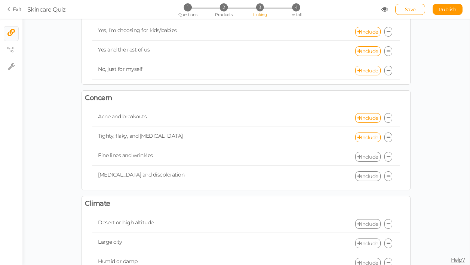
click at [363, 157] on link "Include" at bounding box center [367, 157] width 25 height 10
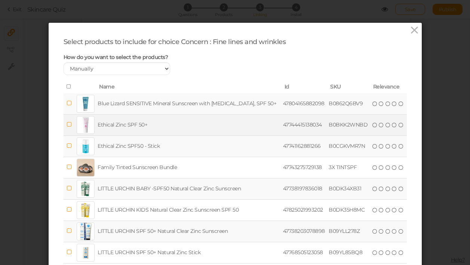
click at [142, 129] on td "Ethical Zinc SPF 50+" at bounding box center [188, 124] width 185 height 21
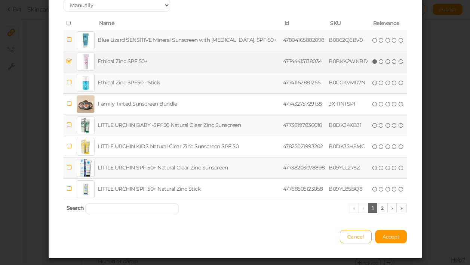
scroll to position [65, 0]
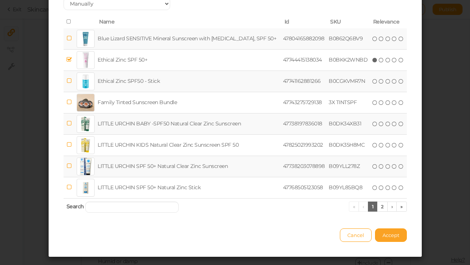
click at [394, 232] on button "Accept" at bounding box center [391, 235] width 32 height 13
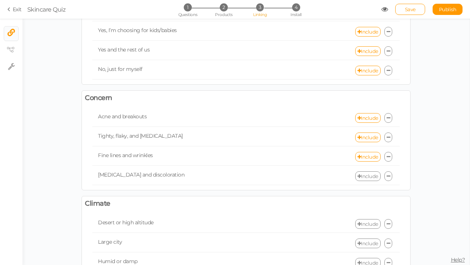
click at [369, 174] on link "Include" at bounding box center [367, 177] width 25 height 10
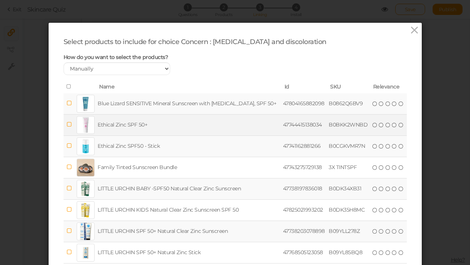
click at [161, 122] on td "Ethical Zinc SPF 50+" at bounding box center [188, 124] width 185 height 21
click at [385, 125] on icon at bounding box center [387, 125] width 5 height 5
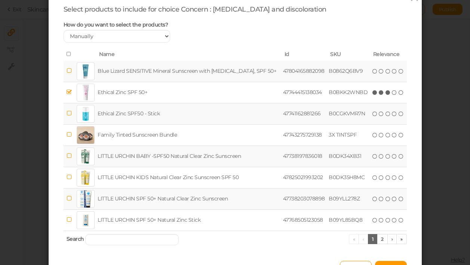
scroll to position [79, 0]
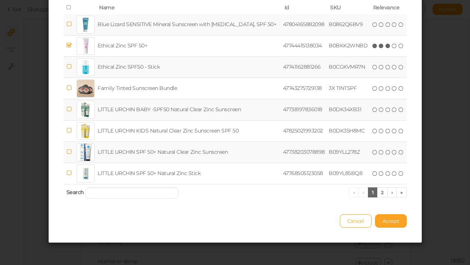
click at [392, 221] on span "Accept" at bounding box center [391, 221] width 17 height 6
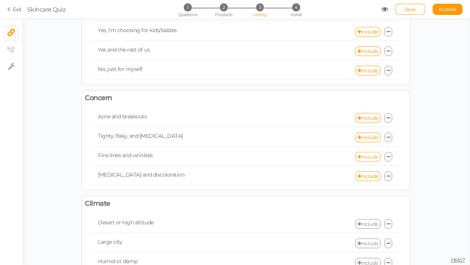
click at [366, 157] on link "Include" at bounding box center [367, 157] width 25 height 10
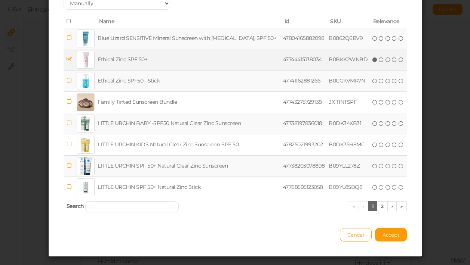
scroll to position [64, 0]
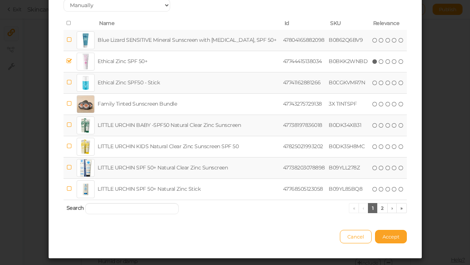
click at [386, 236] on span "Accept" at bounding box center [391, 237] width 17 height 6
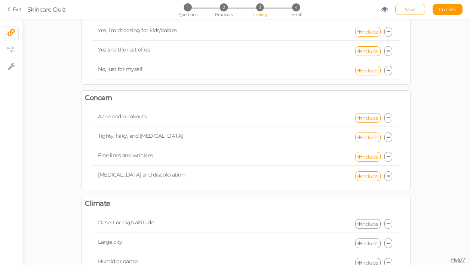
click at [364, 227] on link "Include" at bounding box center [367, 224] width 25 height 10
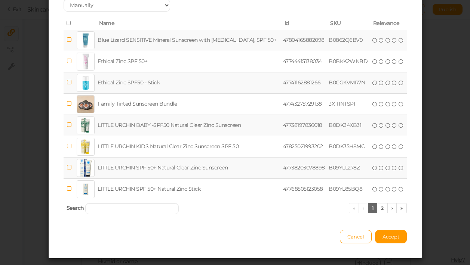
scroll to position [64, 0]
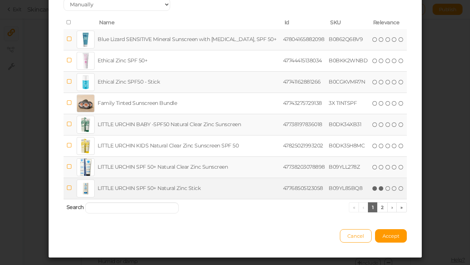
click at [383, 190] on span "(*) (*) ( ) ( ) ( )" at bounding box center [388, 188] width 33 height 8
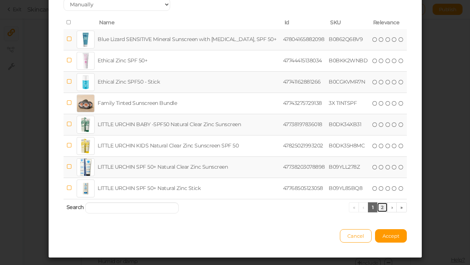
click at [382, 210] on link "2" at bounding box center [382, 208] width 11 height 10
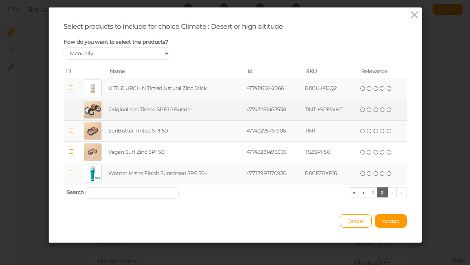
click at [146, 110] on td "Original and Tinted SPF50 Bundle" at bounding box center [176, 109] width 138 height 21
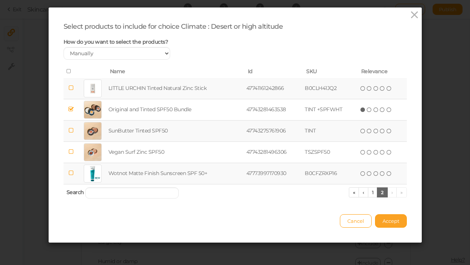
click at [391, 221] on span "Accept" at bounding box center [391, 221] width 17 height 6
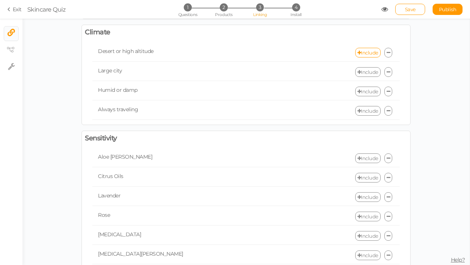
scroll to position [708, 0]
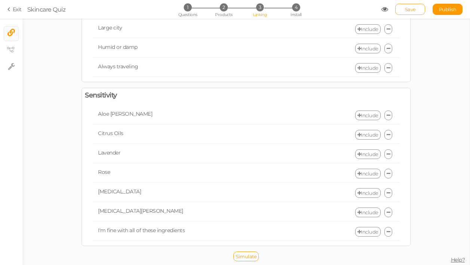
click at [408, 14] on link "Save" at bounding box center [410, 9] width 30 height 11
click at [409, 9] on span "Save" at bounding box center [410, 9] width 11 height 6
click at [16, 9] on link "Exit" at bounding box center [14, 9] width 14 height 7
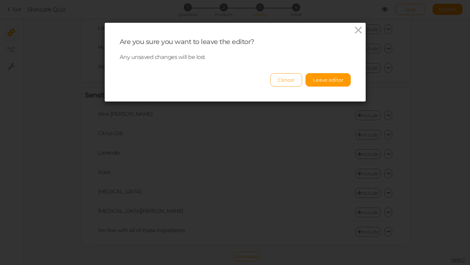
click at [290, 78] on button "Cancel" at bounding box center [286, 79] width 32 height 13
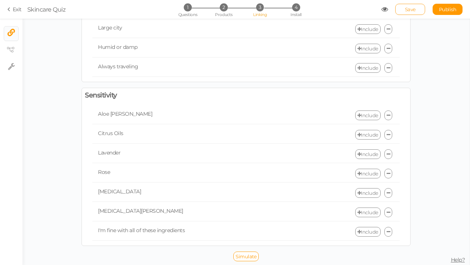
click at [401, 9] on link "Save" at bounding box center [410, 9] width 30 height 11
click at [12, 38] on tip-cont at bounding box center [10, 33] width 7 height 9
click at [12, 13] on section "Exit Skincare Quiz 1 Questions 2 Products 3 Linking 4 Install Save Publish View…" at bounding box center [235, 9] width 470 height 19
click at [12, 12] on icon at bounding box center [9, 9] width 5 height 7
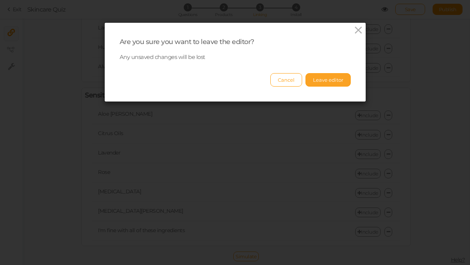
click at [323, 80] on button "Leave editor" at bounding box center [327, 79] width 45 height 13
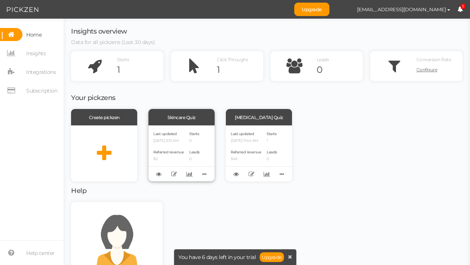
click at [186, 116] on div "Skincare Quiz" at bounding box center [181, 117] width 66 height 16
click at [205, 174] on icon at bounding box center [204, 175] width 10 height 12
click at [302, 209] on div "Your pickzens Create pickzen Skincare Quiz Last updated [DATE] 9:13 AM Referred…" at bounding box center [266, 223] width 391 height 284
click at [175, 173] on icon at bounding box center [174, 175] width 6 height 6
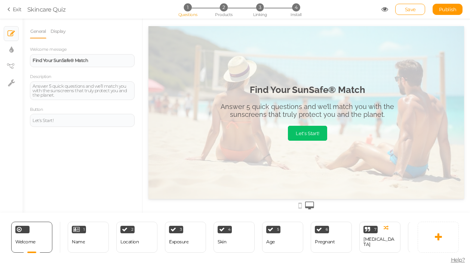
click at [49, 4] on section "Exit Skincare Quiz 1 Questions 2 Products 3 Linking 4 Install Save Publish View…" at bounding box center [235, 9] width 470 height 19
click at [49, 8] on div "Skincare Quiz" at bounding box center [46, 9] width 39 height 9
drag, startPoint x: 51, startPoint y: 10, endPoint x: 19, endPoint y: 10, distance: 32.2
click at [19, 10] on section "Exit Skincare Quiz 1 Questions 2 Products 3 Linking 4 Install Save Publish View…" at bounding box center [235, 9] width 470 height 19
drag, startPoint x: 19, startPoint y: 10, endPoint x: 63, endPoint y: 14, distance: 43.9
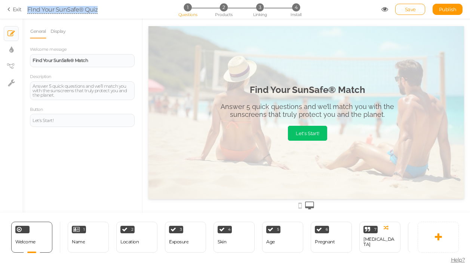
click at [63, 14] on section "Exit FInd Your SunSafe® Quiz 1 Questions 2 Products 3 Linking 4 Install Save Pu…" at bounding box center [235, 9] width 470 height 19
click at [411, 9] on span "Save" at bounding box center [410, 9] width 11 height 6
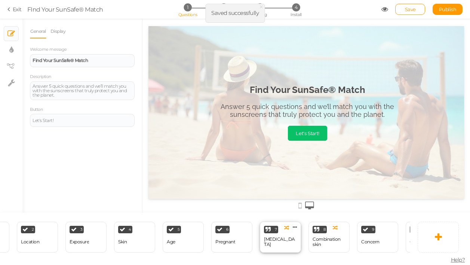
scroll to position [0, 100]
click at [344, 226] on icon at bounding box center [343, 228] width 4 height 6
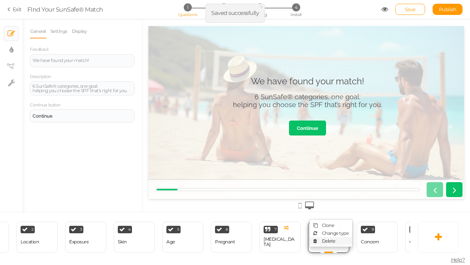
click at [339, 240] on link "Delete" at bounding box center [331, 241] width 43 height 8
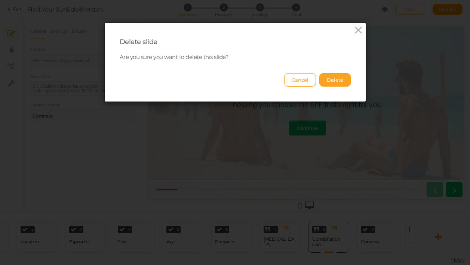
click at [339, 83] on button "Delete" at bounding box center [334, 79] width 31 height 13
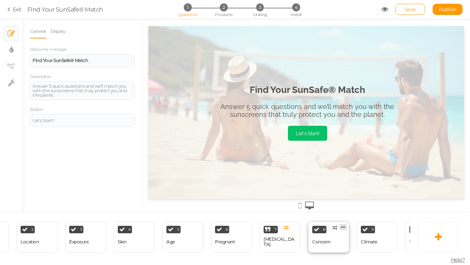
click at [344, 227] on icon at bounding box center [343, 228] width 4 height 6
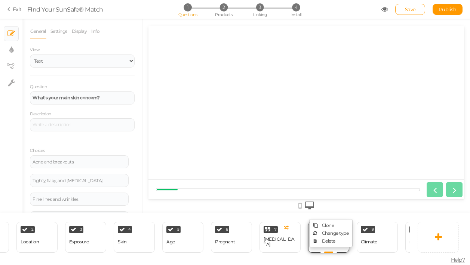
scroll to position [0, 0]
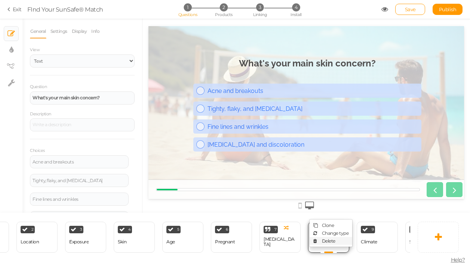
click at [338, 242] on link "Delete" at bounding box center [331, 241] width 43 height 8
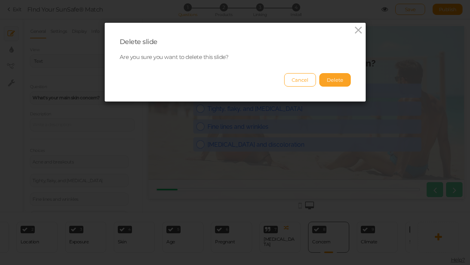
click at [337, 80] on button "Delete" at bounding box center [334, 79] width 31 height 13
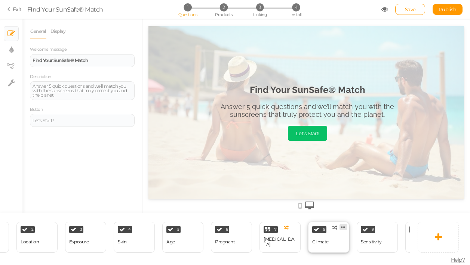
click at [345, 228] on link at bounding box center [343, 227] width 7 height 6
select select "2"
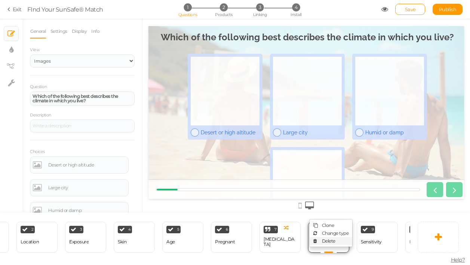
click at [333, 239] on span "Delete" at bounding box center [328, 242] width 13 height 6
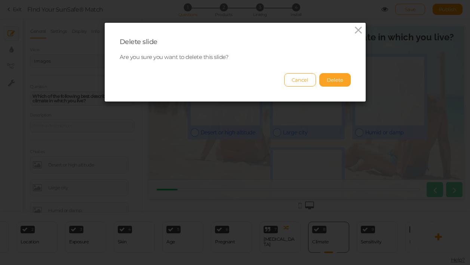
click at [339, 78] on button "Delete" at bounding box center [334, 79] width 31 height 13
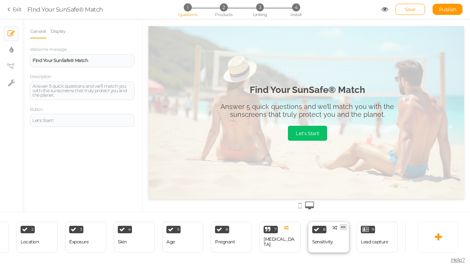
click at [346, 229] on link at bounding box center [343, 227] width 7 height 6
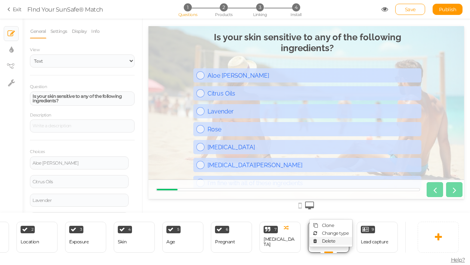
click at [337, 239] on link "Delete" at bounding box center [331, 241] width 43 height 8
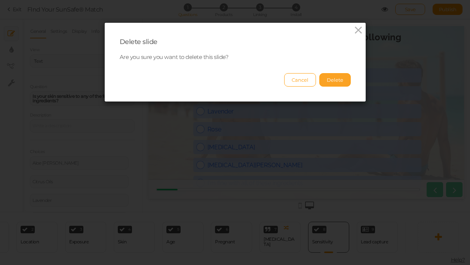
click at [342, 79] on button "Delete" at bounding box center [334, 79] width 31 height 13
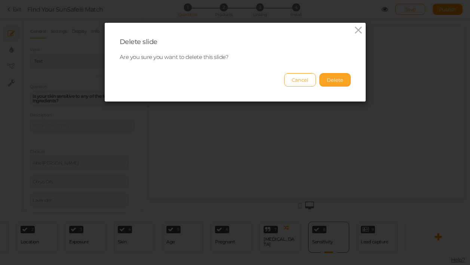
scroll to position [0, 99]
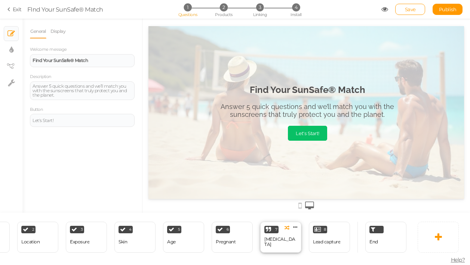
click at [281, 237] on div "7 [MEDICAL_DATA] × Define the conditions to show this slide. Clone Change type …" at bounding box center [280, 237] width 41 height 31
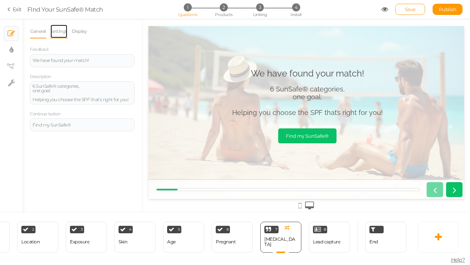
click at [61, 30] on link "Settings" at bounding box center [59, 31] width 18 height 14
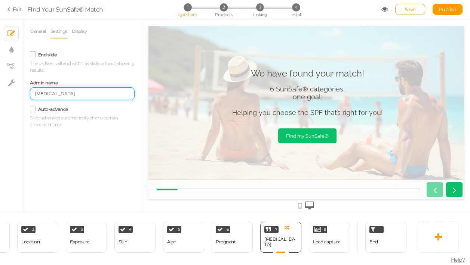
drag, startPoint x: 62, startPoint y: 95, endPoint x: 13, endPoint y: 91, distance: 49.5
click at [13, 91] on div "× Slides × Display settings × View tree × Settings General Settings Display Fee…" at bounding box center [235, 116] width 470 height 194
type input "Match Found"
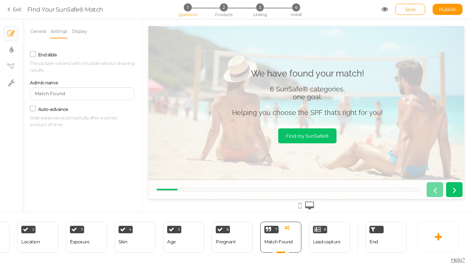
click at [98, 152] on div "General Settings Display Feedback We have found your match! Description 6 SunSa…" at bounding box center [82, 118] width 120 height 189
click at [404, 11] on link "Save" at bounding box center [410, 9] width 30 height 11
click at [341, 243] on div "8 Lead capture × Define the conditions to show this slide. Clone Change type De…" at bounding box center [329, 237] width 41 height 31
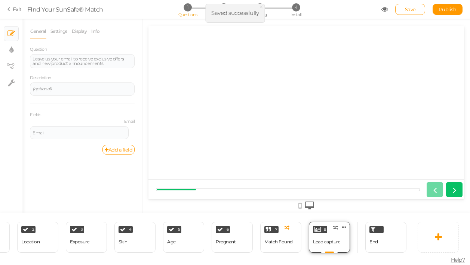
scroll to position [0, 0]
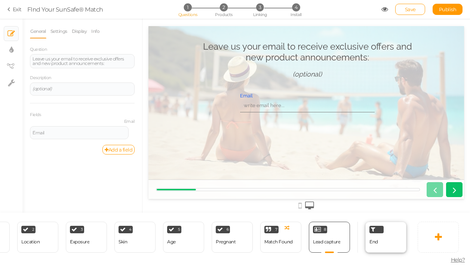
click at [384, 245] on div "End" at bounding box center [385, 237] width 41 height 31
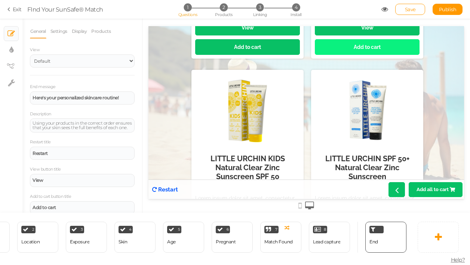
scroll to position [707, 0]
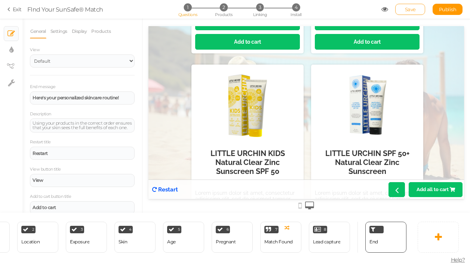
click at [405, 12] on span "Save" at bounding box center [410, 9] width 11 height 6
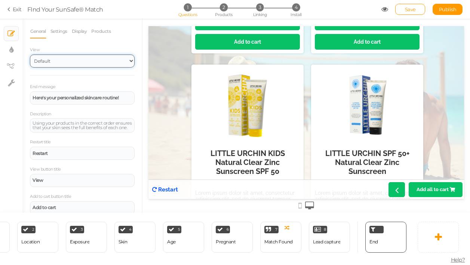
click at [49, 62] on select "Default Top" at bounding box center [82, 61] width 105 height 13
select select "1000"
click at [30, 55] on select "Default Top" at bounding box center [82, 61] width 105 height 13
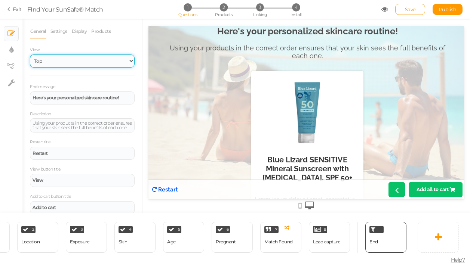
scroll to position [0, 0]
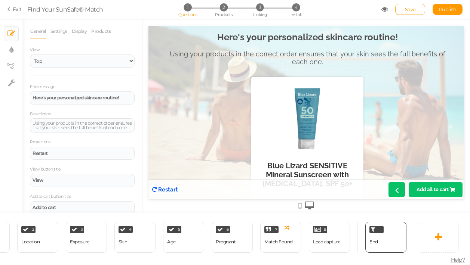
click at [281, 33] on strong "Here's your personalized skincare routine!" at bounding box center [307, 37] width 181 height 11
click at [281, 36] on strong "Here's your personalized skincare routine!" at bounding box center [307, 37] width 181 height 11
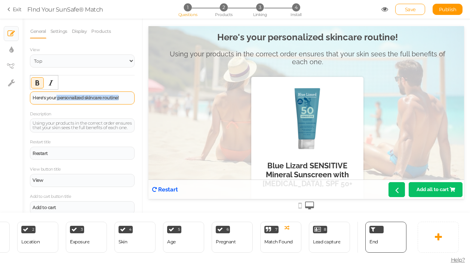
drag, startPoint x: 125, startPoint y: 98, endPoint x: 56, endPoint y: 99, distance: 68.8
click at [56, 99] on div "Here's your personalized skincare routine!" at bounding box center [82, 98] width 99 height 4
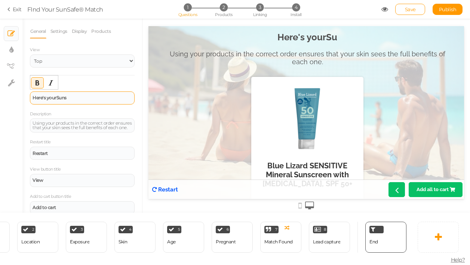
click at [55, 99] on strong "Here's your Suns" at bounding box center [50, 98] width 34 height 6
click at [86, 99] on div "Here's your SunSafe®" at bounding box center [82, 98] width 99 height 4
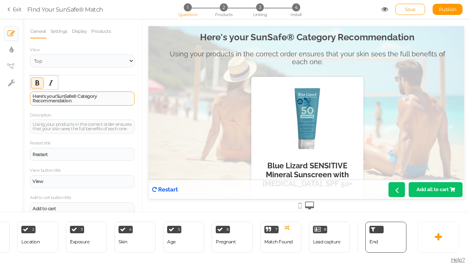
click at [50, 96] on strong "Here's your SunSafe® Category Recommendation" at bounding box center [65, 98] width 64 height 10
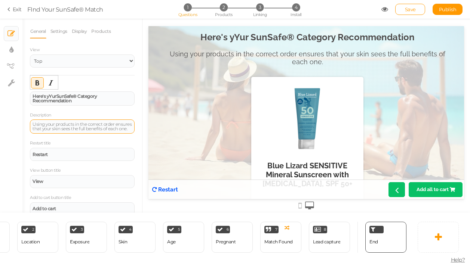
click at [48, 129] on div "Using your products in the correct order ensures that your skin sees the full b…" at bounding box center [82, 126] width 99 height 9
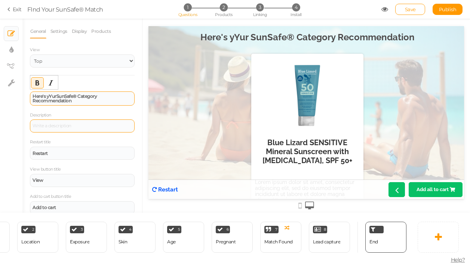
click at [53, 96] on strong "Here's yYur SunSafe® Category Recommendation" at bounding box center [65, 98] width 64 height 10
click at [72, 101] on div "Here's Your SunSafe® Category Recommendation" at bounding box center [82, 98] width 99 height 9
click at [45, 95] on strong "Here's Your SunSafe® Category Recommendations" at bounding box center [65, 98] width 64 height 10
click at [105, 99] on div "Here Are Your SunSafe® Category Recommendations" at bounding box center [82, 98] width 99 height 9
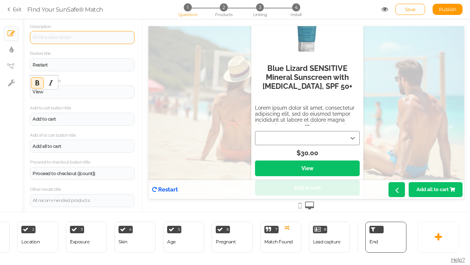
scroll to position [61, 0]
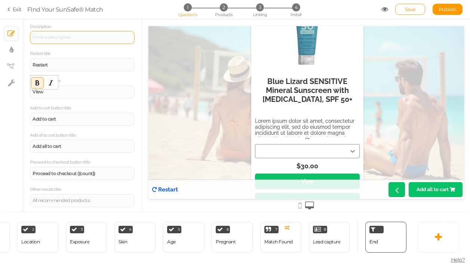
click at [300, 126] on div "Lorem ipsum dolor sit amet, consectetur adipiscing elit, sed do eiusmod tempor …" at bounding box center [307, 136] width 105 height 36
click at [307, 137] on button "..." at bounding box center [307, 136] width 105 height 7
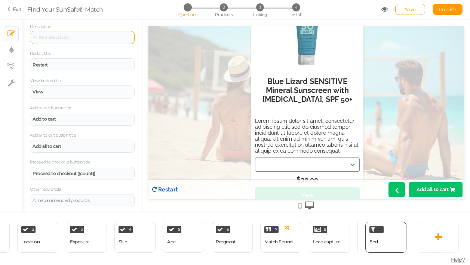
click at [307, 135] on div "Lorem ipsum dolor sit amet, consectetur adipiscing elit, sed do eiusmod tempor …" at bounding box center [307, 136] width 105 height 36
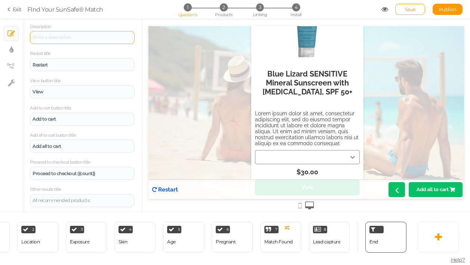
scroll to position [68, 0]
click at [311, 122] on div "Lorem ipsum dolor sit amet, consectetur adipiscing elit, sed do eiusmod tempor …" at bounding box center [307, 129] width 105 height 36
click at [102, 177] on div "Proceed to checkout ({count})" at bounding box center [82, 173] width 105 height 13
click at [85, 202] on div "All recommended products:" at bounding box center [82, 201] width 99 height 4
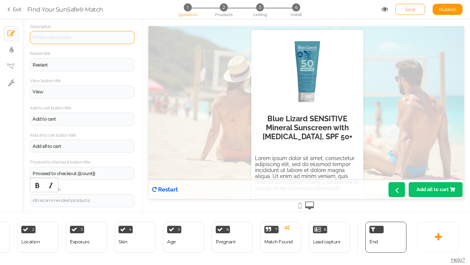
scroll to position [0, 0]
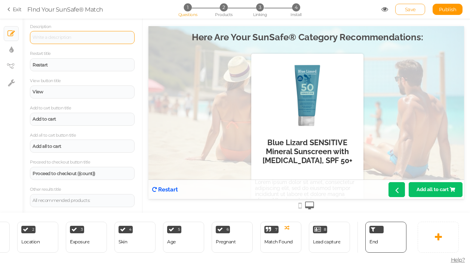
click at [411, 6] on span "Save" at bounding box center [410, 9] width 11 height 6
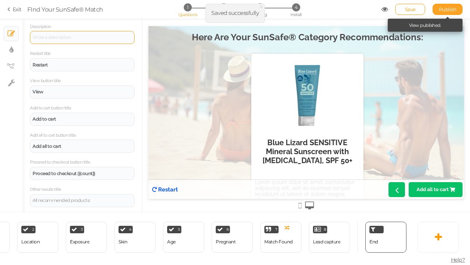
click at [445, 11] on span "Publish" at bounding box center [448, 9] width 18 height 6
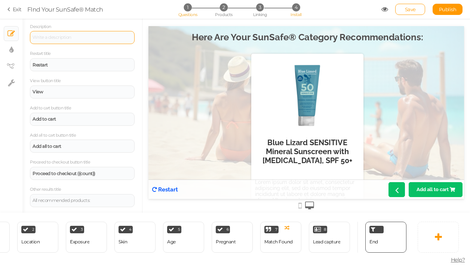
click at [296, 7] on span "4" at bounding box center [296, 7] width 8 height 8
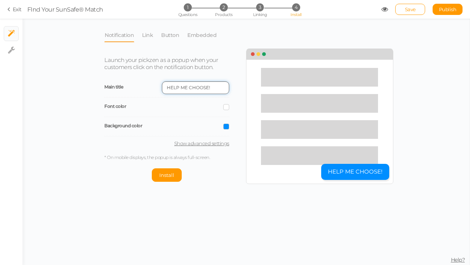
click at [218, 87] on input "HELP ME CHOOSE!" at bounding box center [195, 88] width 67 height 13
drag, startPoint x: 219, startPoint y: 89, endPoint x: 144, endPoint y: 85, distance: 75.3
click at [144, 85] on div "Main title HELP ME CHOOSE!" at bounding box center [166, 88] width 125 height 19
click at [170, 90] on input "SunSafe®" at bounding box center [195, 88] width 67 height 13
type input "Find Your SunSafe®"
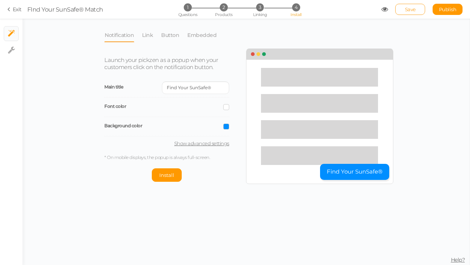
click at [396, 11] on link "Save" at bounding box center [410, 9] width 30 height 11
click at [148, 34] on link "Link" at bounding box center [148, 35] width 12 height 14
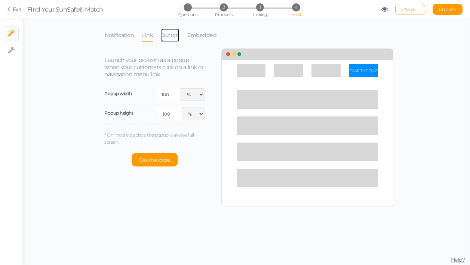
click at [174, 34] on link "Button" at bounding box center [170, 35] width 19 height 14
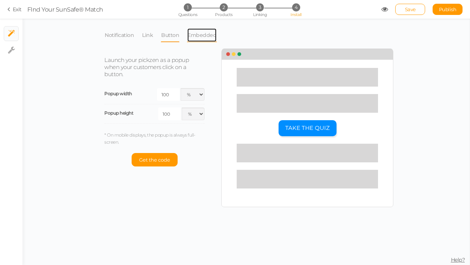
click at [198, 34] on link "Embedded" at bounding box center [202, 35] width 30 height 14
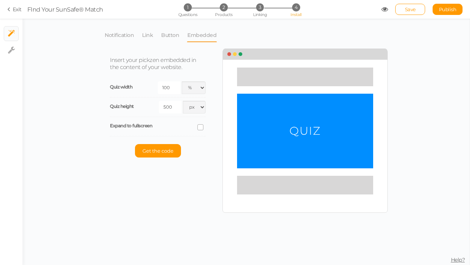
click at [202, 127] on icon at bounding box center [201, 128] width 10 height 4
click at [0, 0] on input "checkbox" at bounding box center [0, 0] width 0 height 0
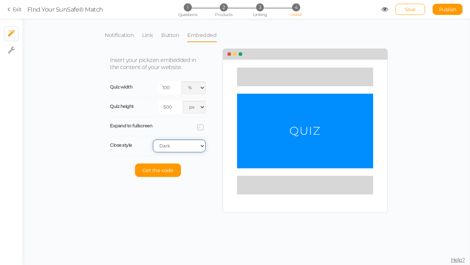
click at [177, 150] on select "Light Dark" at bounding box center [179, 146] width 53 height 13
click at [153, 140] on select "Light Dark" at bounding box center [179, 146] width 53 height 13
click at [172, 145] on select "Light Dark" at bounding box center [179, 146] width 53 height 13
select select "light"
click at [153, 140] on select "Light Dark" at bounding box center [179, 146] width 53 height 13
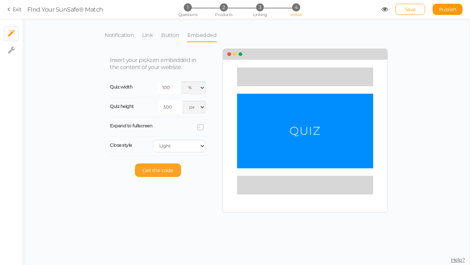
click at [159, 170] on span "Get the code" at bounding box center [157, 171] width 31 height 6
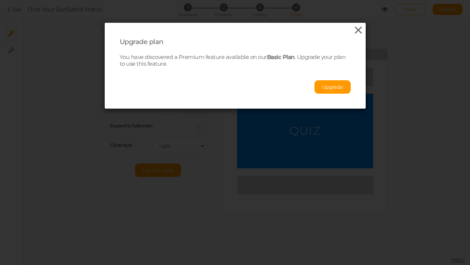
click at [359, 31] on icon at bounding box center [358, 30] width 11 height 11
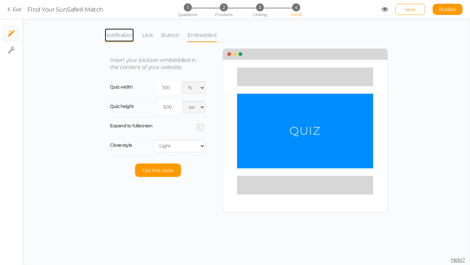
click at [130, 38] on link "Notification" at bounding box center [119, 35] width 30 height 14
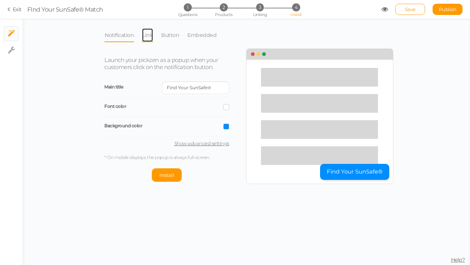
click at [151, 36] on link "Link" at bounding box center [148, 35] width 12 height 14
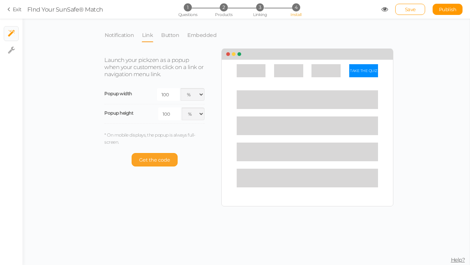
click at [163, 160] on span "Get the code" at bounding box center [154, 160] width 31 height 6
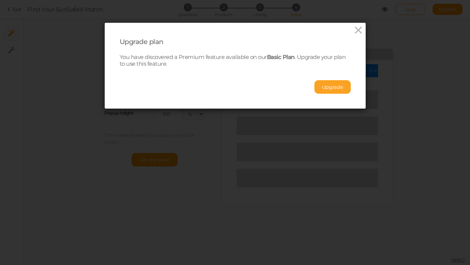
click at [326, 92] on button "Upgrade" at bounding box center [332, 86] width 36 height 13
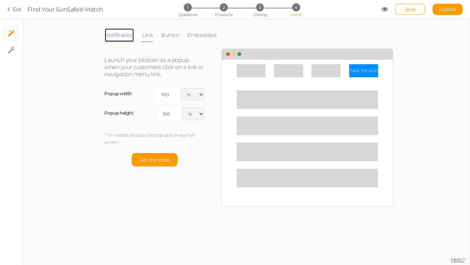
click at [118, 37] on link "Notification" at bounding box center [119, 35] width 30 height 14
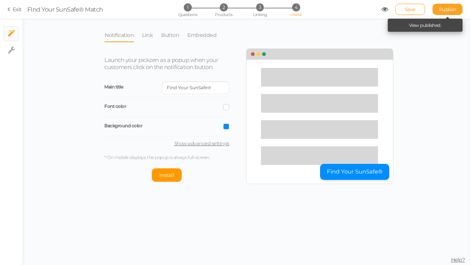
click at [444, 10] on span "Publish" at bounding box center [448, 9] width 18 height 6
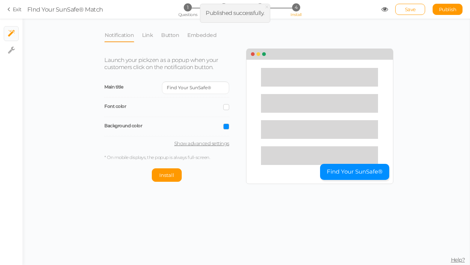
click at [243, 18] on div "× Close Published successfully." at bounding box center [235, 13] width 71 height 19
click at [9, 53] on icon at bounding box center [11, 49] width 7 height 7
select select "en"
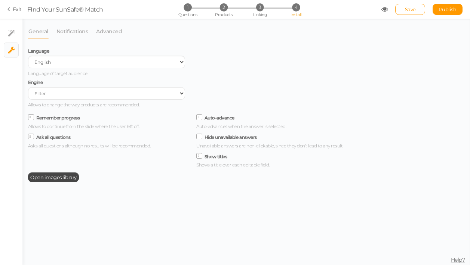
click at [10, 10] on icon at bounding box center [9, 9] width 5 height 7
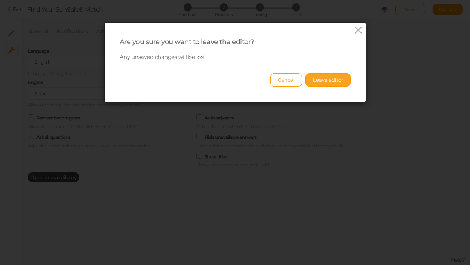
click at [324, 83] on button "Leave editor" at bounding box center [327, 79] width 45 height 13
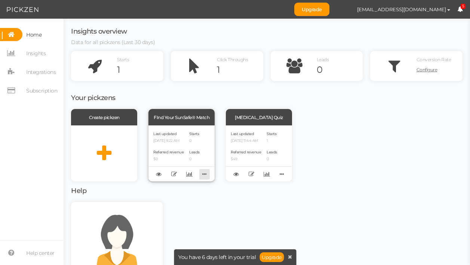
click at [207, 174] on icon at bounding box center [204, 175] width 10 height 12
click at [159, 176] on icon at bounding box center [159, 175] width 6 height 6
click at [170, 143] on p "[DATE] 9:22 AM" at bounding box center [168, 141] width 30 height 5
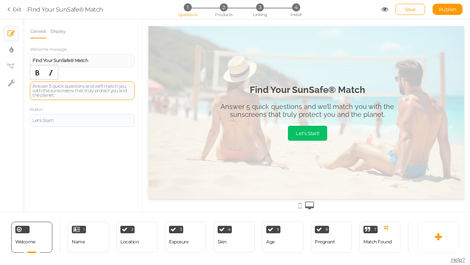
click at [101, 96] on div "Answer 5 quick questions and we’ll match you with the sunscreens that truly pro…" at bounding box center [82, 90] width 99 height 13
click at [99, 239] on div "1 Name × Define the conditions to show this slide. Clone Change type Delete" at bounding box center [88, 237] width 41 height 31
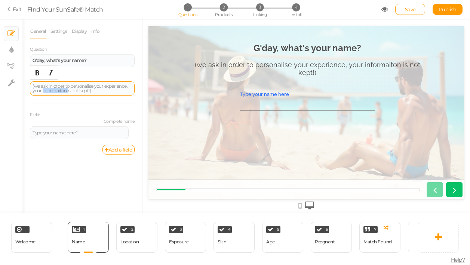
drag, startPoint x: 67, startPoint y: 90, endPoint x: 44, endPoint y: 90, distance: 22.8
click at [44, 90] on div "(we ask in order to personalise your experience, your informaiton is not kept!)" at bounding box center [82, 88] width 99 height 9
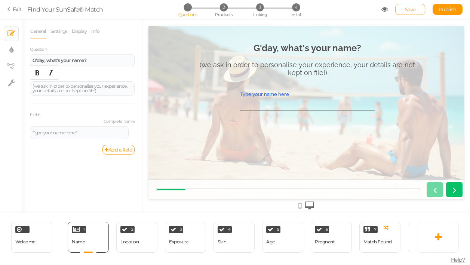
click at [408, 10] on span "Save" at bounding box center [410, 9] width 11 height 6
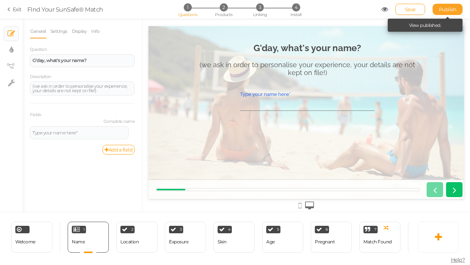
click at [454, 11] on span "Publish" at bounding box center [448, 9] width 18 height 6
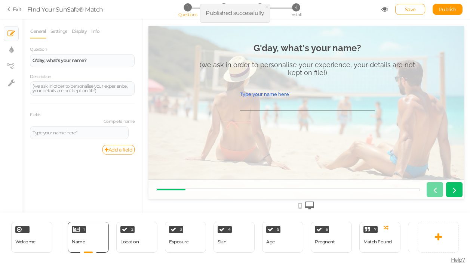
click at [13, 11] on link "Exit" at bounding box center [14, 9] width 14 height 7
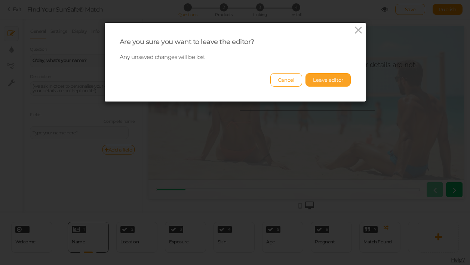
click at [335, 80] on button "Leave editor" at bounding box center [327, 79] width 45 height 13
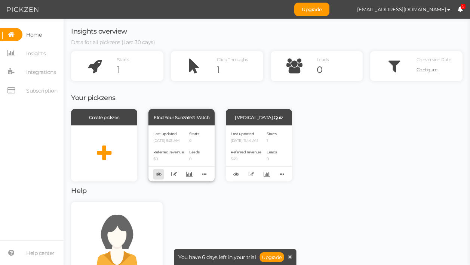
click at [156, 175] on icon at bounding box center [159, 175] width 6 height 6
